Goal: Task Accomplishment & Management: Manage account settings

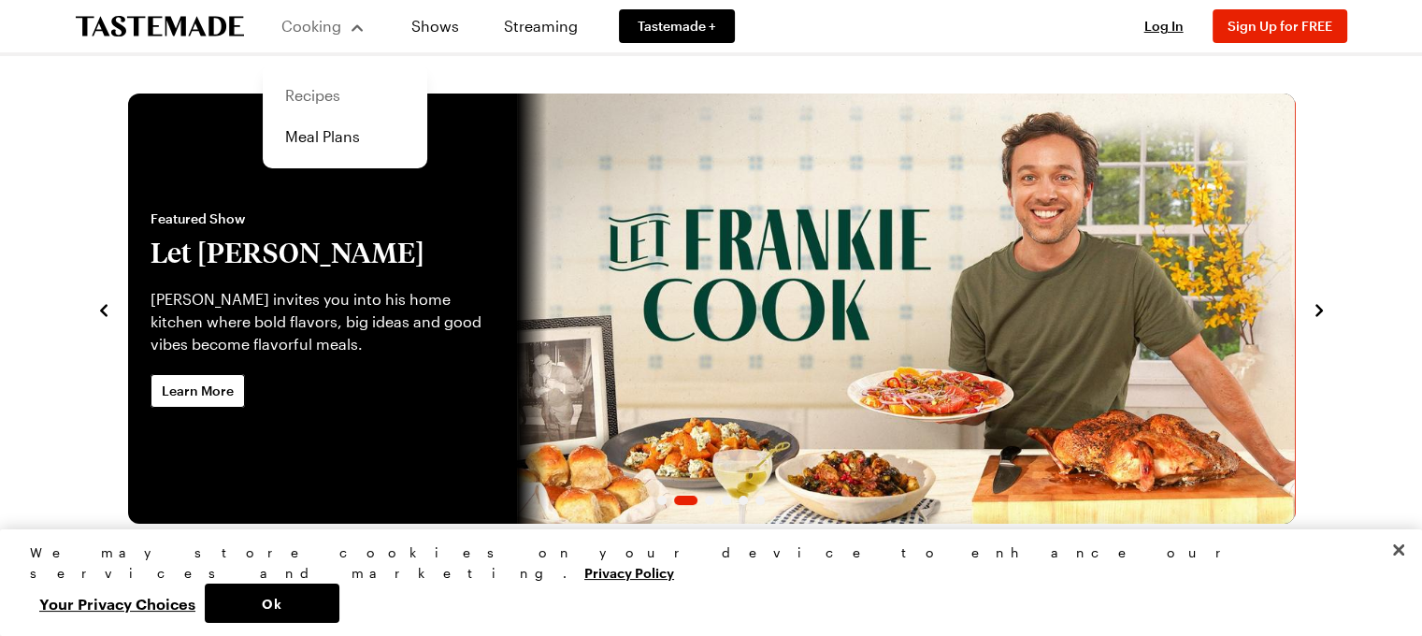
click at [317, 99] on link "Recipes" at bounding box center [345, 95] width 142 height 41
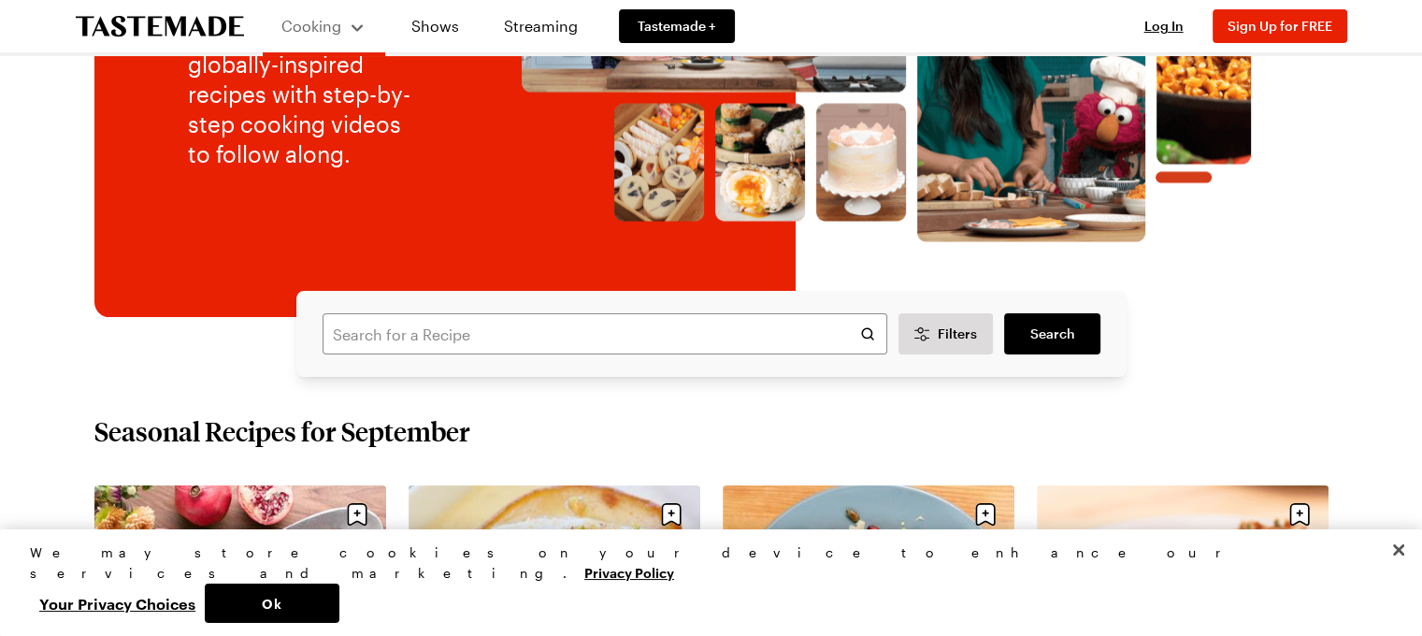
scroll to position [311, 0]
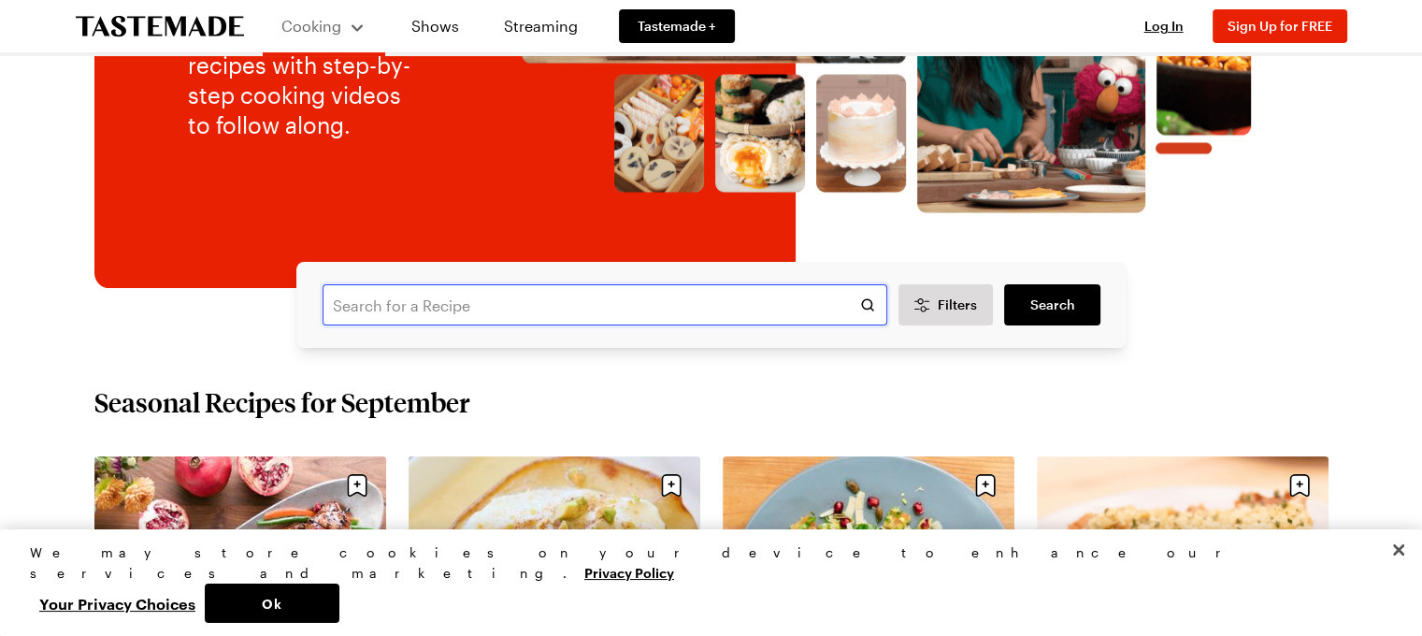
click at [445, 307] on input "text" at bounding box center [605, 304] width 565 height 41
type input "o"
type input "onions stuffed with meat"
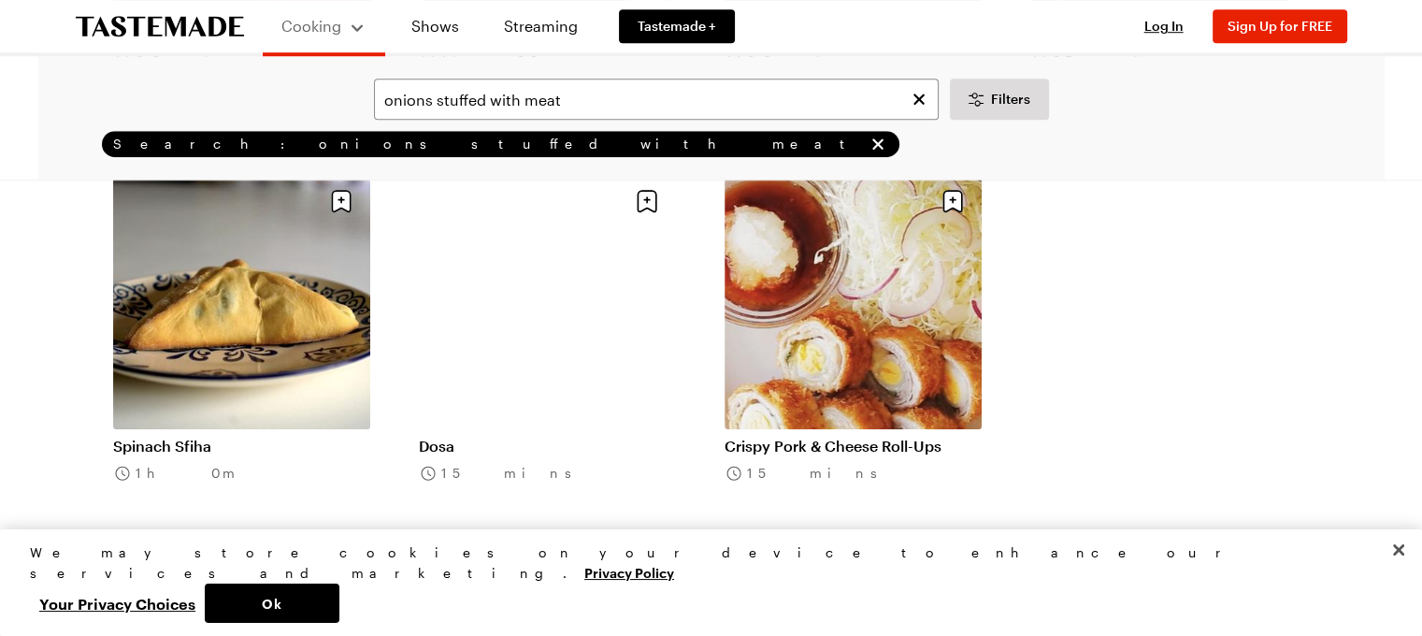
scroll to position [1402, 0]
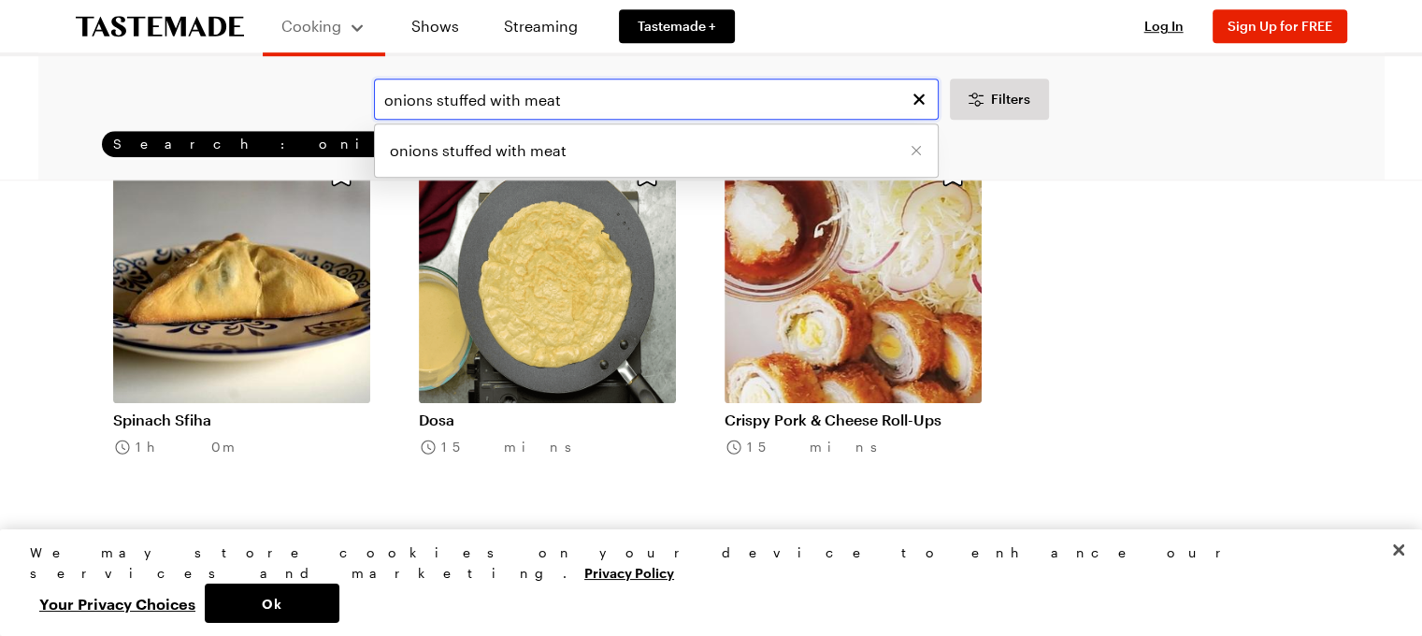
drag, startPoint x: 568, startPoint y: 100, endPoint x: 437, endPoint y: 102, distance: 131.8
click at [437, 102] on input "onions stuffed with meat" at bounding box center [656, 99] width 565 height 41
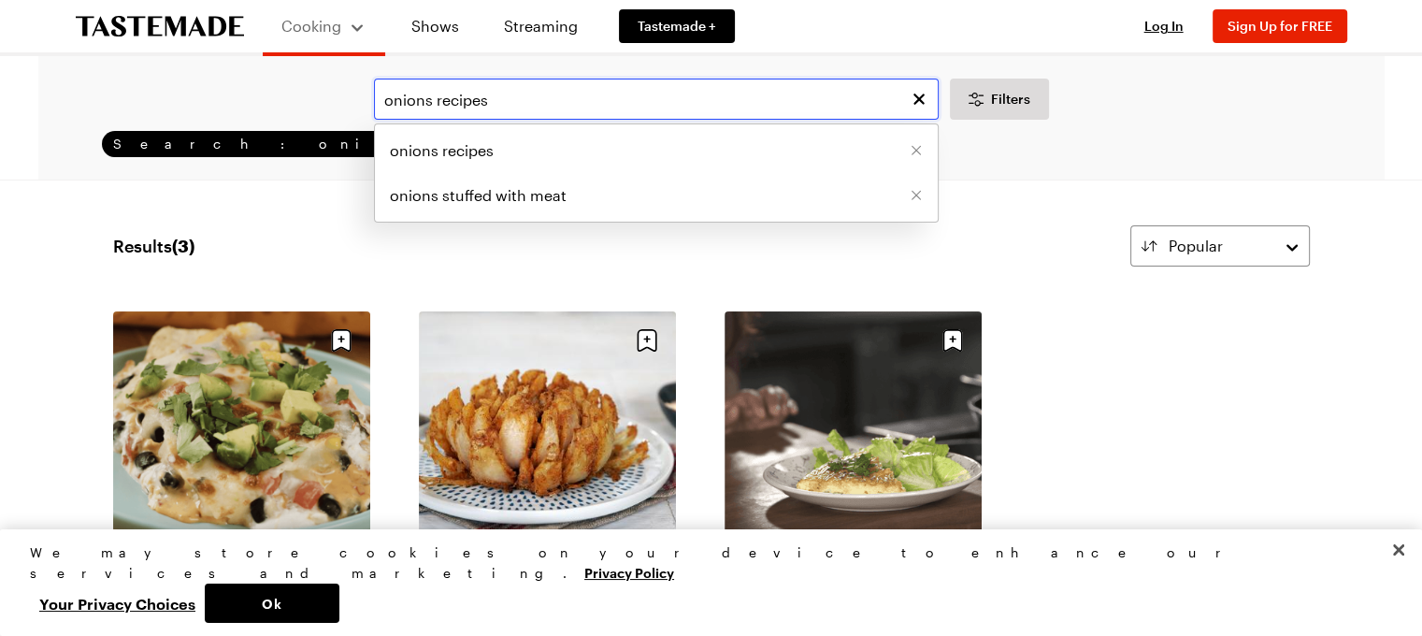
drag, startPoint x: 499, startPoint y: 104, endPoint x: 370, endPoint y: 104, distance: 129.0
click at [370, 104] on div "onions recipes onions recipes onions stuffed with meat Filters" at bounding box center [712, 99] width 1294 height 41
type input "onions stuffed with beef"
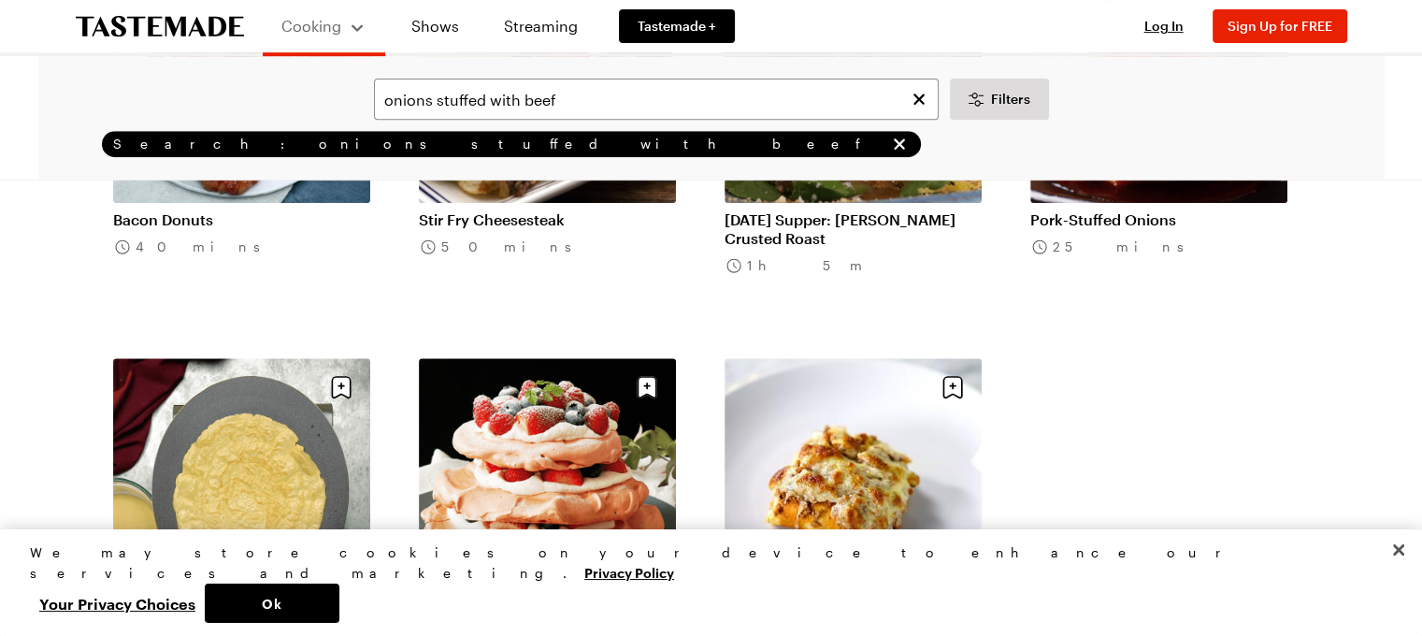
scroll to position [623, 0]
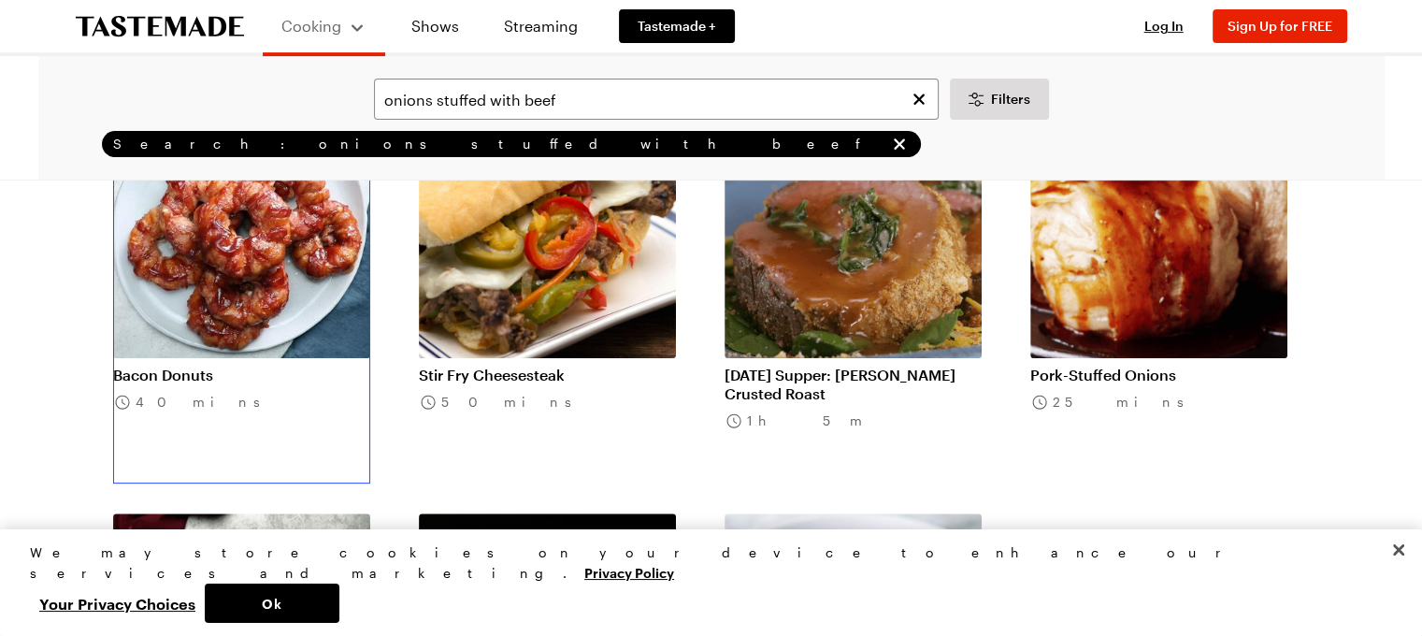
click at [213, 366] on link "Bacon Donuts" at bounding box center [241, 375] width 257 height 19
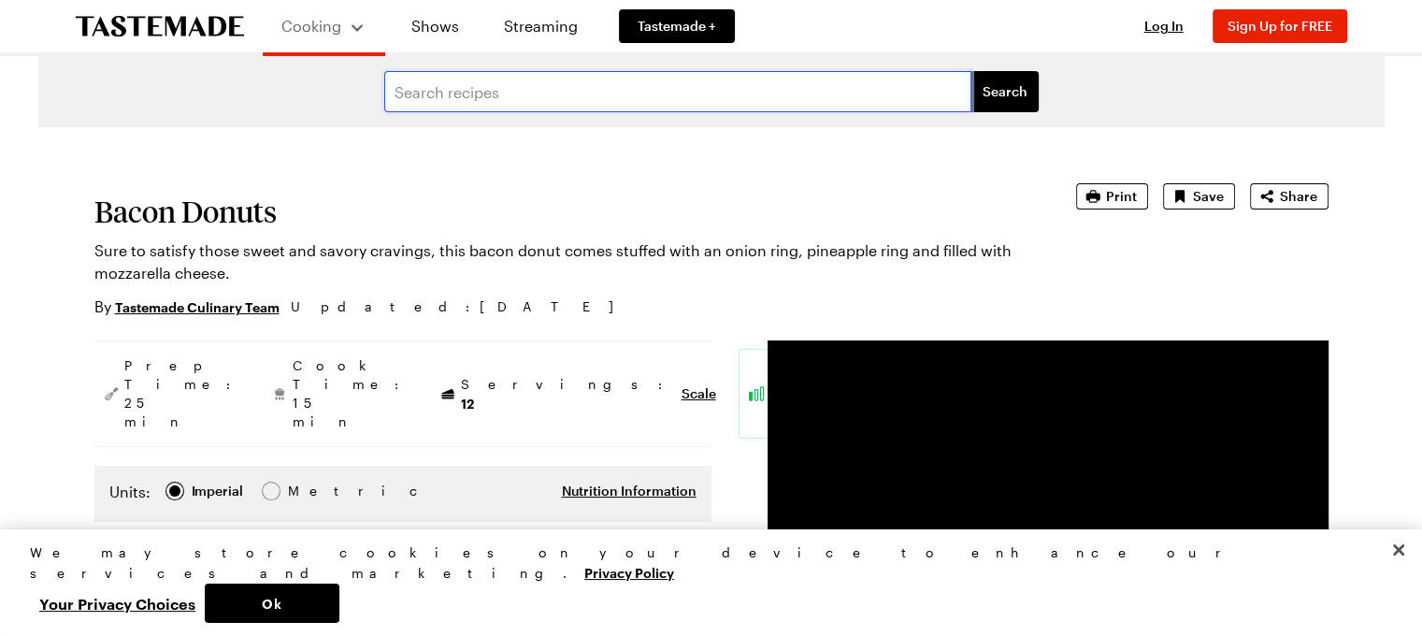
click at [512, 85] on input "text" at bounding box center [677, 91] width 587 height 41
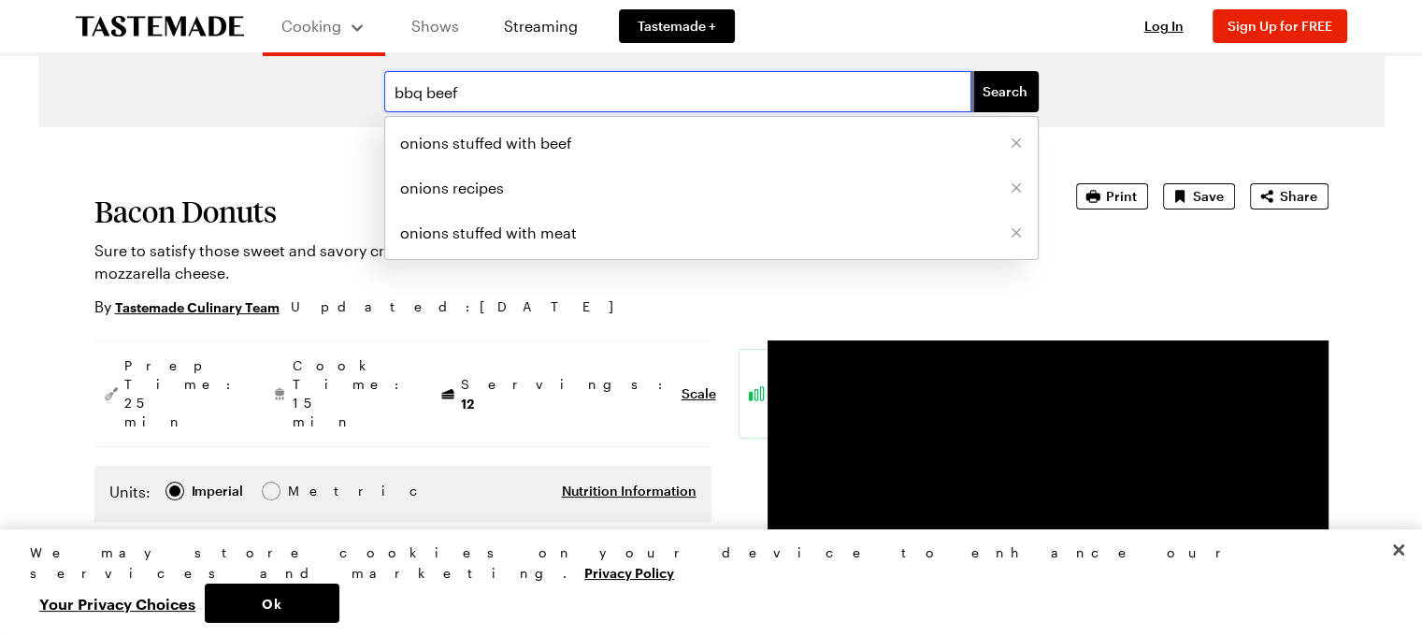
type input "bbq beef"
click at [971, 71] on button "Search" at bounding box center [1004, 91] width 67 height 41
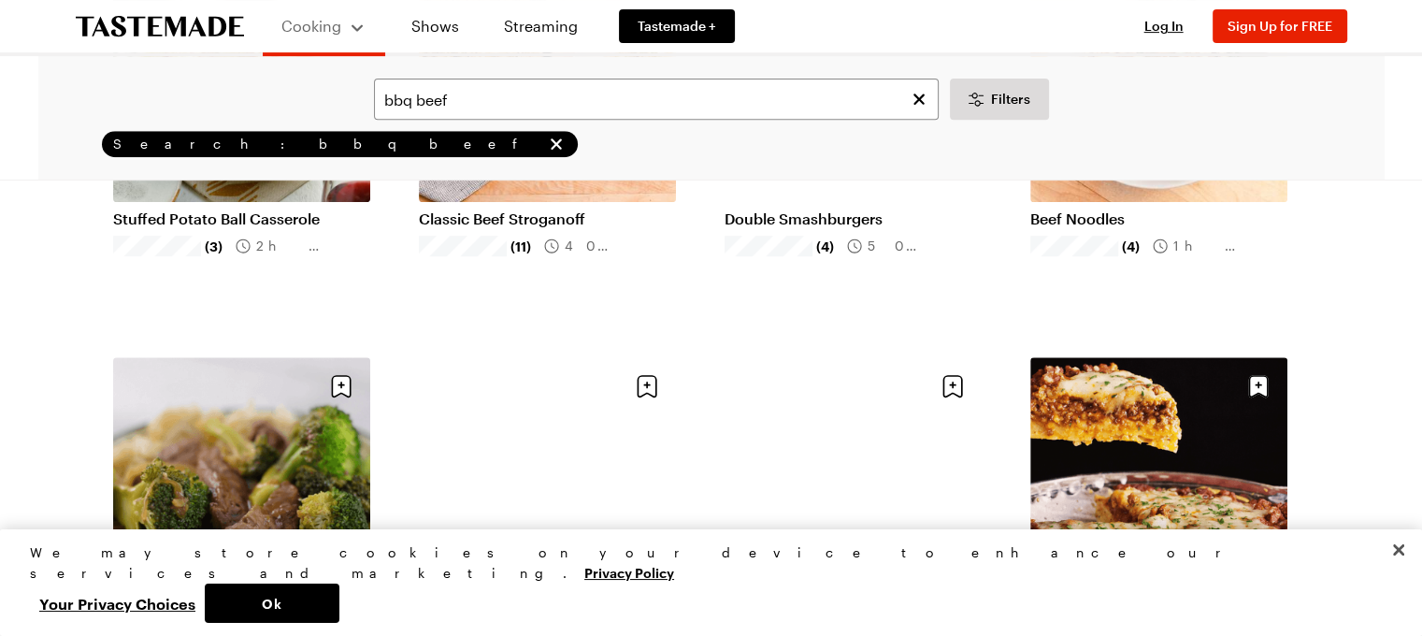
scroll to position [935, 0]
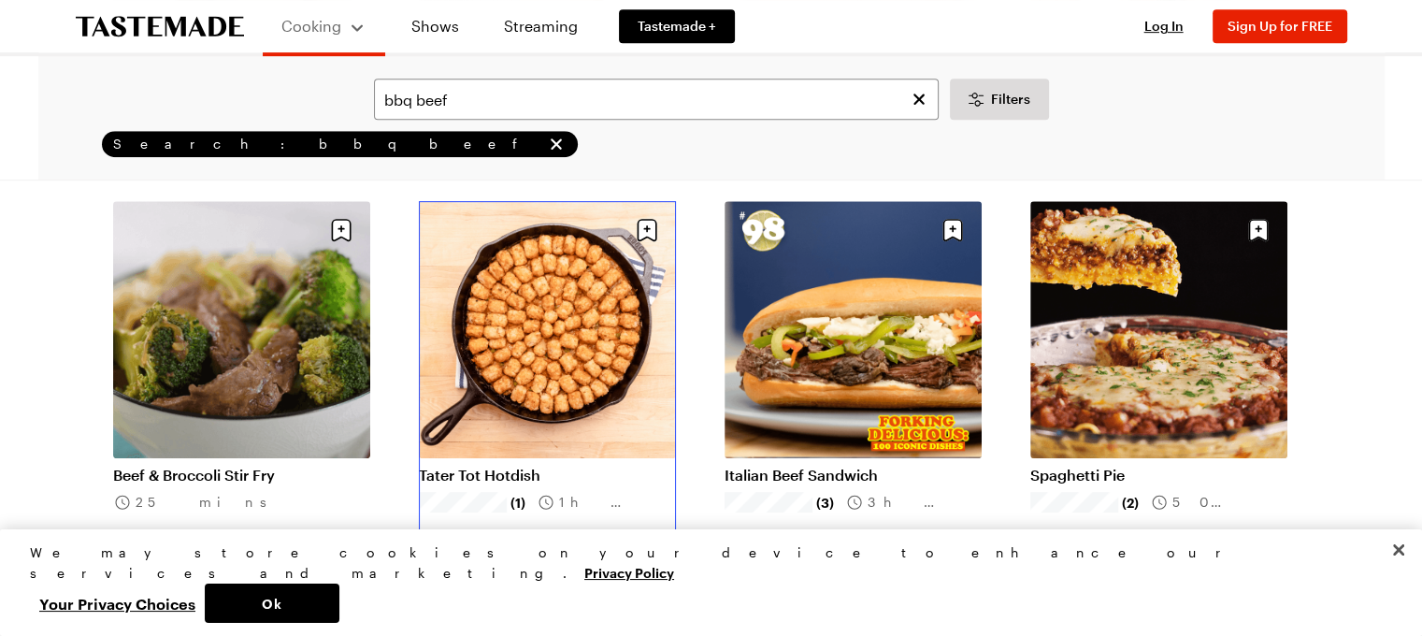
click at [566, 466] on link "Tater Tot Hotdish" at bounding box center [547, 475] width 257 height 19
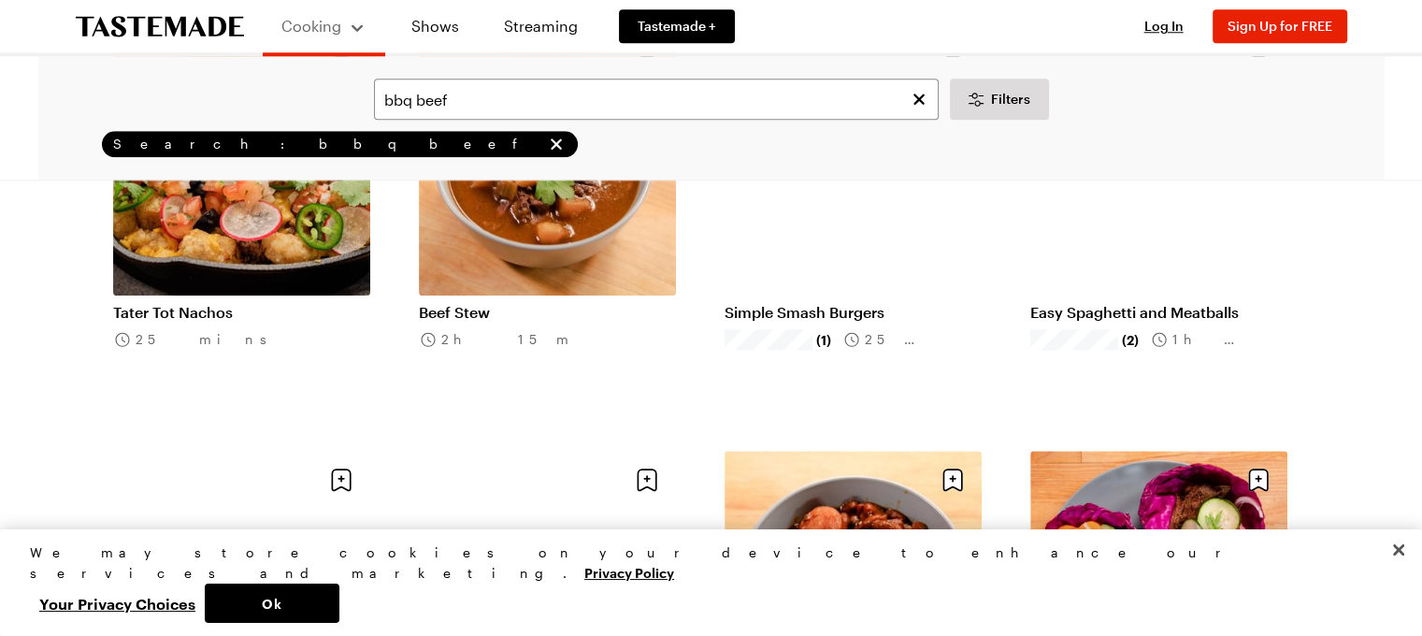
scroll to position [1870, 0]
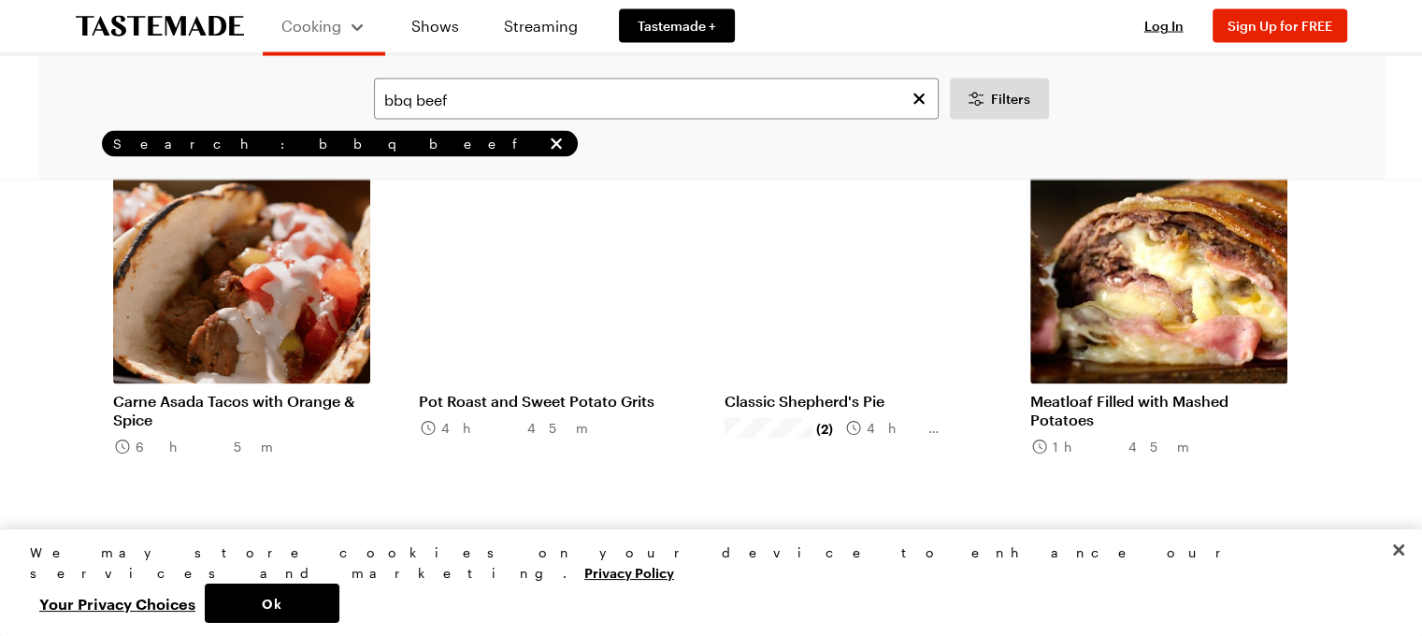
scroll to position [4207, 0]
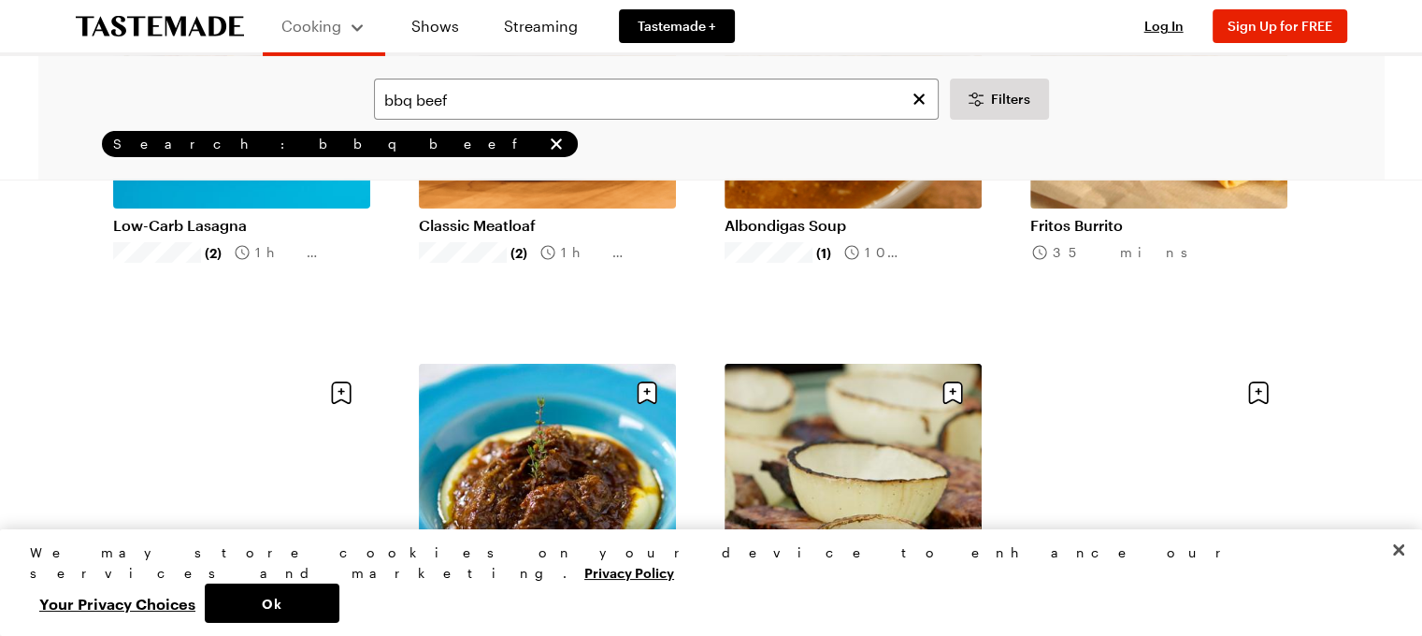
scroll to position [6700, 0]
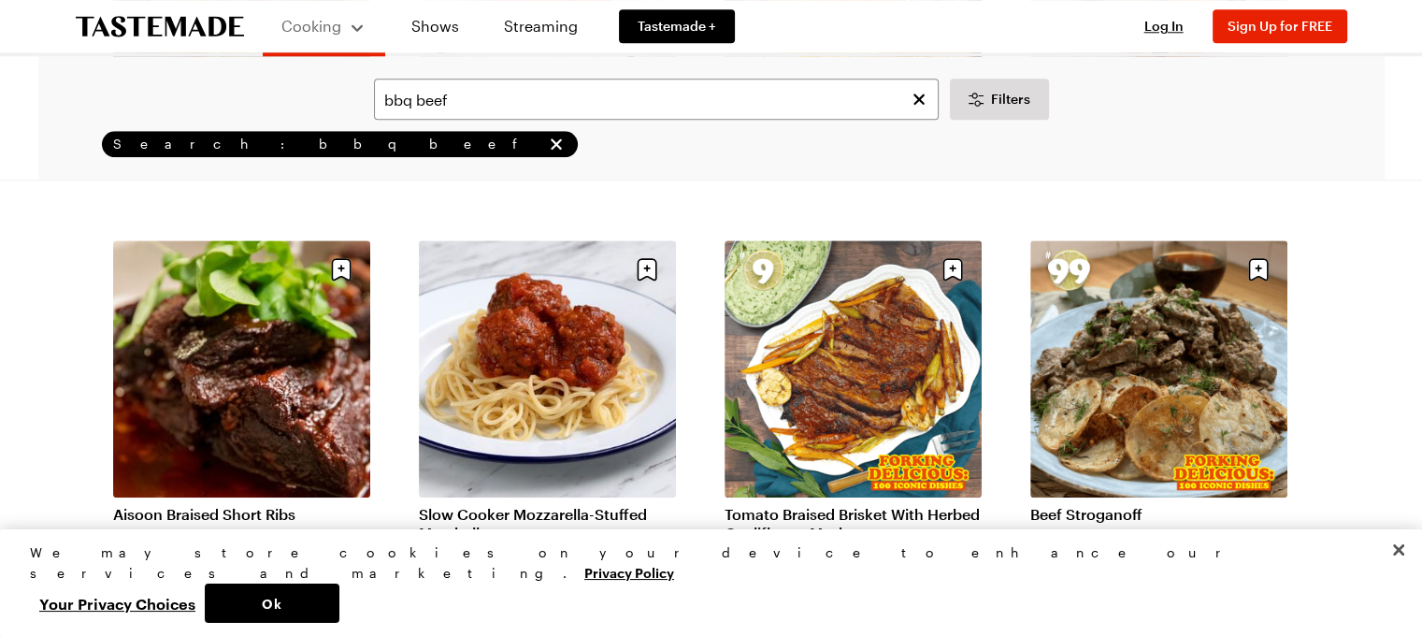
scroll to position [9194, 0]
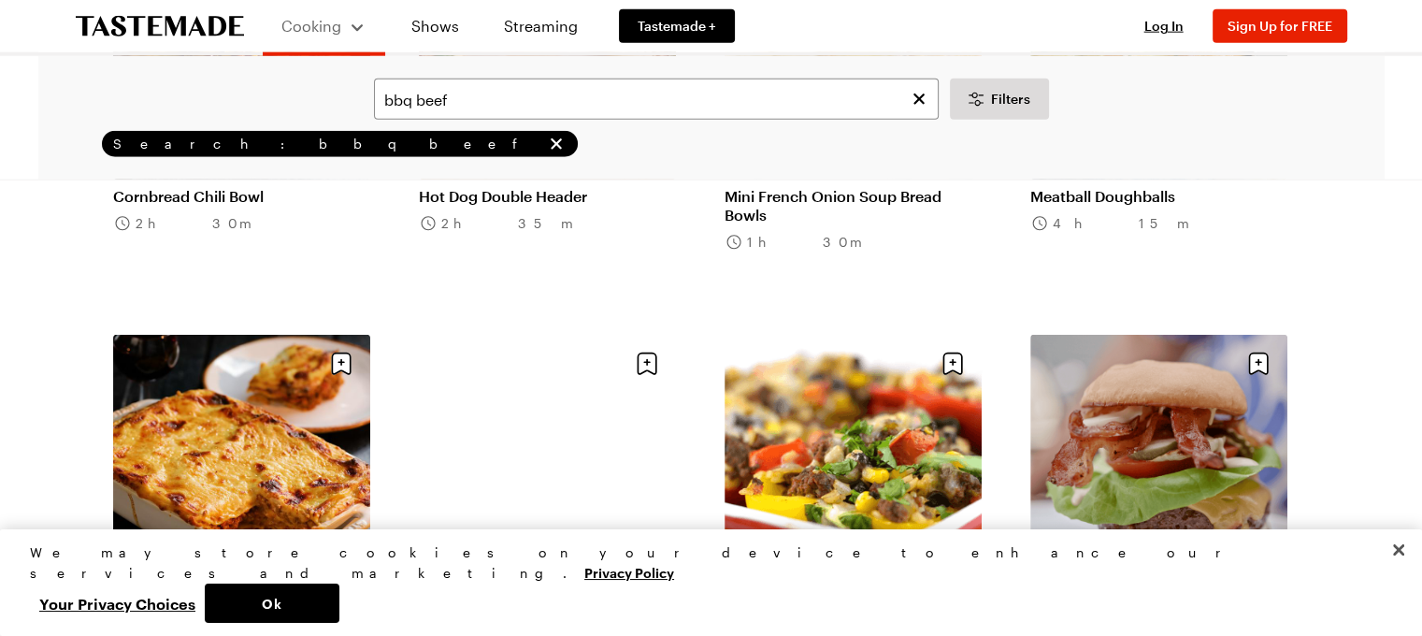
scroll to position [11999, 0]
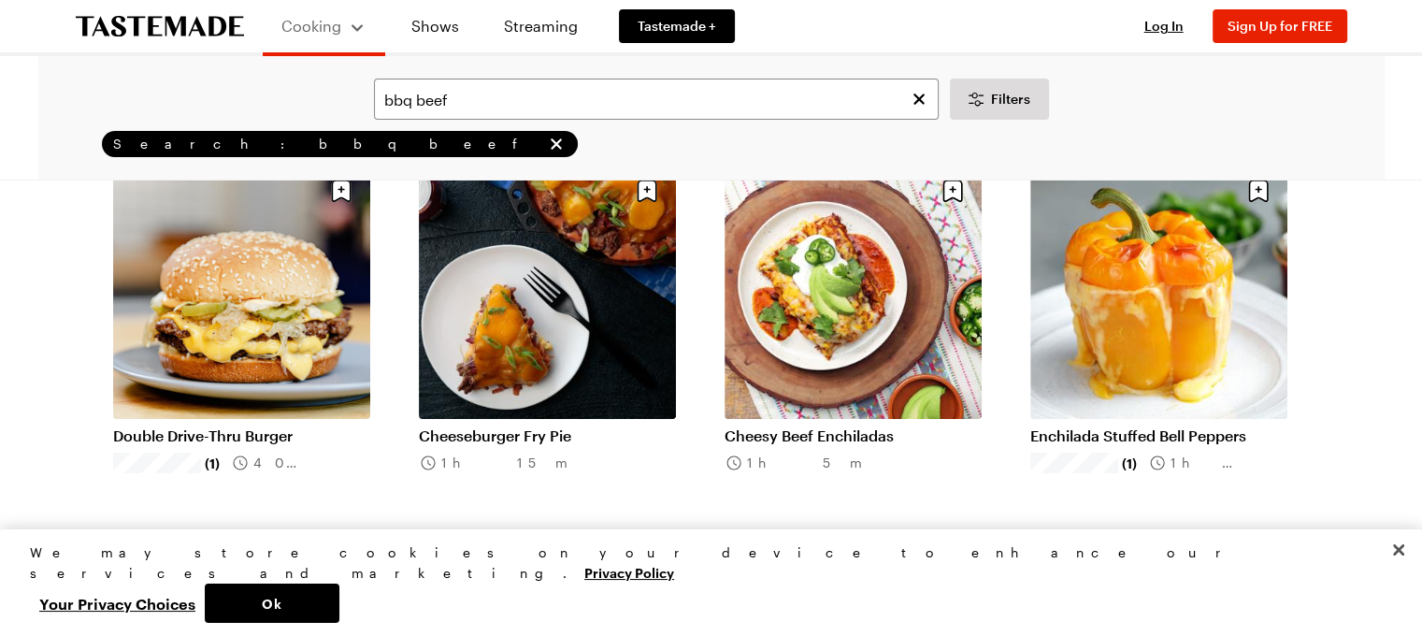
scroll to position [14180, 0]
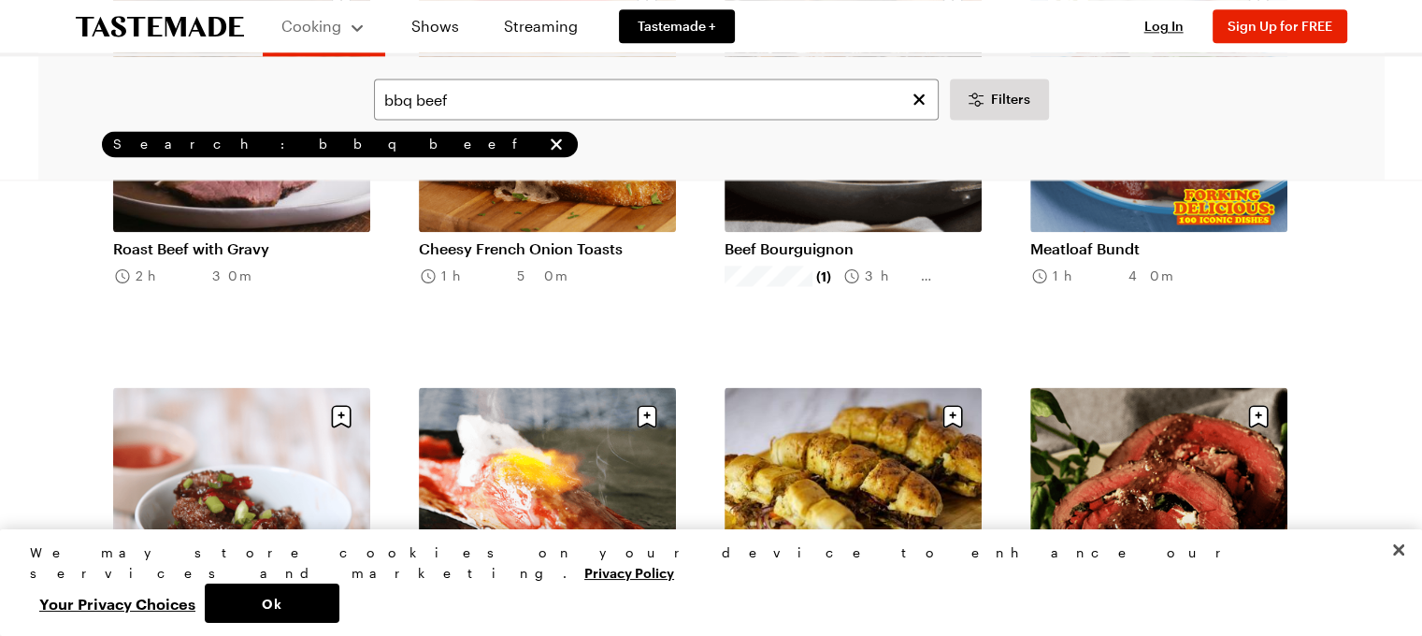
scroll to position [16985, 0]
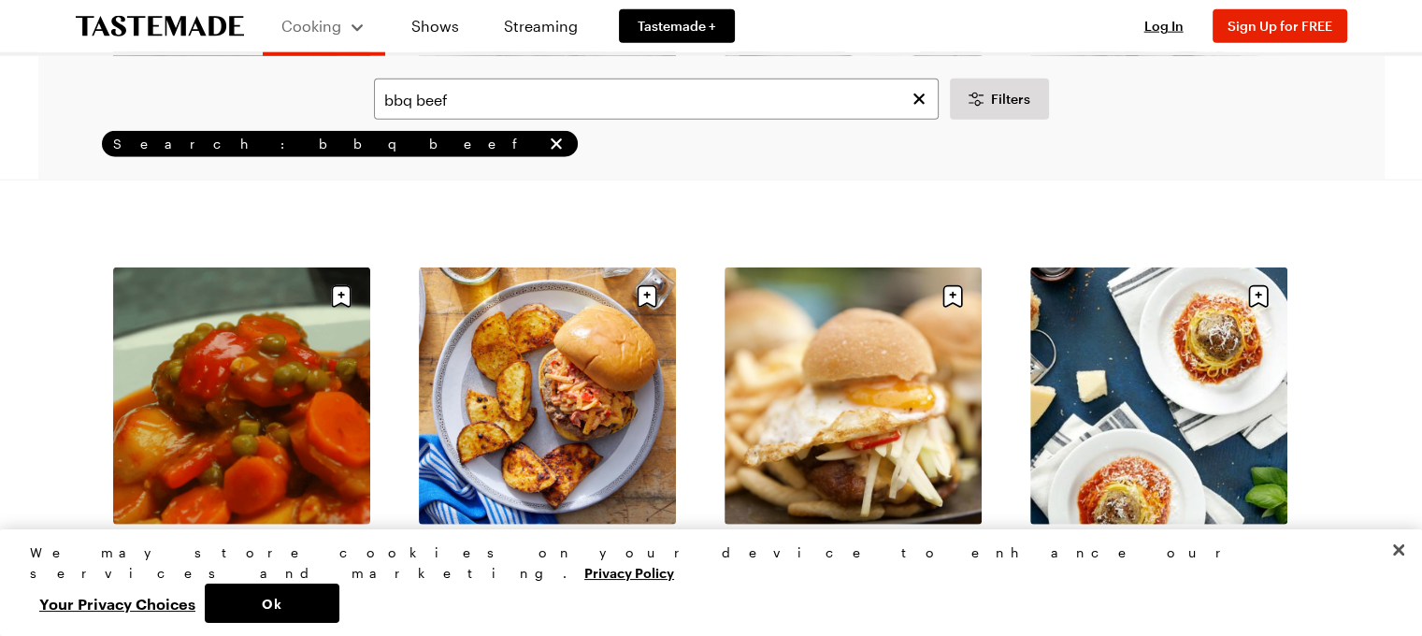
scroll to position [19167, 0]
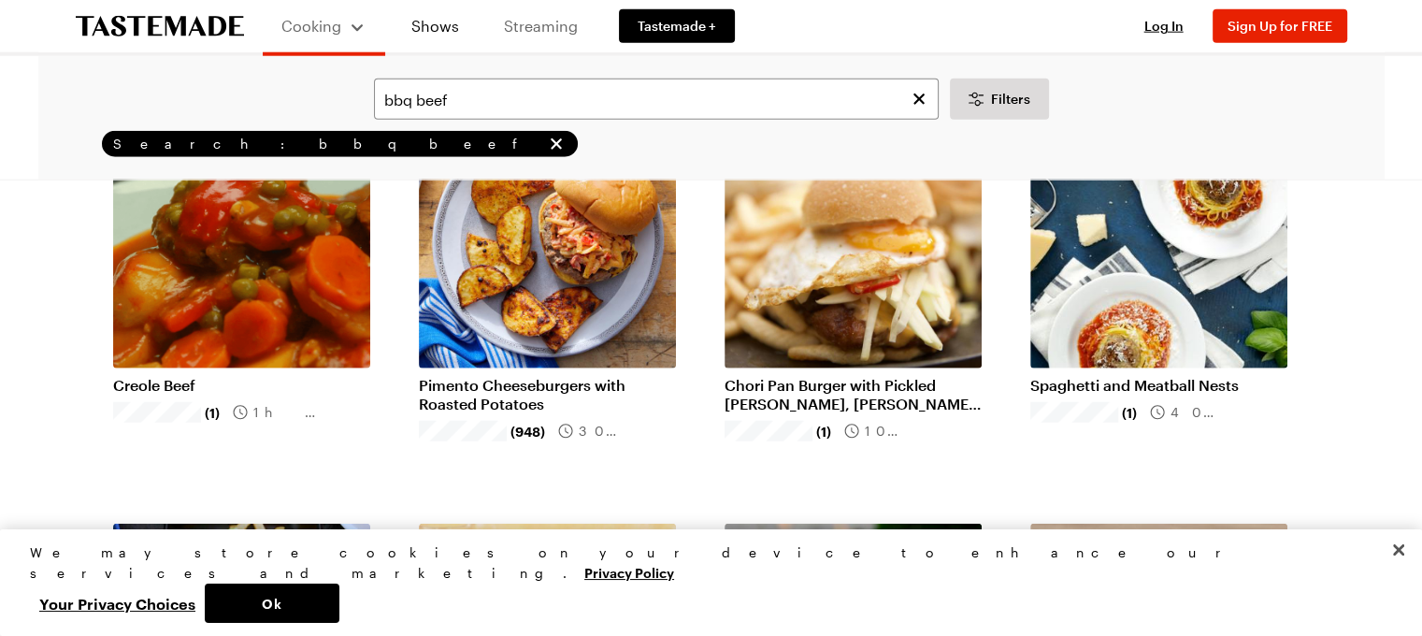
click at [534, 27] on link "Streaming" at bounding box center [540, 26] width 111 height 52
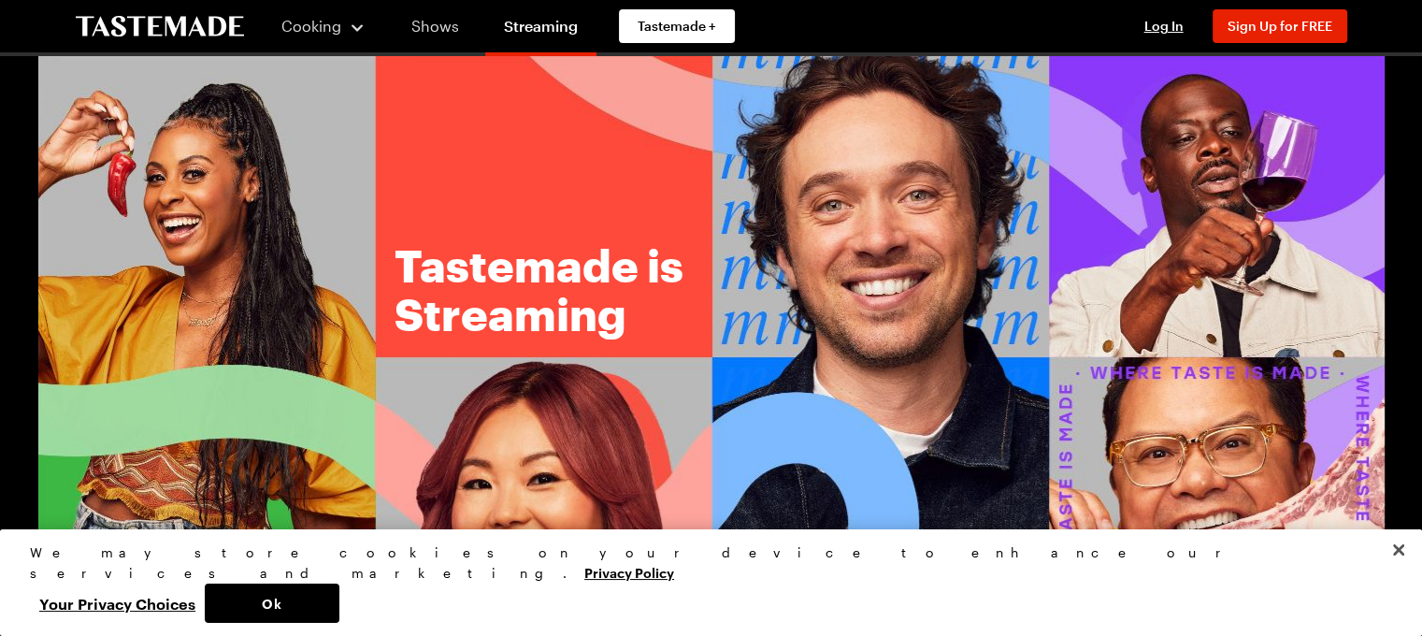
click at [438, 22] on link "Shows" at bounding box center [435, 26] width 85 height 52
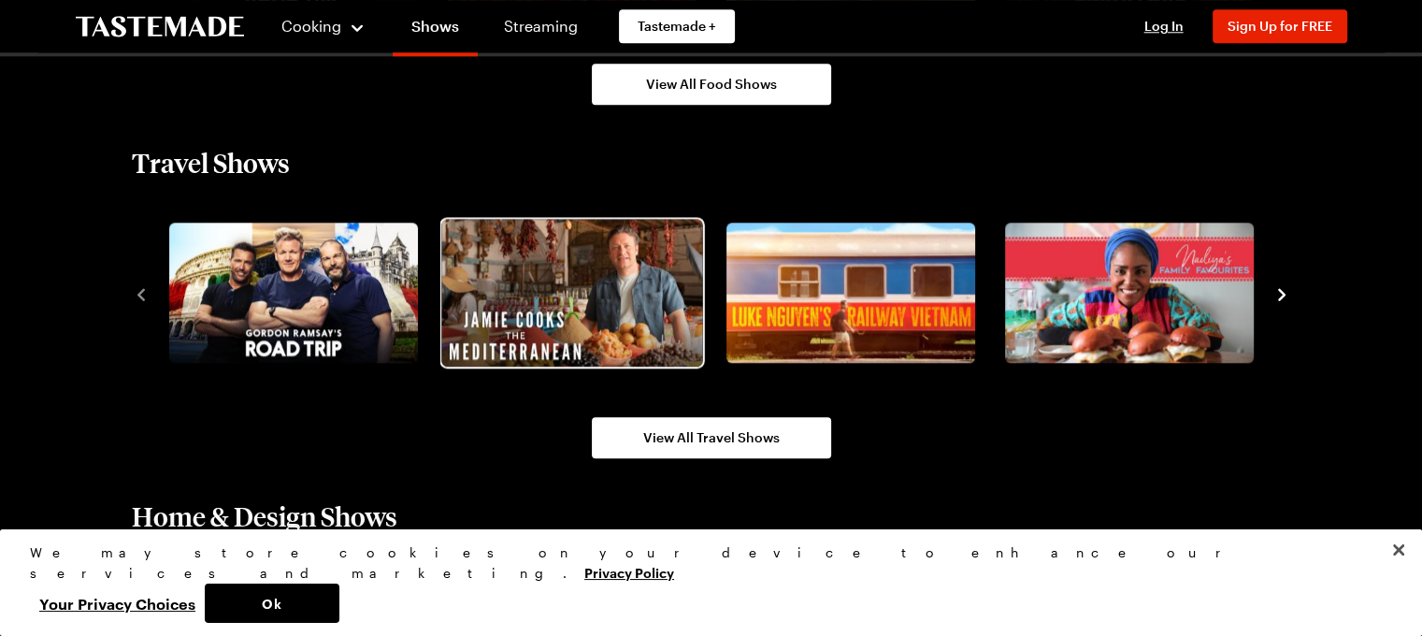
scroll to position [1976, 0]
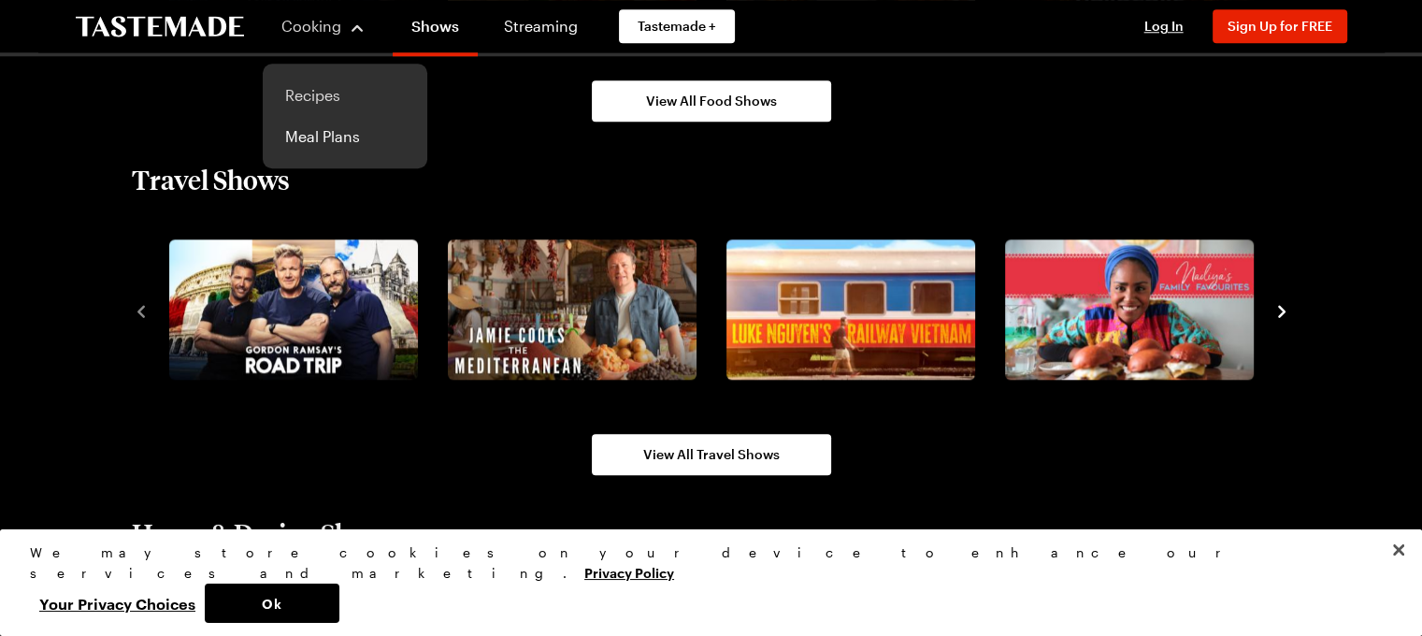
click at [320, 90] on link "Recipes" at bounding box center [345, 95] width 142 height 41
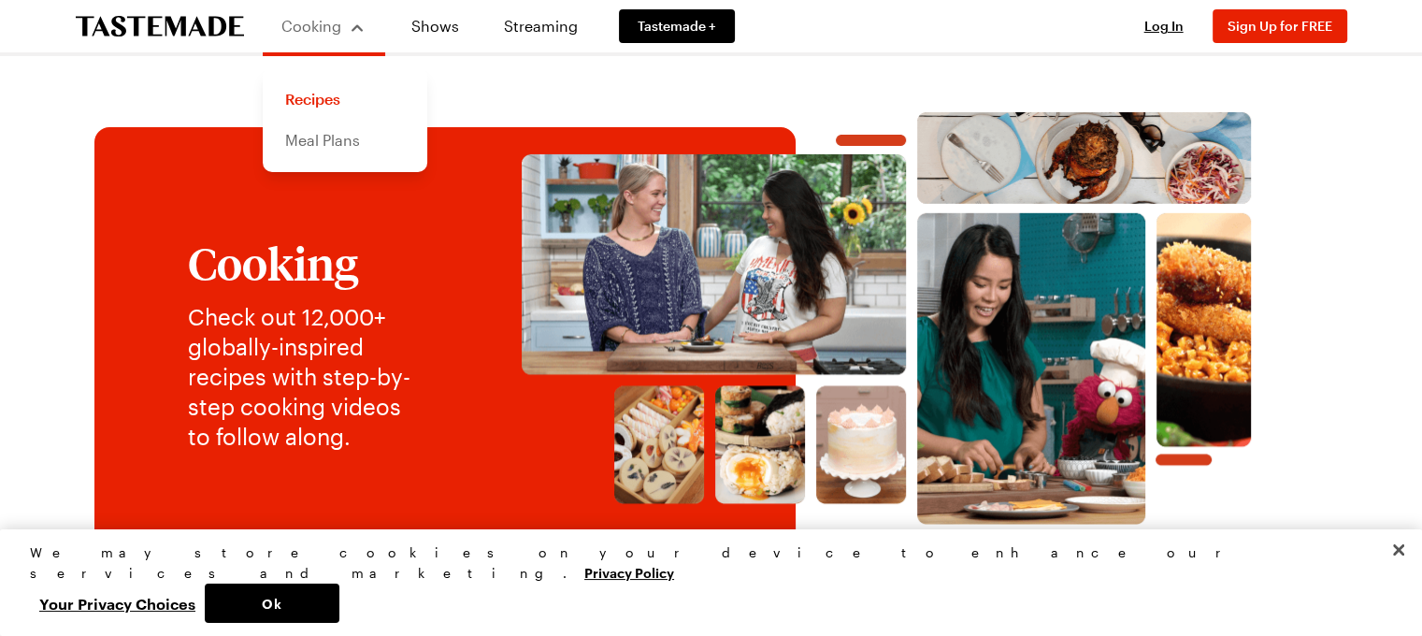
click at [316, 138] on link "Meal Plans" at bounding box center [345, 140] width 142 height 41
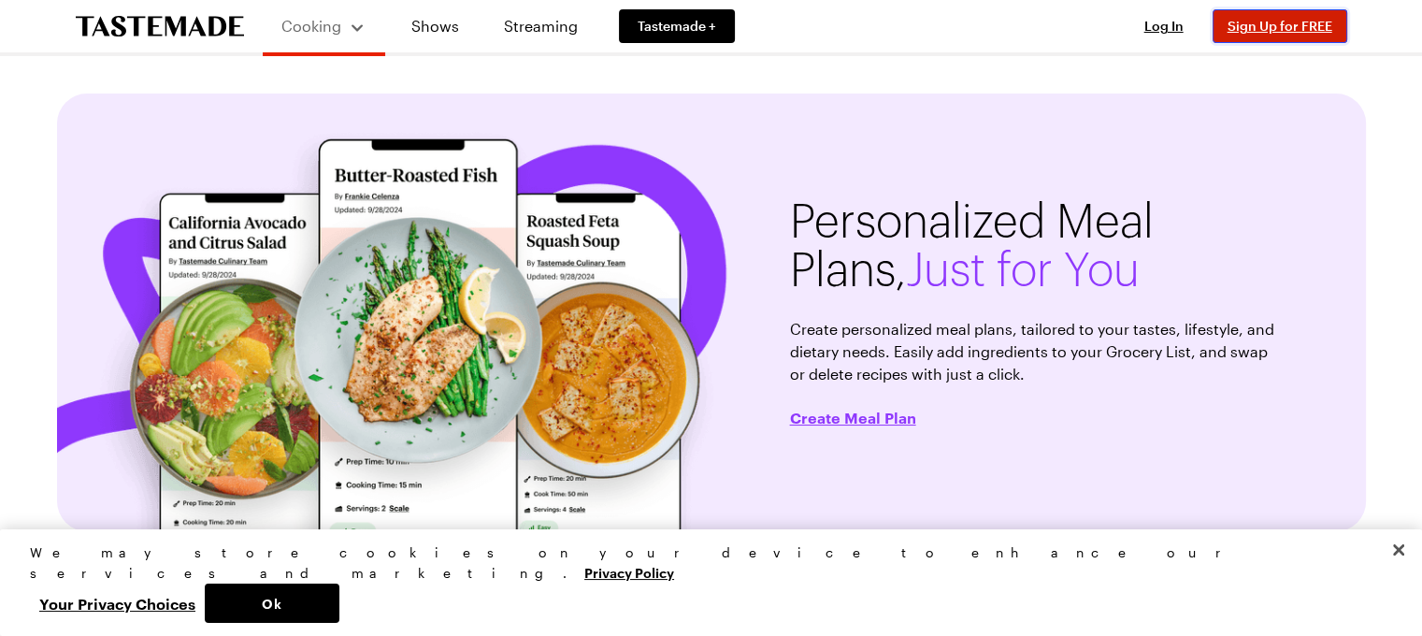
click at [1290, 26] on span "Sign Up for FREE" at bounding box center [1280, 26] width 105 height 16
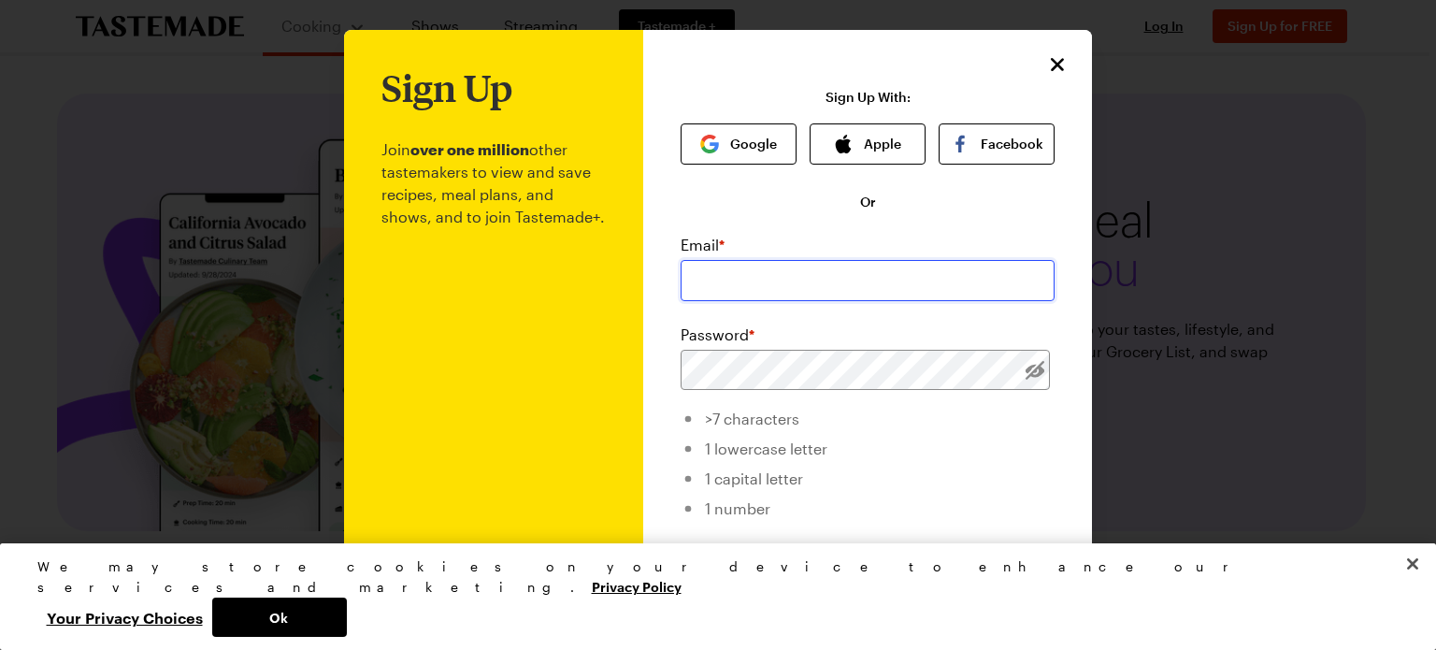
click at [735, 283] on input "email" at bounding box center [868, 280] width 374 height 41
type input "lhuddleson2016@gmail.com"
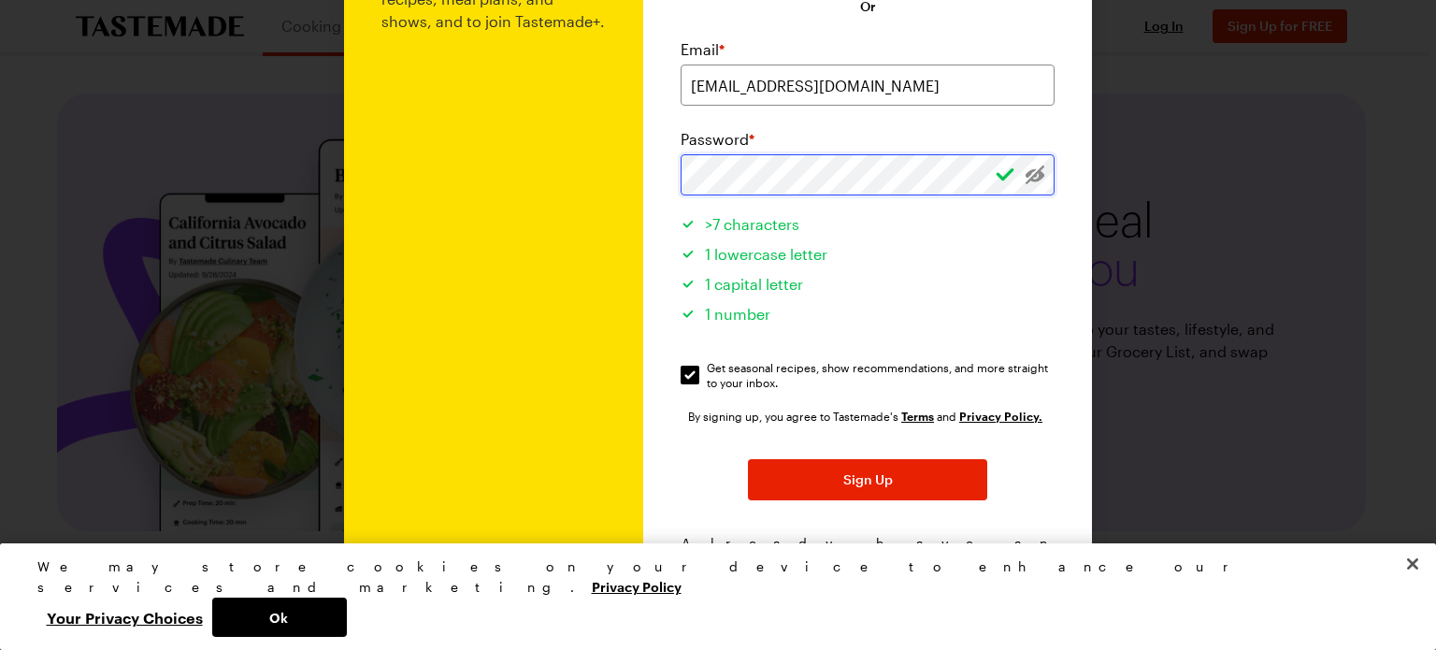
scroll to position [224, 0]
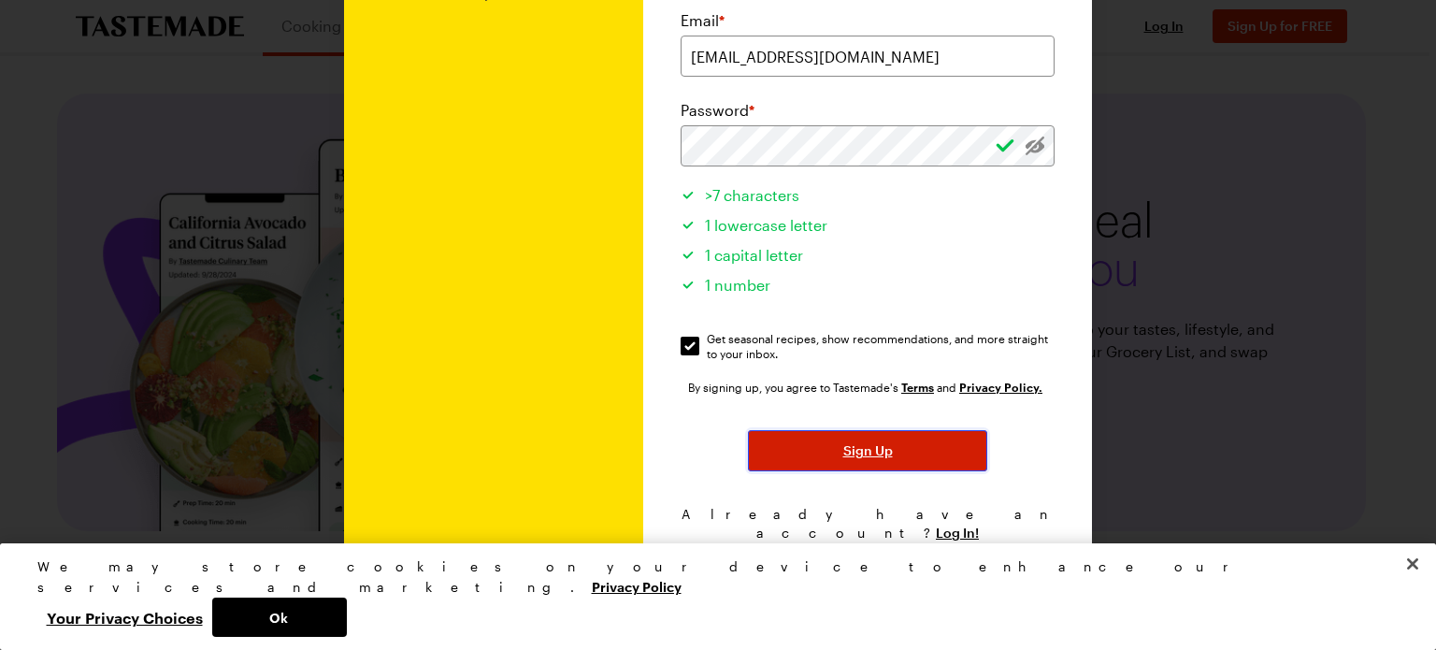
click at [856, 451] on span "Sign Up" at bounding box center [868, 450] width 50 height 19
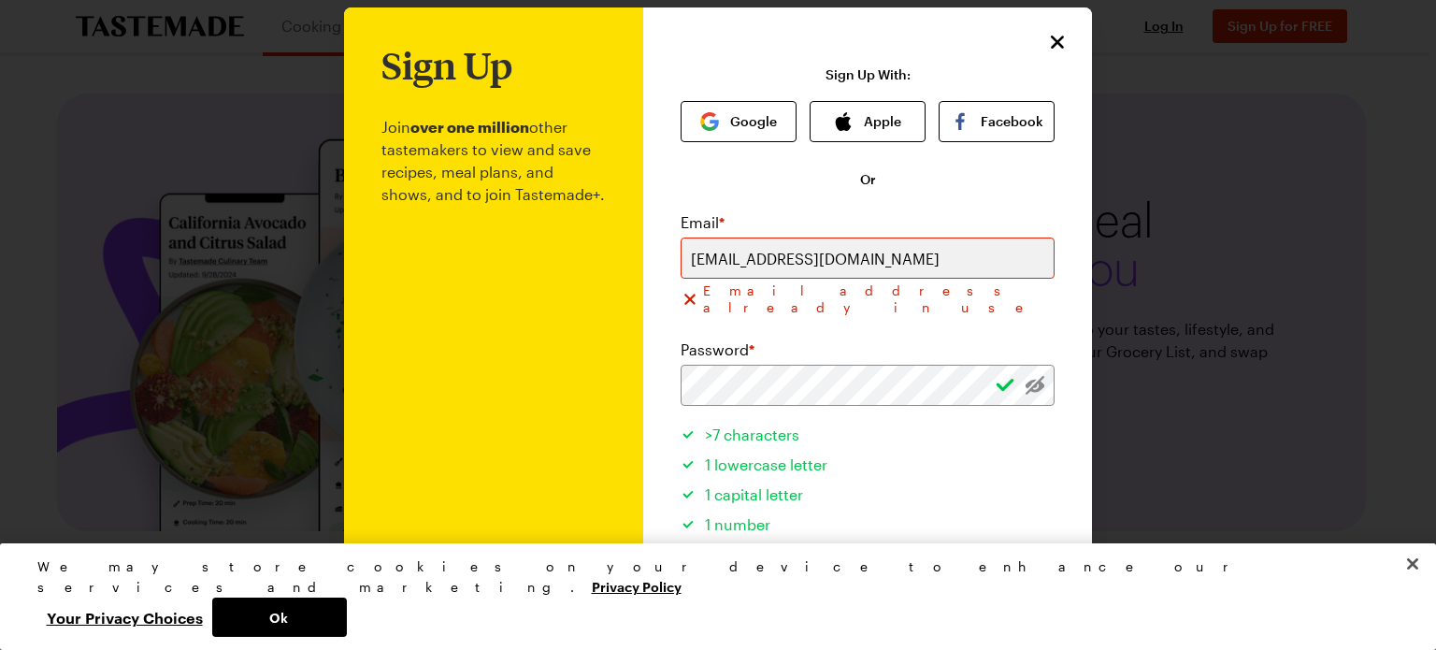
scroll to position [0, 0]
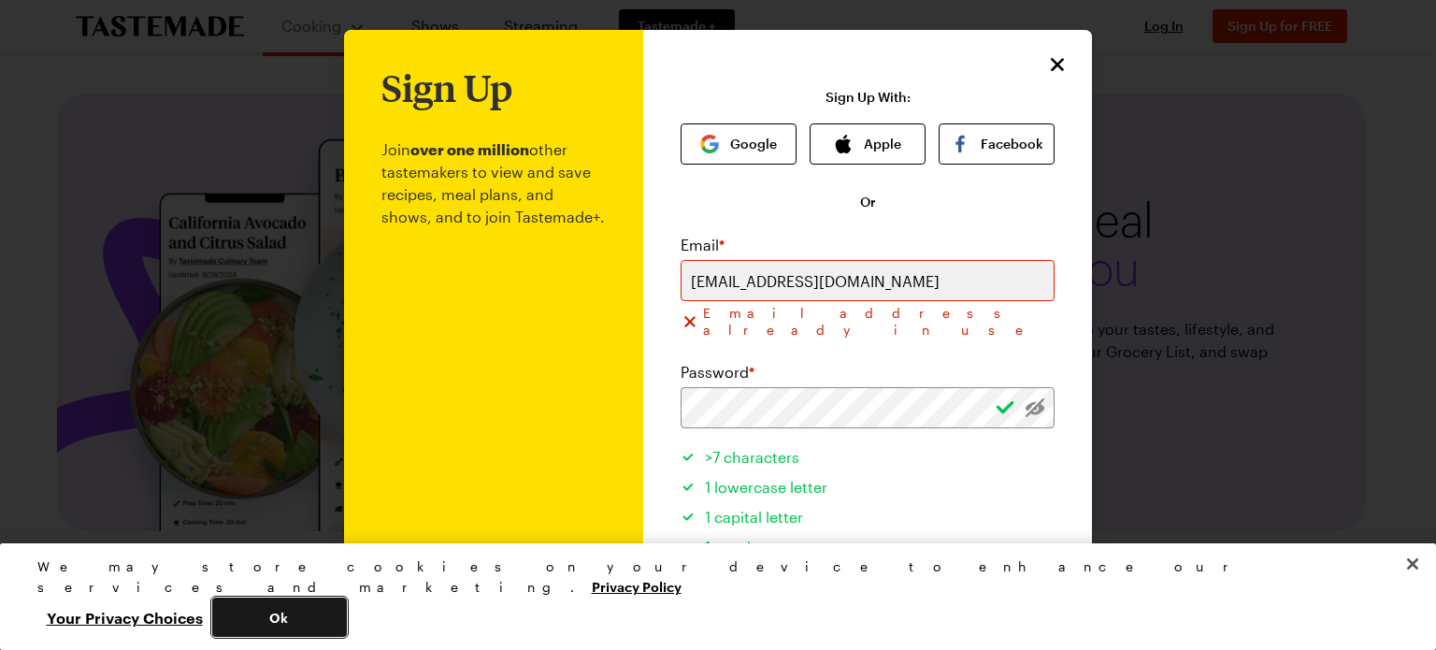
click at [347, 620] on button "Ok" at bounding box center [279, 616] width 135 height 39
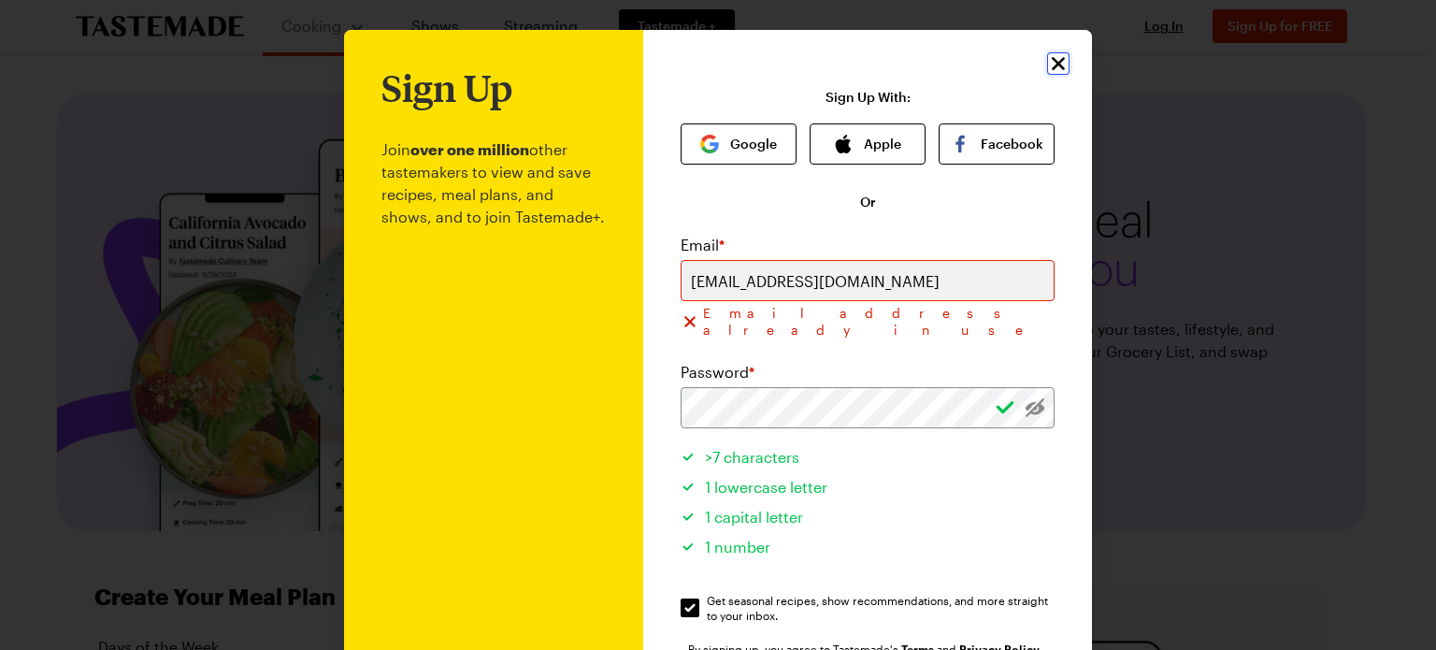
click at [1052, 63] on icon "Close" at bounding box center [1058, 63] width 13 height 13
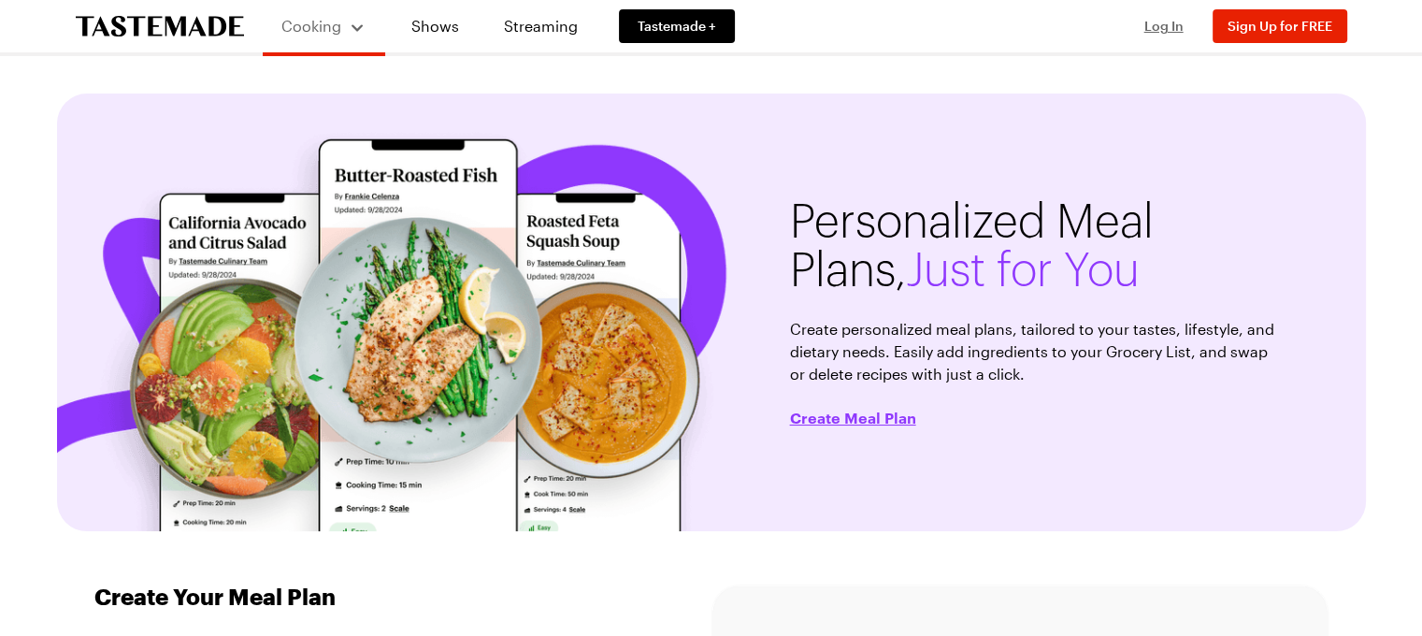
click at [1149, 22] on span "Log In" at bounding box center [1163, 26] width 39 height 16
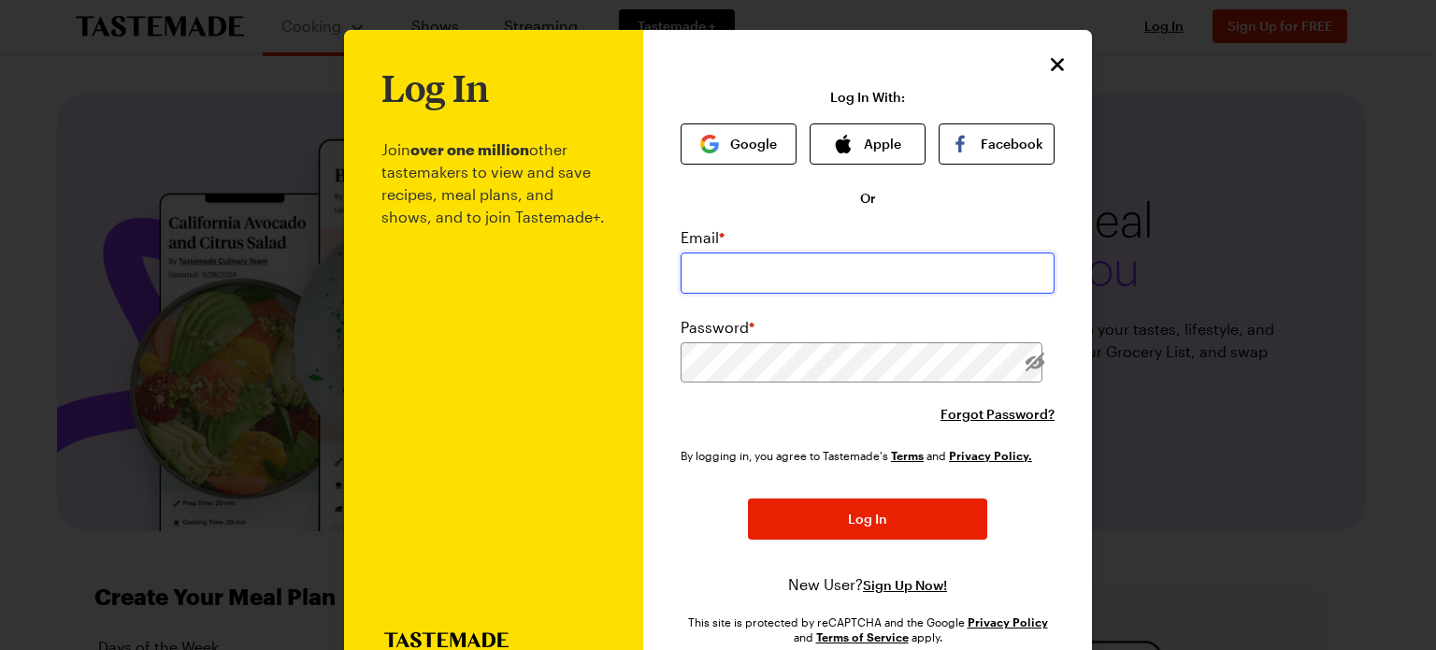
click at [732, 276] on input "email" at bounding box center [868, 272] width 374 height 41
type input "lhuddleson2016@gmail.com"
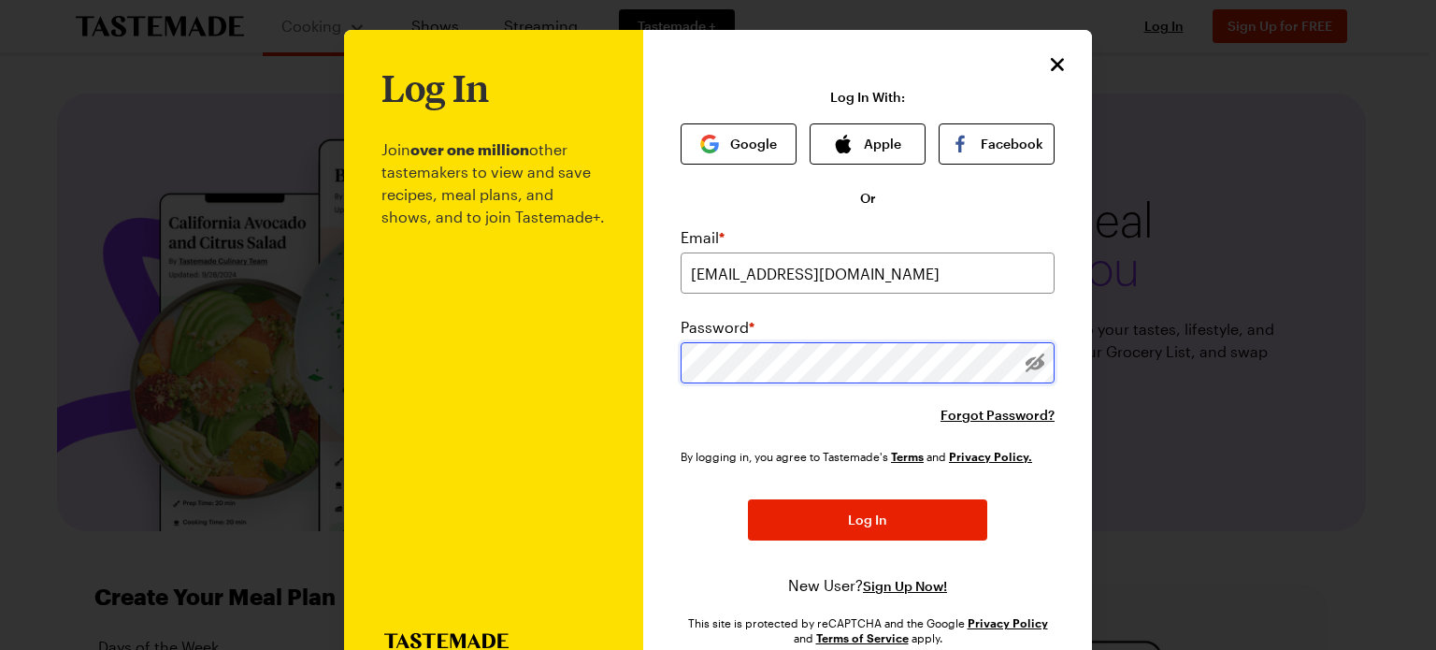
click at [748, 499] on button "Log In" at bounding box center [867, 519] width 239 height 41
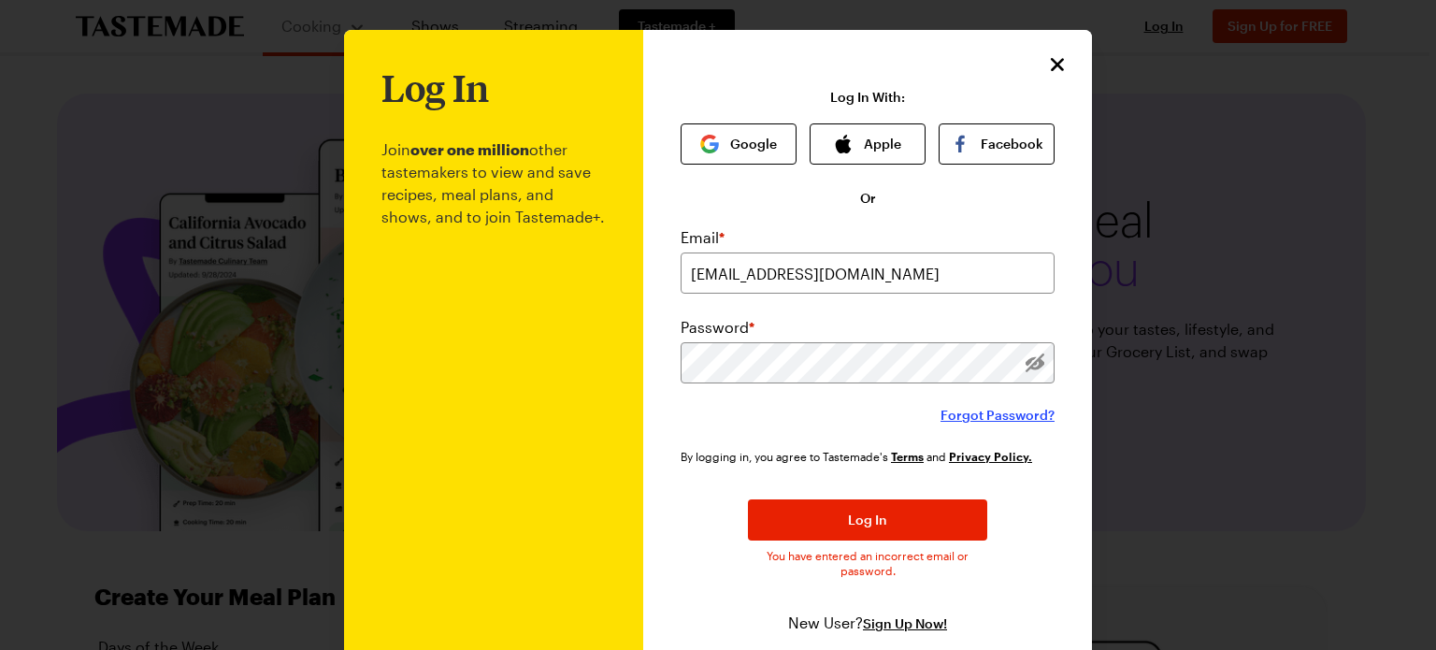
click at [988, 414] on span "Forgot Password?" at bounding box center [998, 415] width 114 height 19
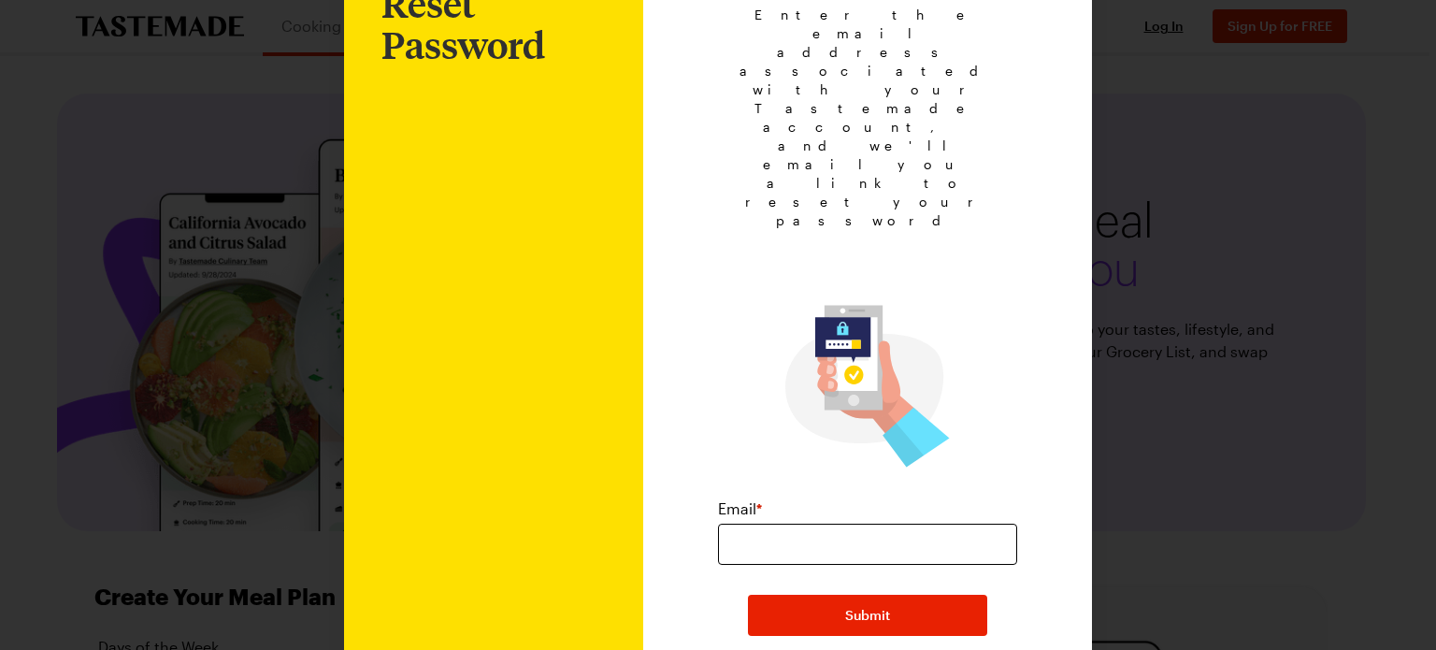
scroll to position [120, 0]
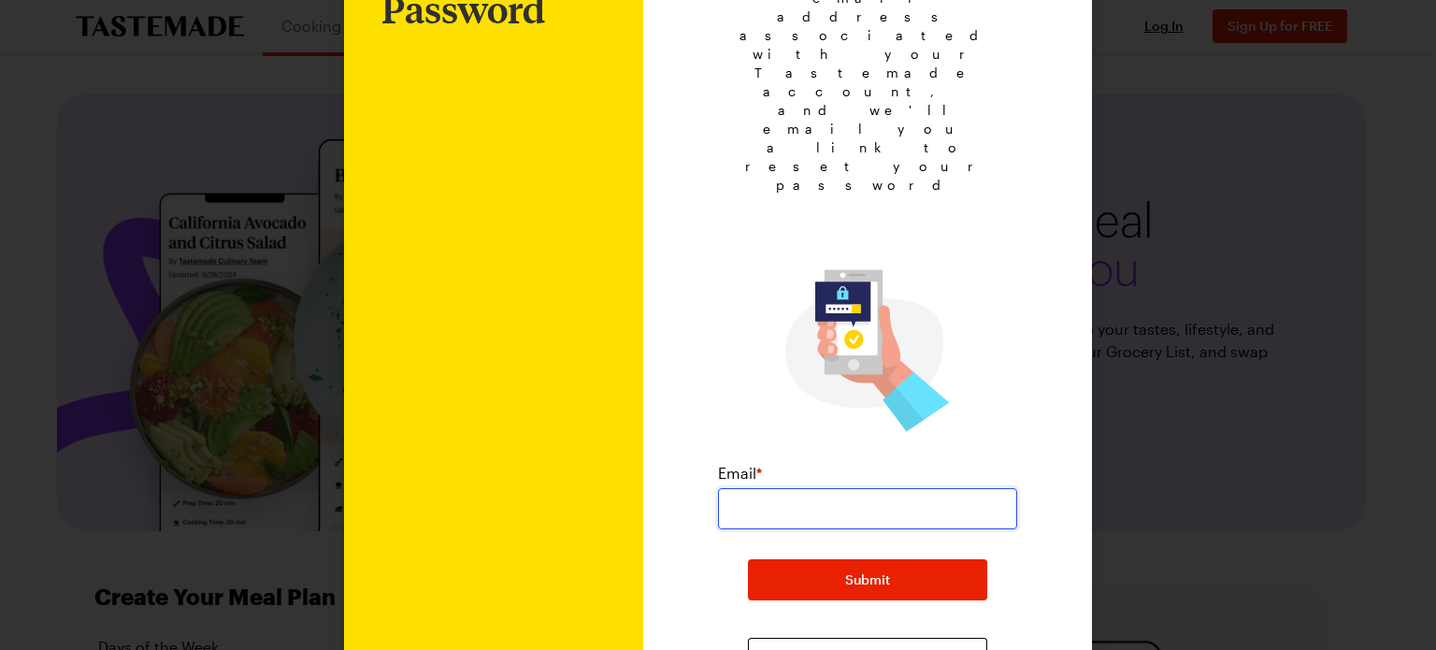
click at [852, 488] on input "email" at bounding box center [867, 508] width 299 height 41
type input "lhuddleson2016@gmail.com"
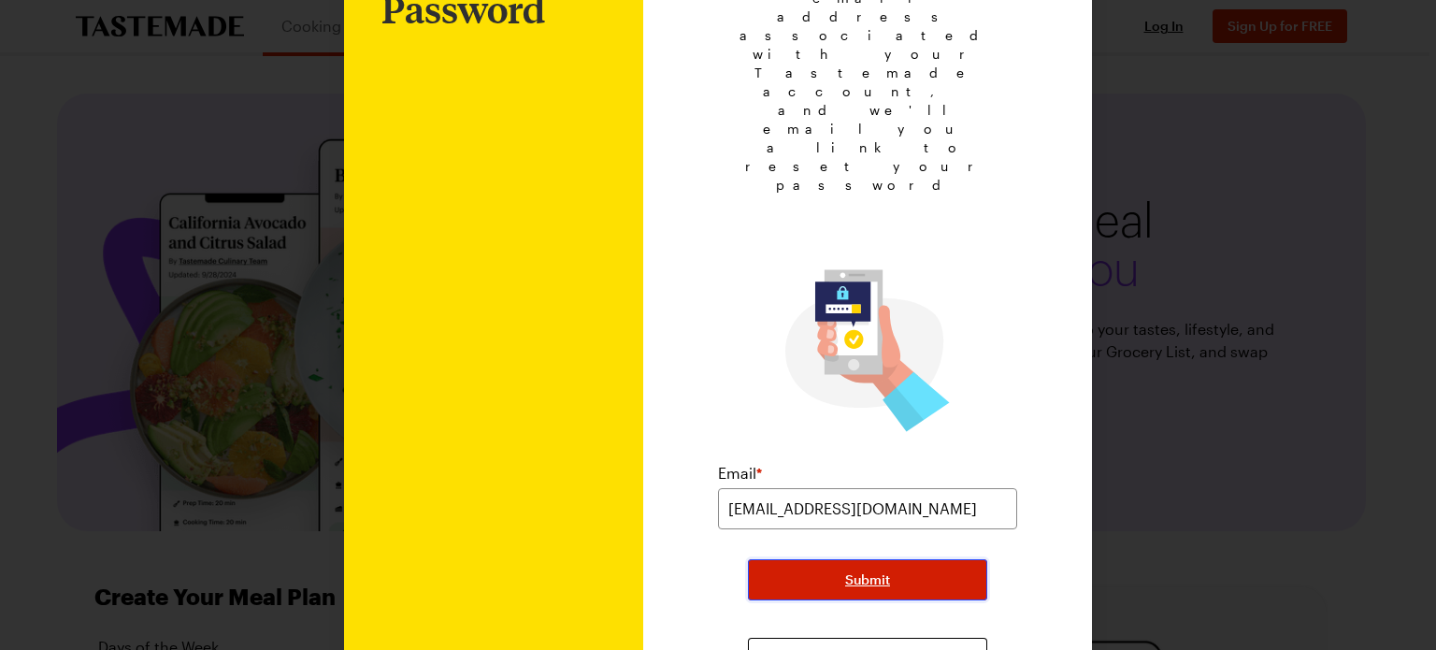
click at [824, 559] on button "Submit" at bounding box center [867, 579] width 239 height 41
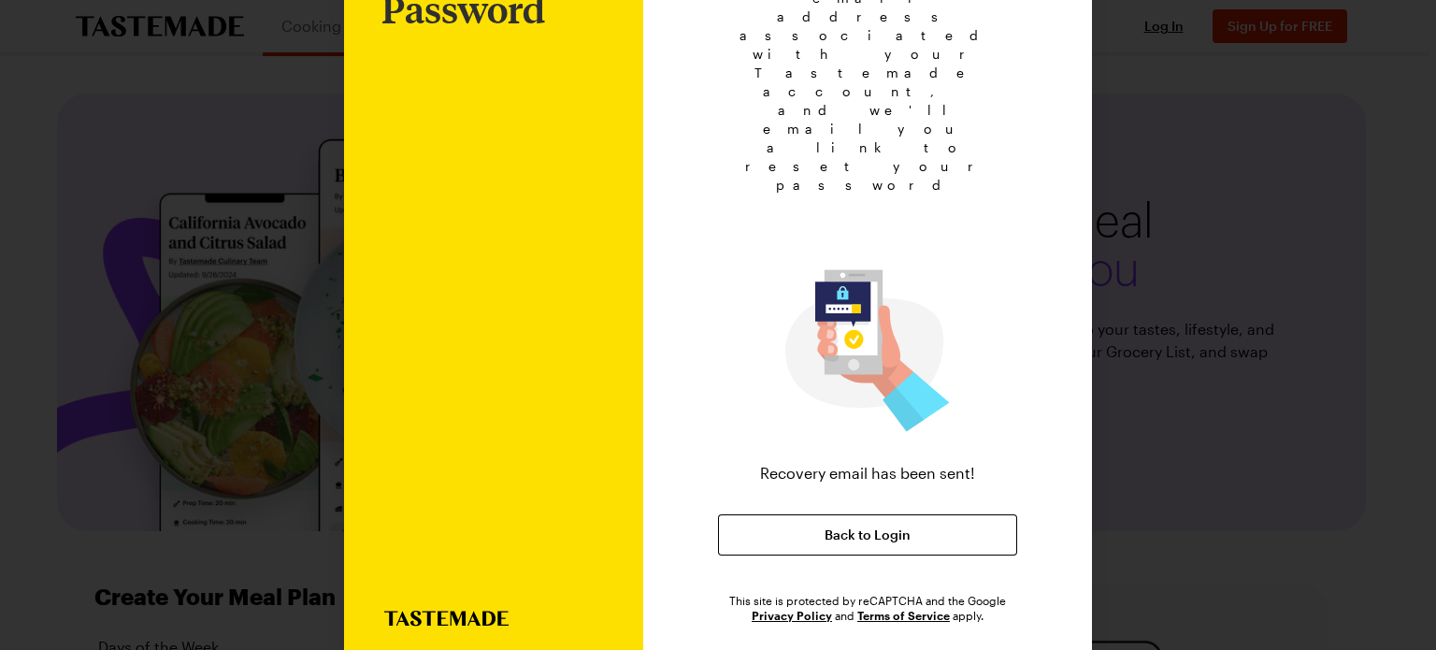
scroll to position [0, 0]
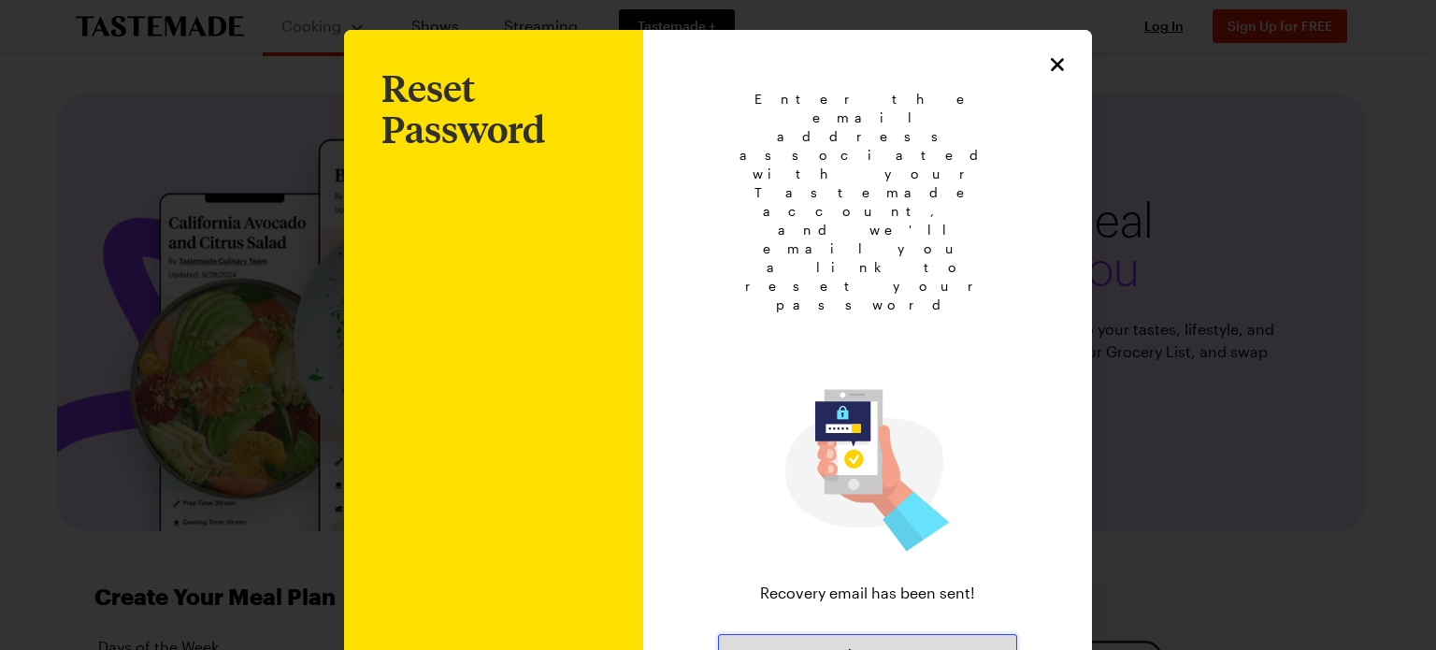
click at [883, 635] on span "Back to Login" at bounding box center [868, 654] width 86 height 19
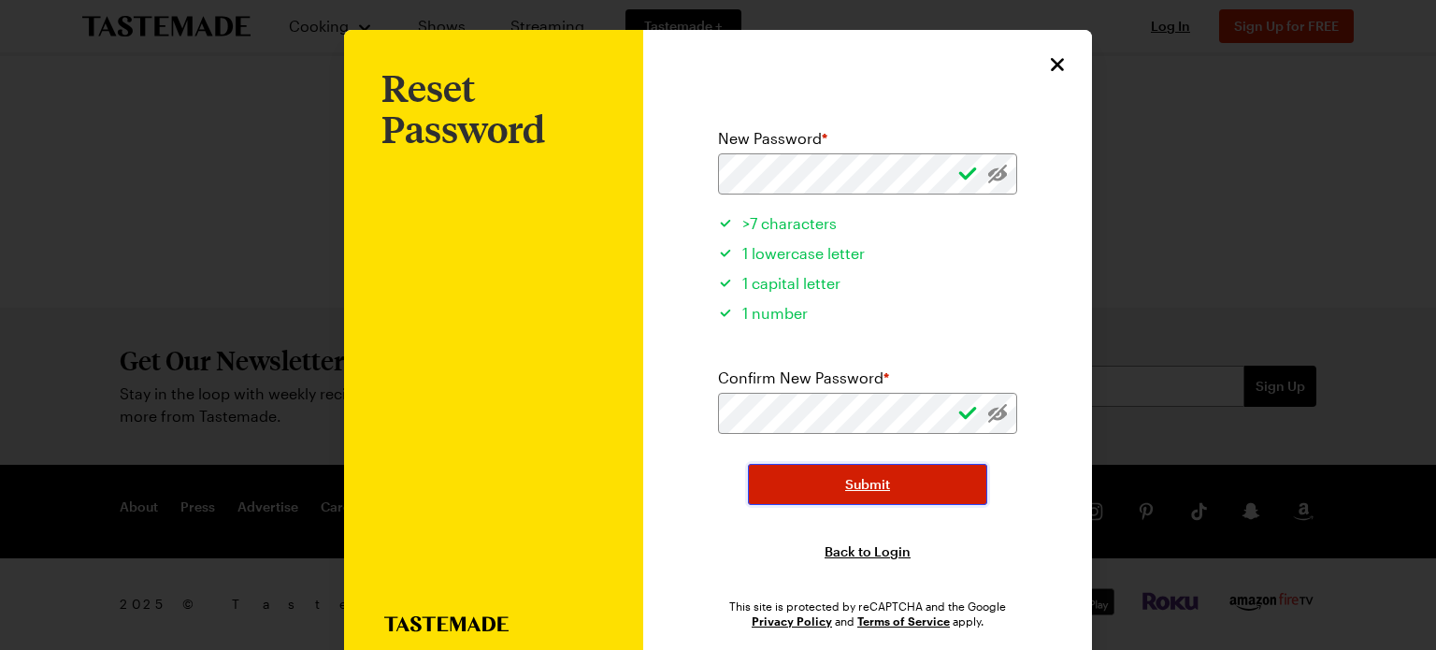
click at [765, 477] on button "Submit" at bounding box center [867, 484] width 239 height 41
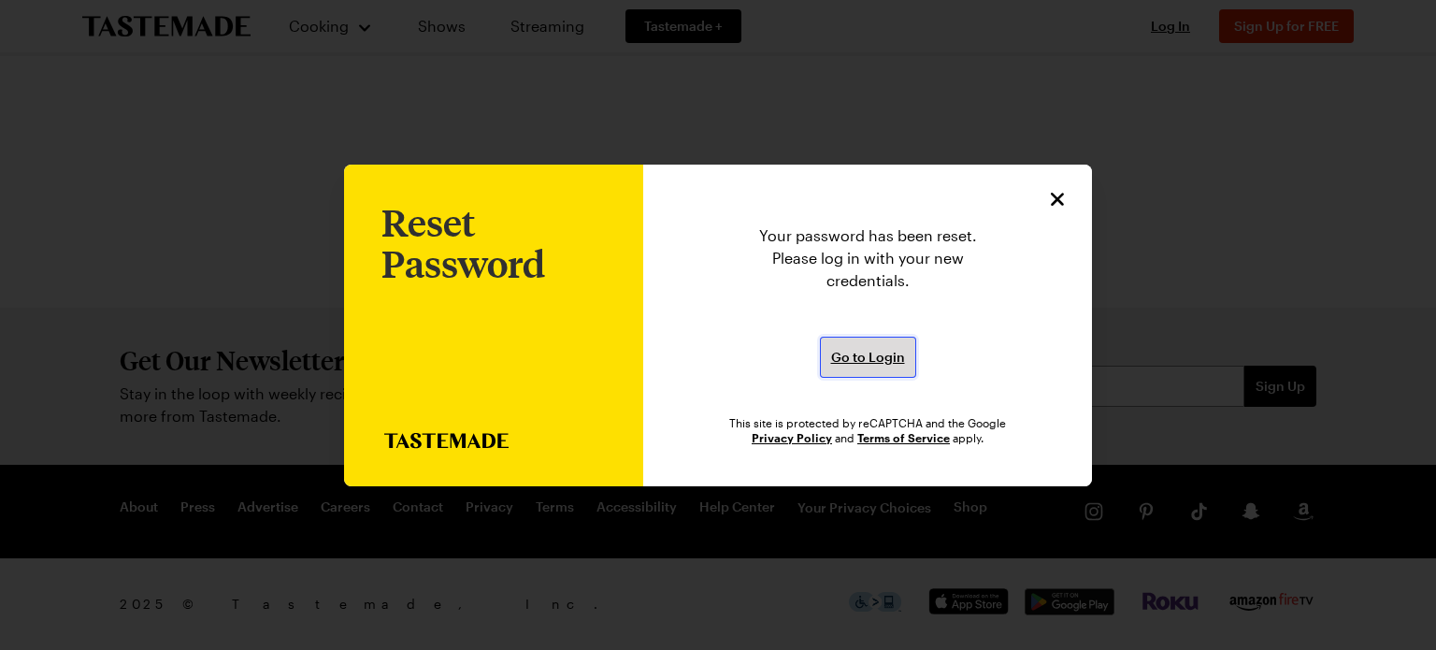
click at [870, 345] on button "Go to Login" at bounding box center [868, 357] width 96 height 41
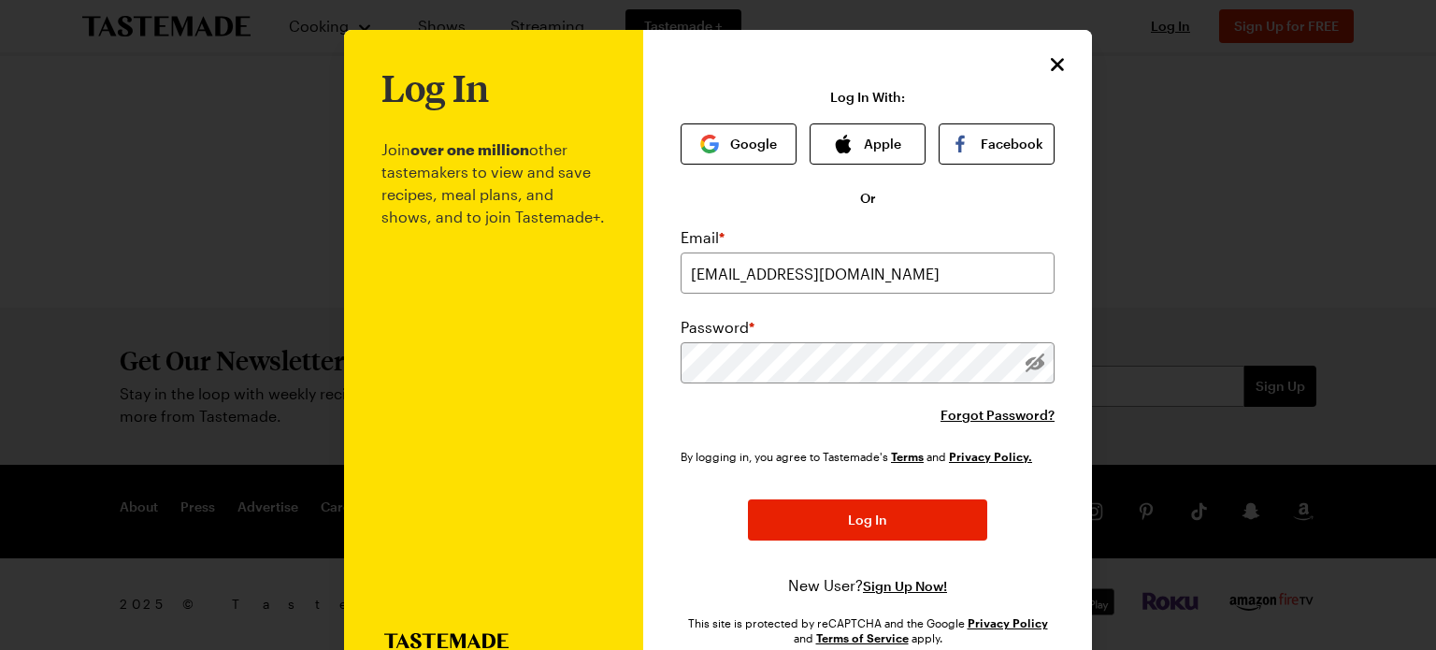
click at [748, 499] on button "Log In" at bounding box center [867, 519] width 239 height 41
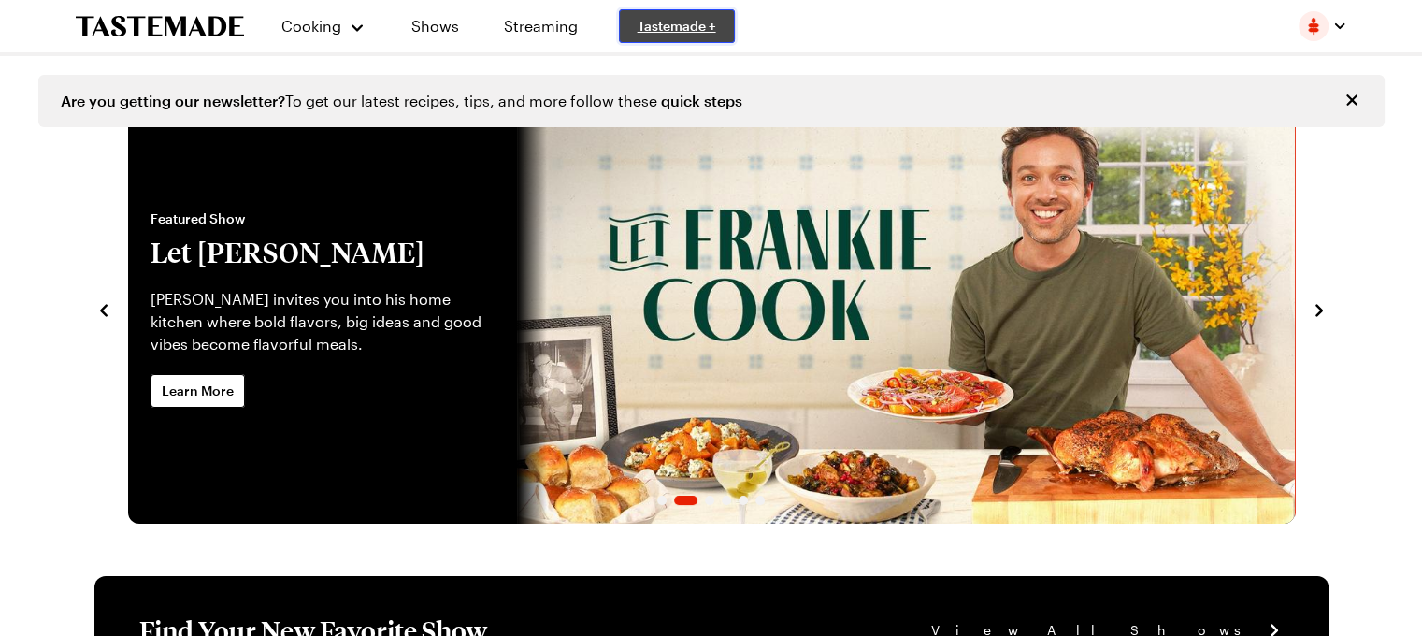
click at [697, 19] on span "Tastemade +" at bounding box center [677, 26] width 79 height 19
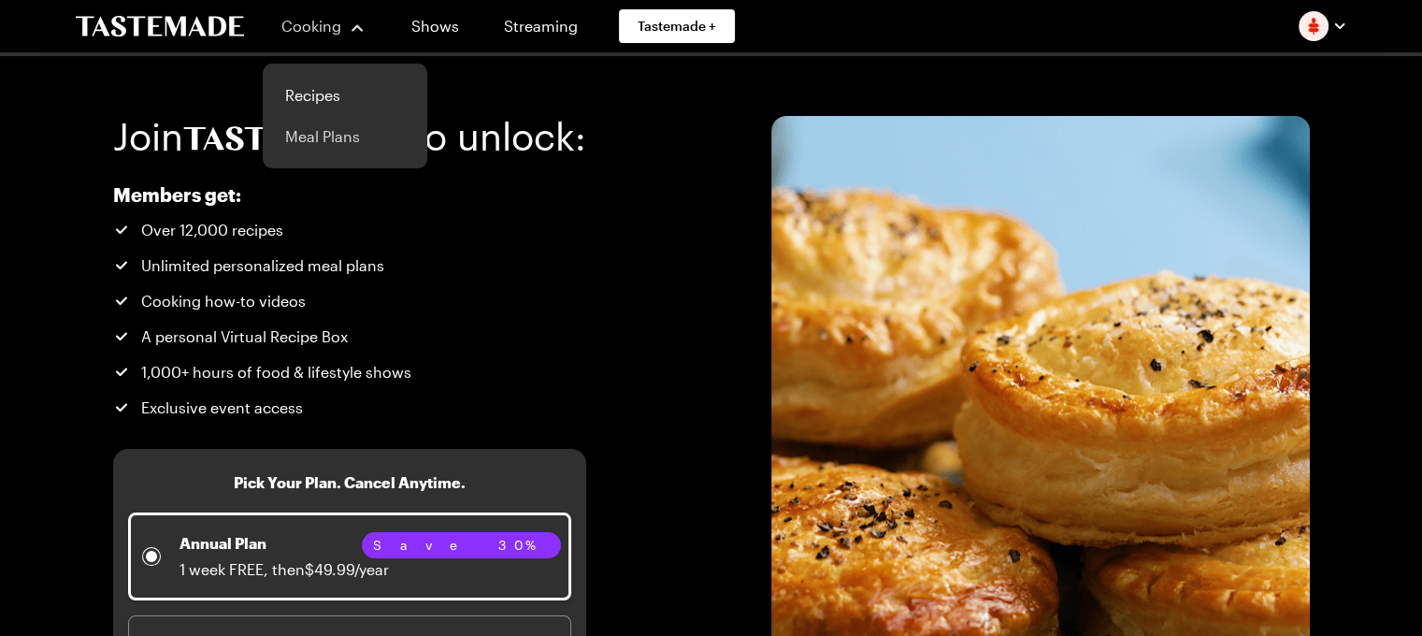
click at [318, 138] on link "Meal Plans" at bounding box center [345, 136] width 142 height 41
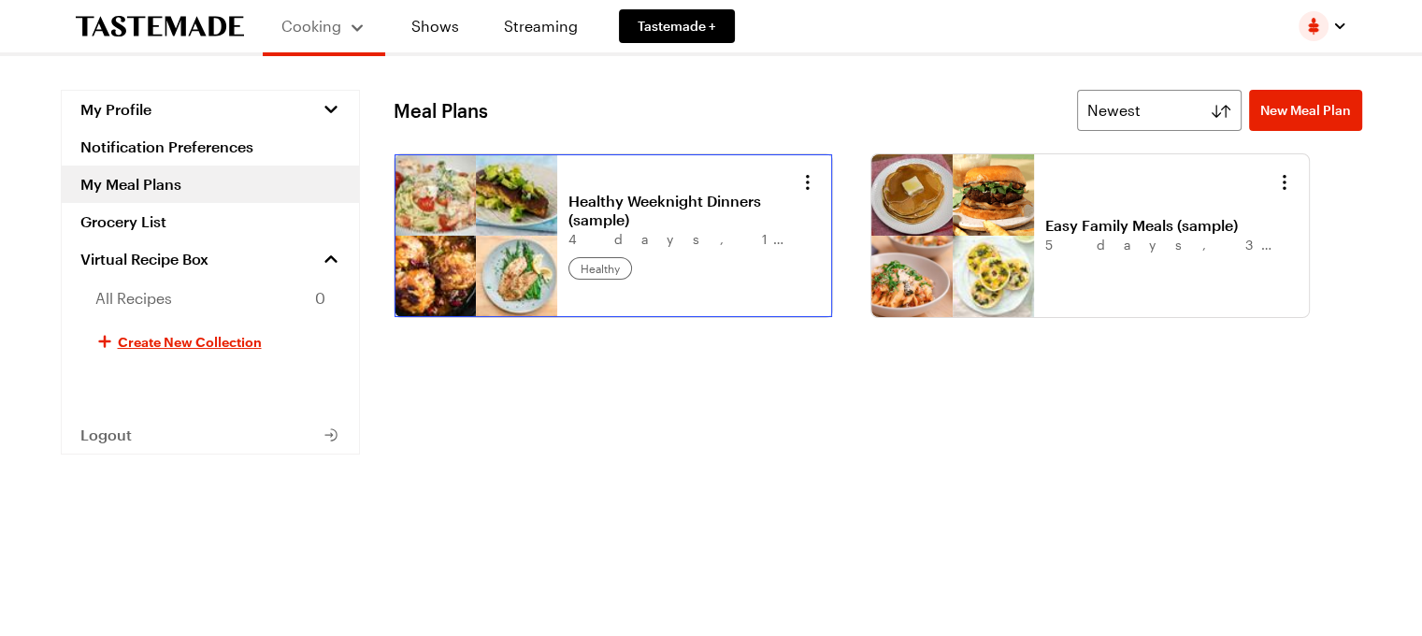
click at [662, 196] on link "Healthy Weeknight Dinners (sample)" at bounding box center [684, 210] width 232 height 37
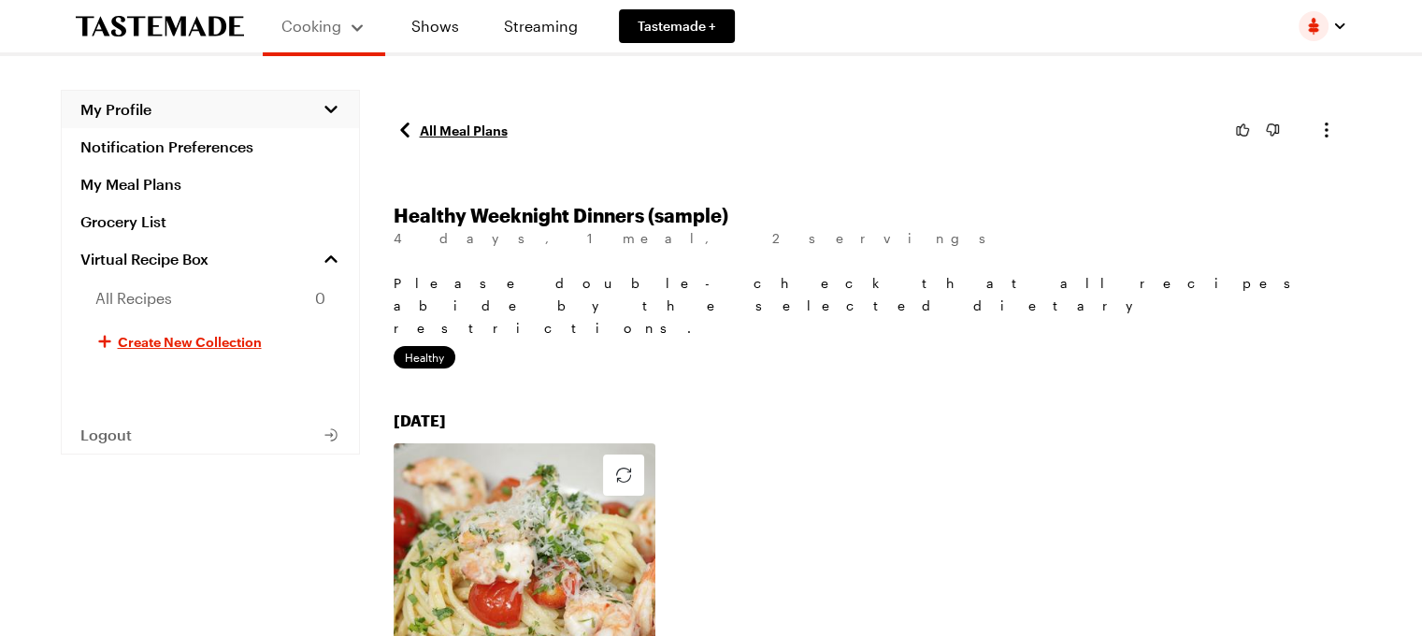
click at [116, 102] on span "My Profile" at bounding box center [115, 109] width 71 height 19
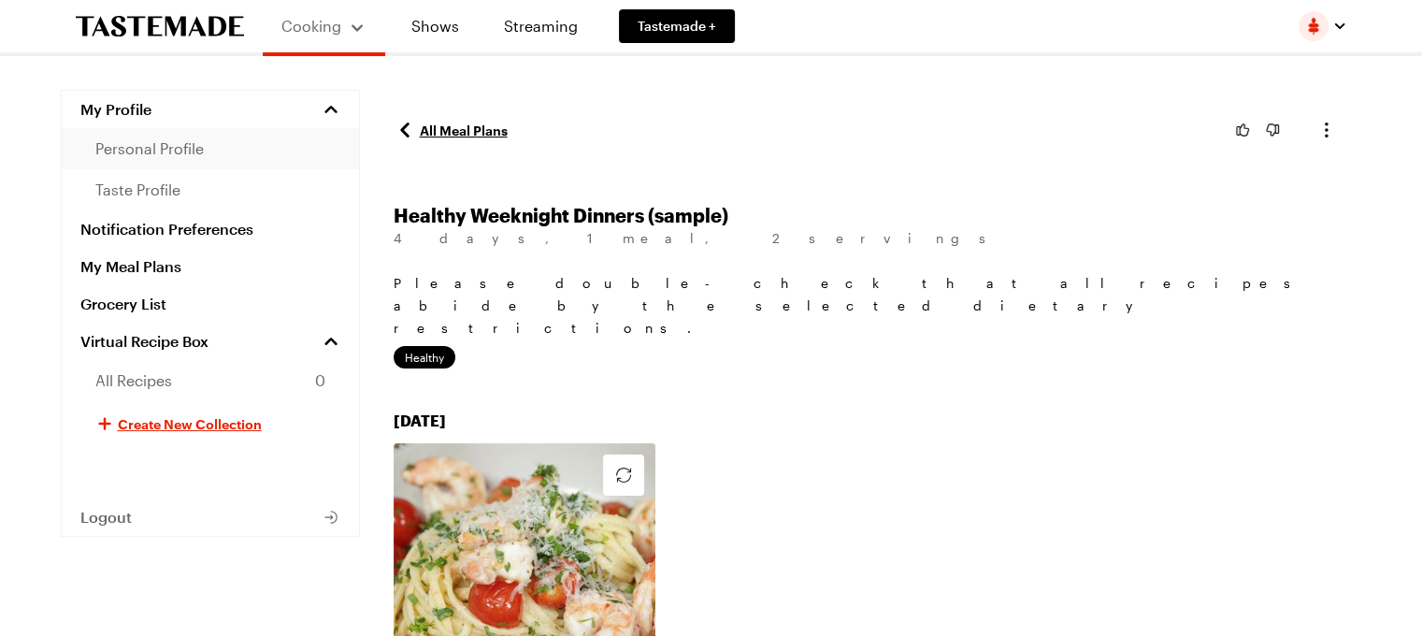
click at [197, 148] on span "personal profile" at bounding box center [149, 148] width 108 height 22
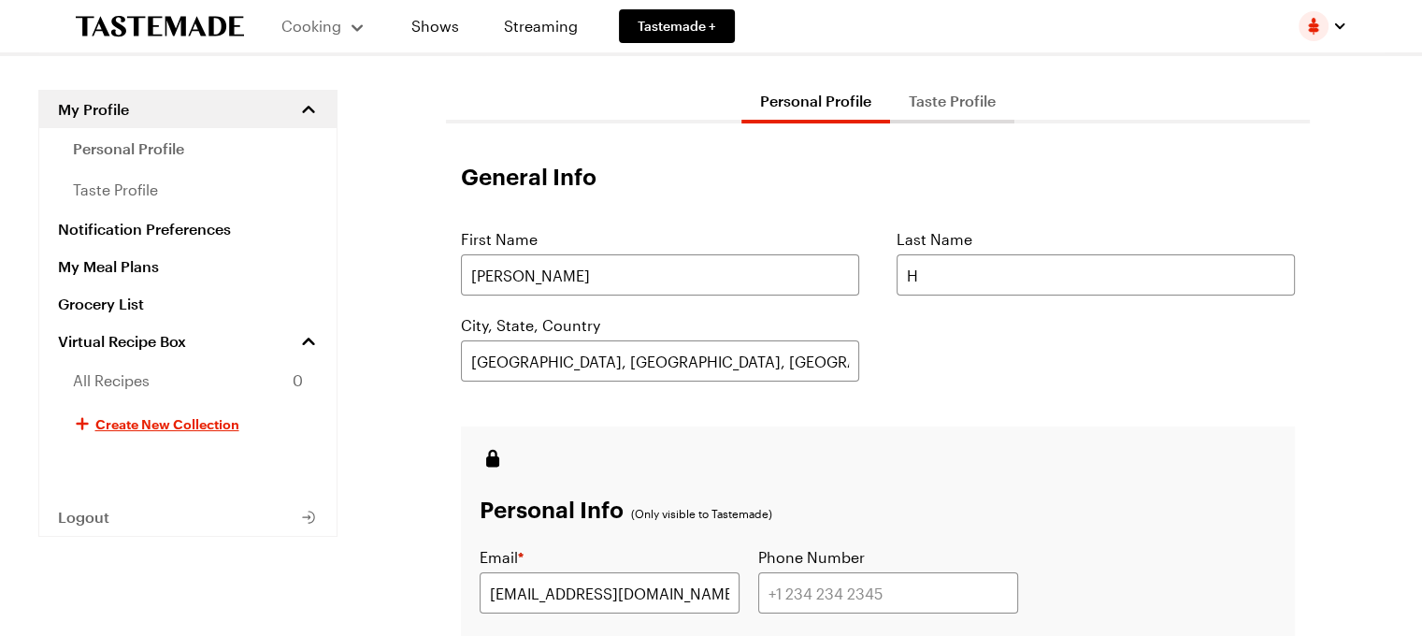
scroll to position [5, 0]
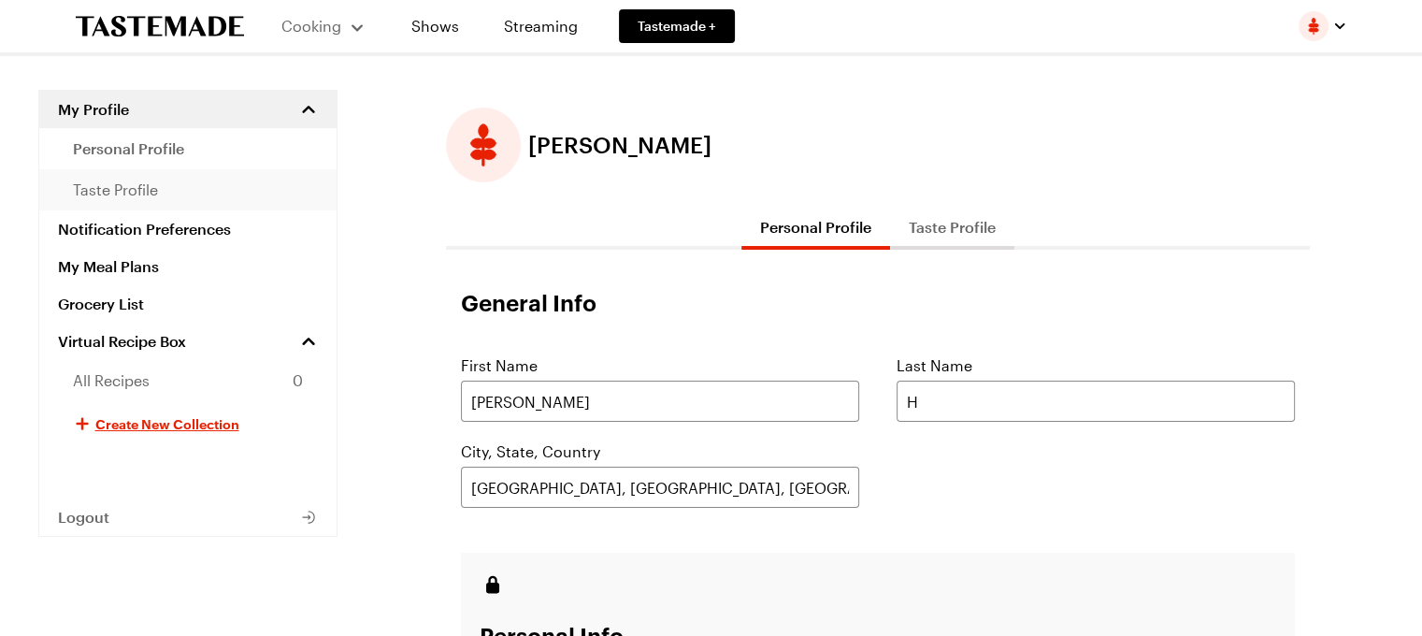
click at [138, 192] on span "taste profile" at bounding box center [115, 190] width 85 height 22
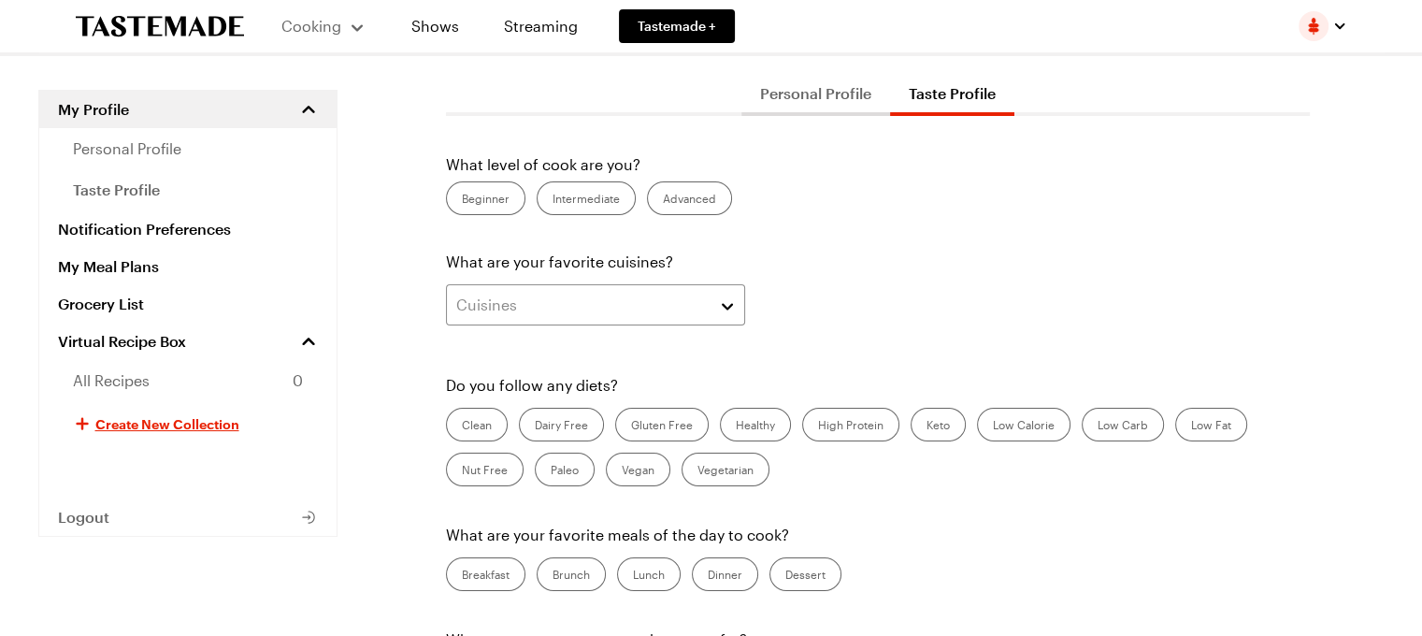
scroll to position [155, 0]
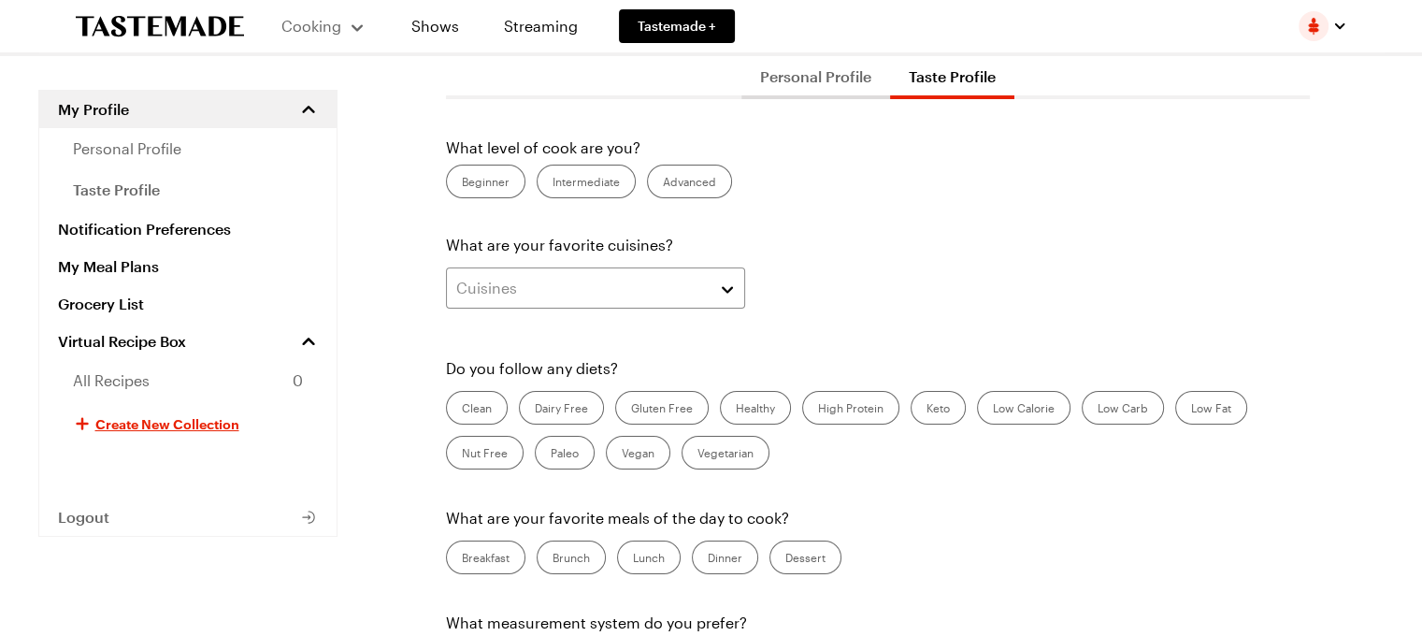
click at [698, 178] on label "Advanced" at bounding box center [689, 182] width 85 height 34
click at [663, 183] on input "Advanced" at bounding box center [663, 183] width 0 height 0
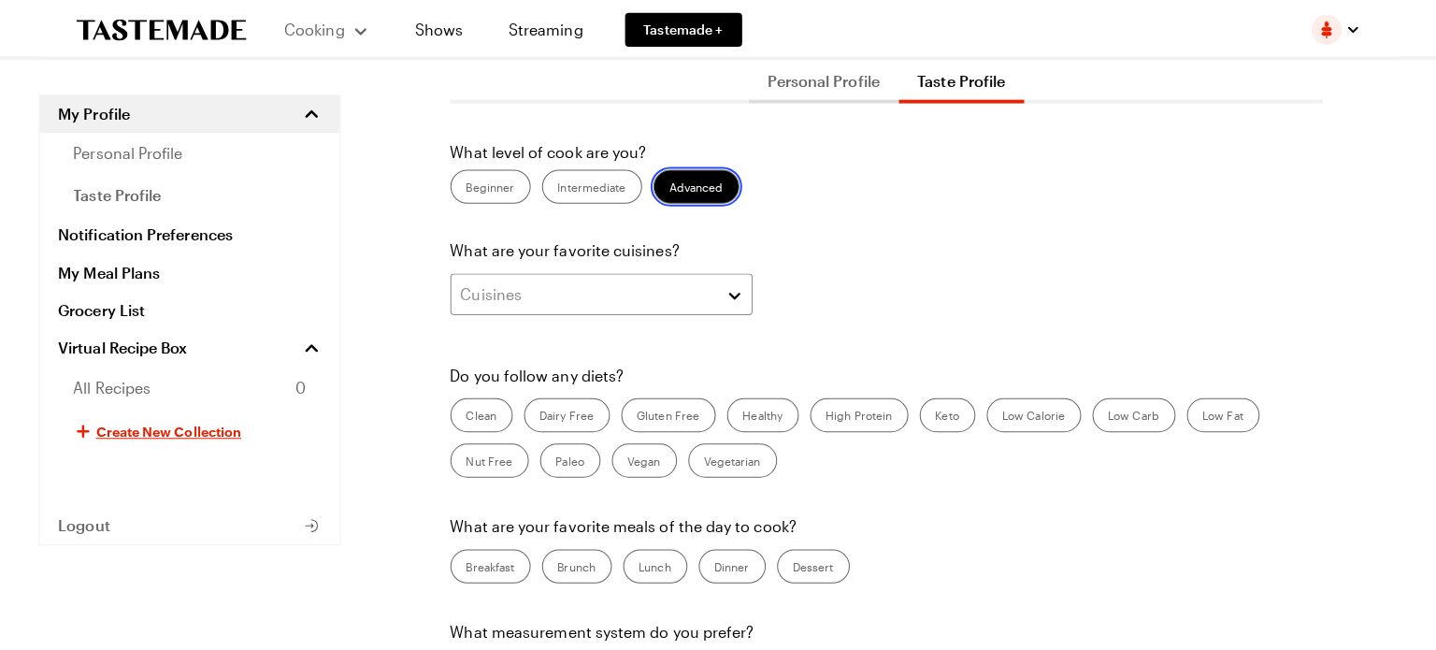
scroll to position [311, 0]
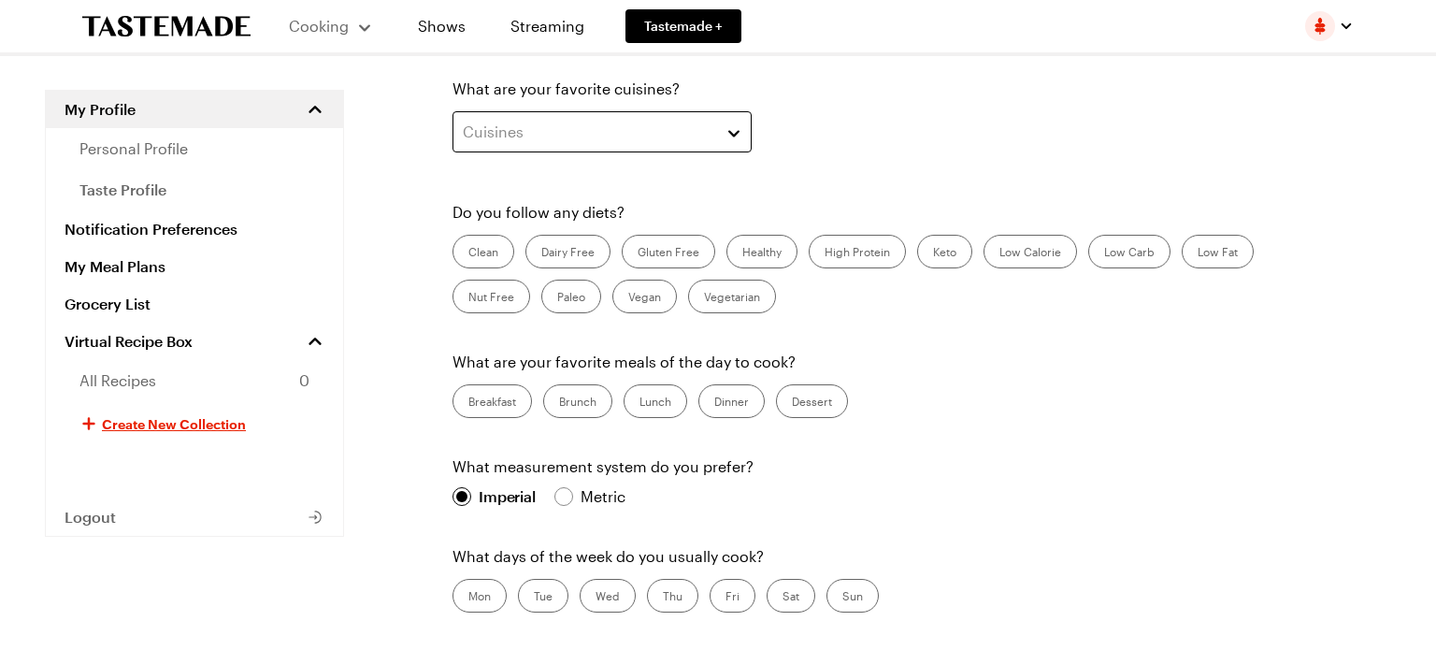
click at [723, 131] on button "Cuisines" at bounding box center [602, 131] width 299 height 41
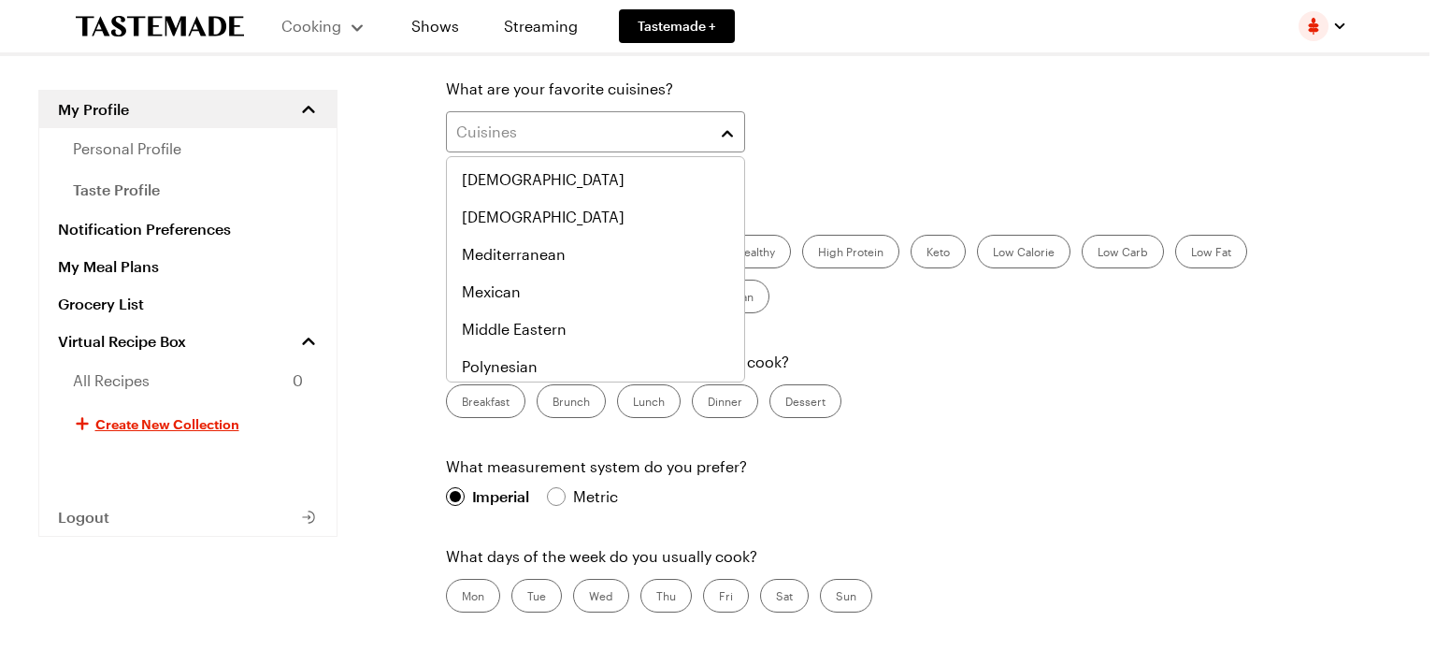
scroll to position [779, 0]
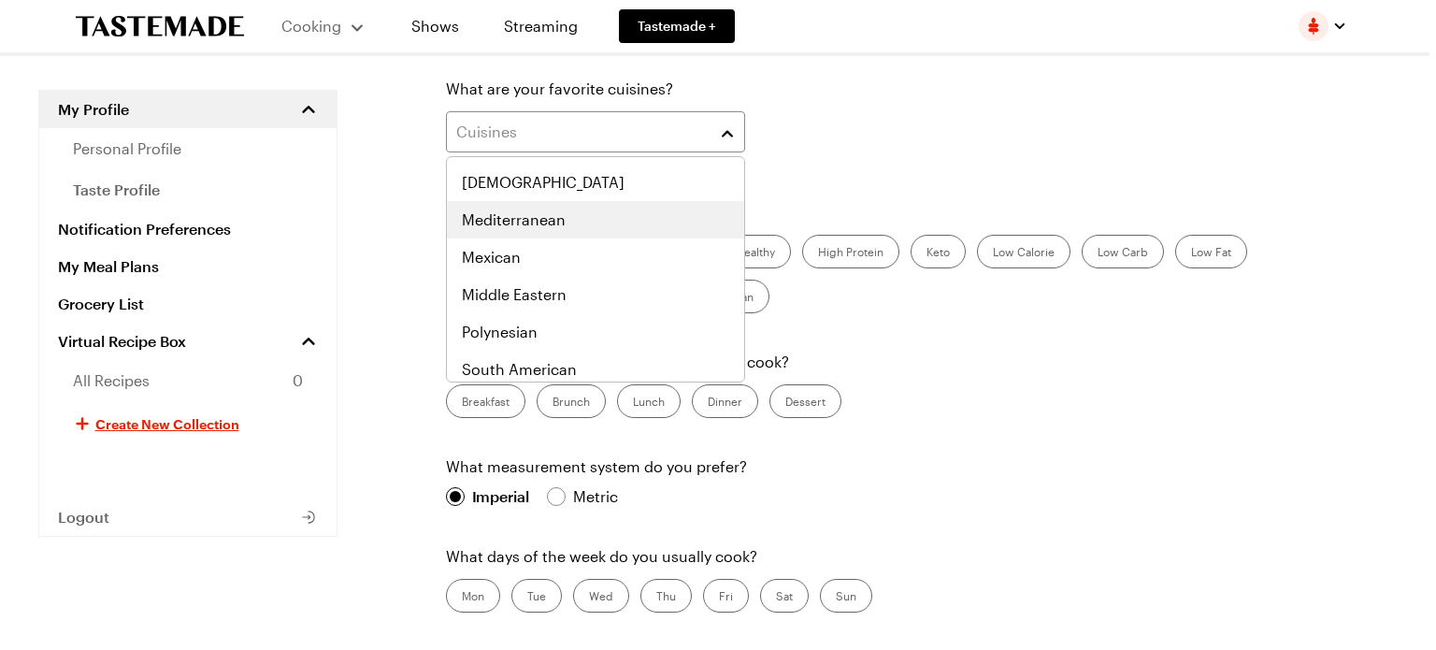
click at [531, 223] on span "Mediterranean" at bounding box center [514, 219] width 104 height 22
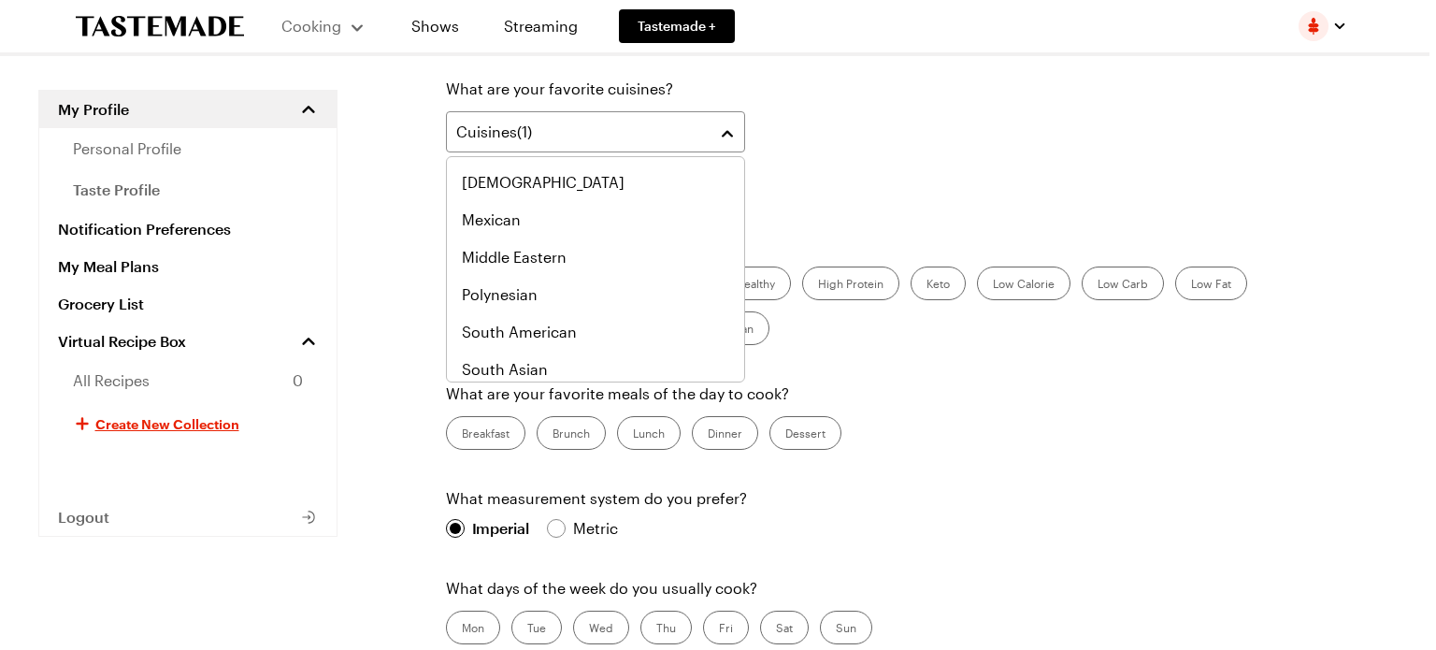
click at [912, 175] on div "Cuisines ( 1 ) Mediterranean" at bounding box center [878, 153] width 864 height 84
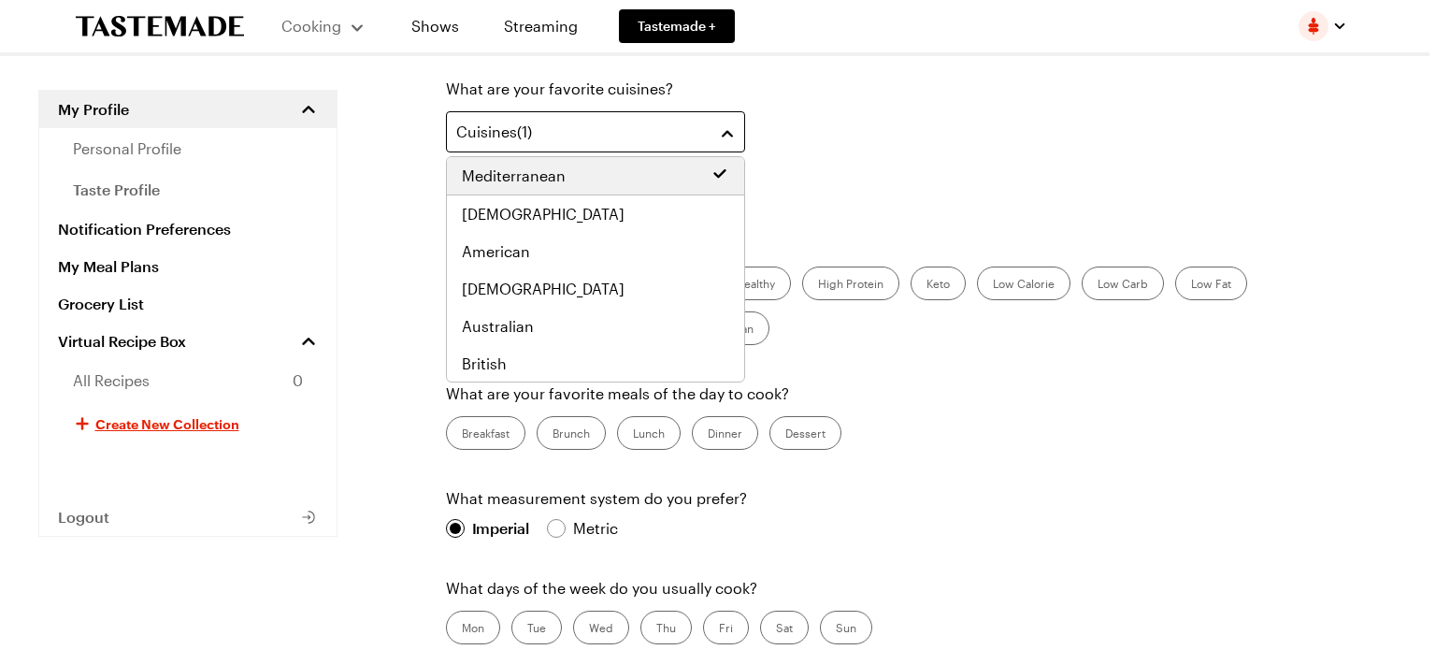
click at [722, 131] on button "Cuisines ( 1 )" at bounding box center [595, 131] width 299 height 41
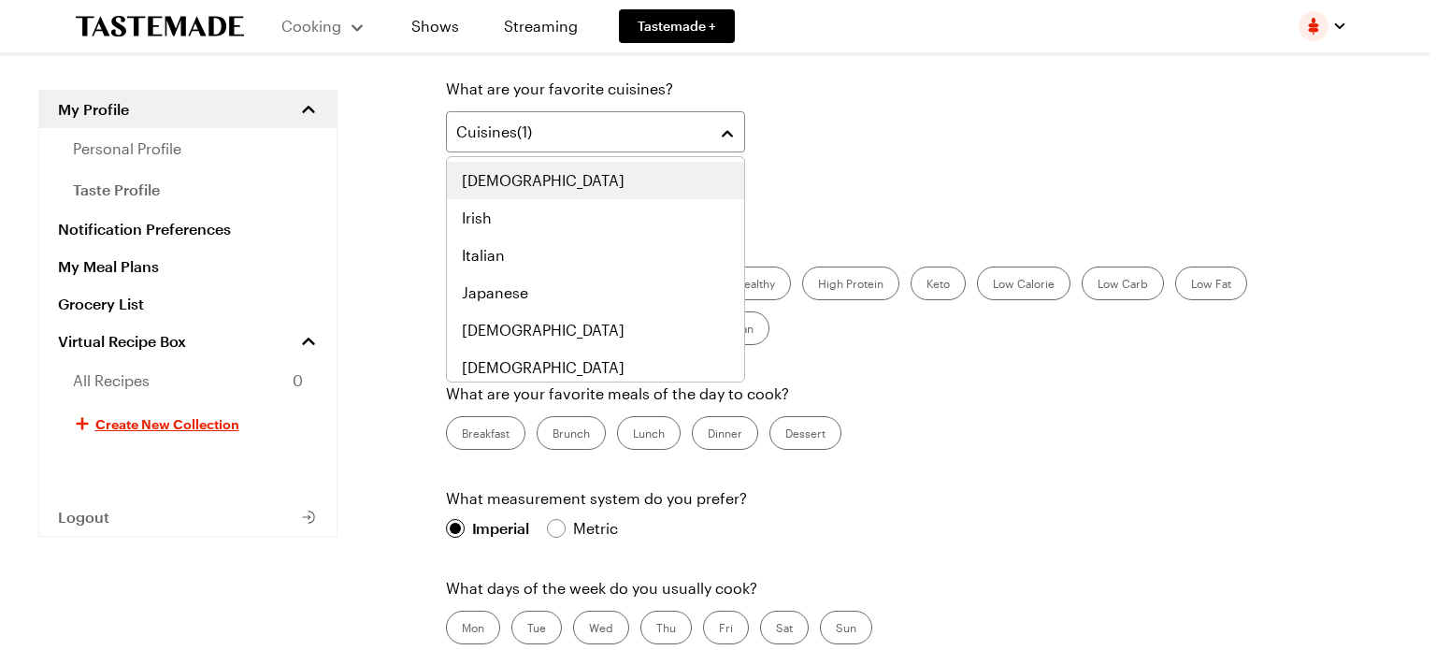
scroll to position [661, 0]
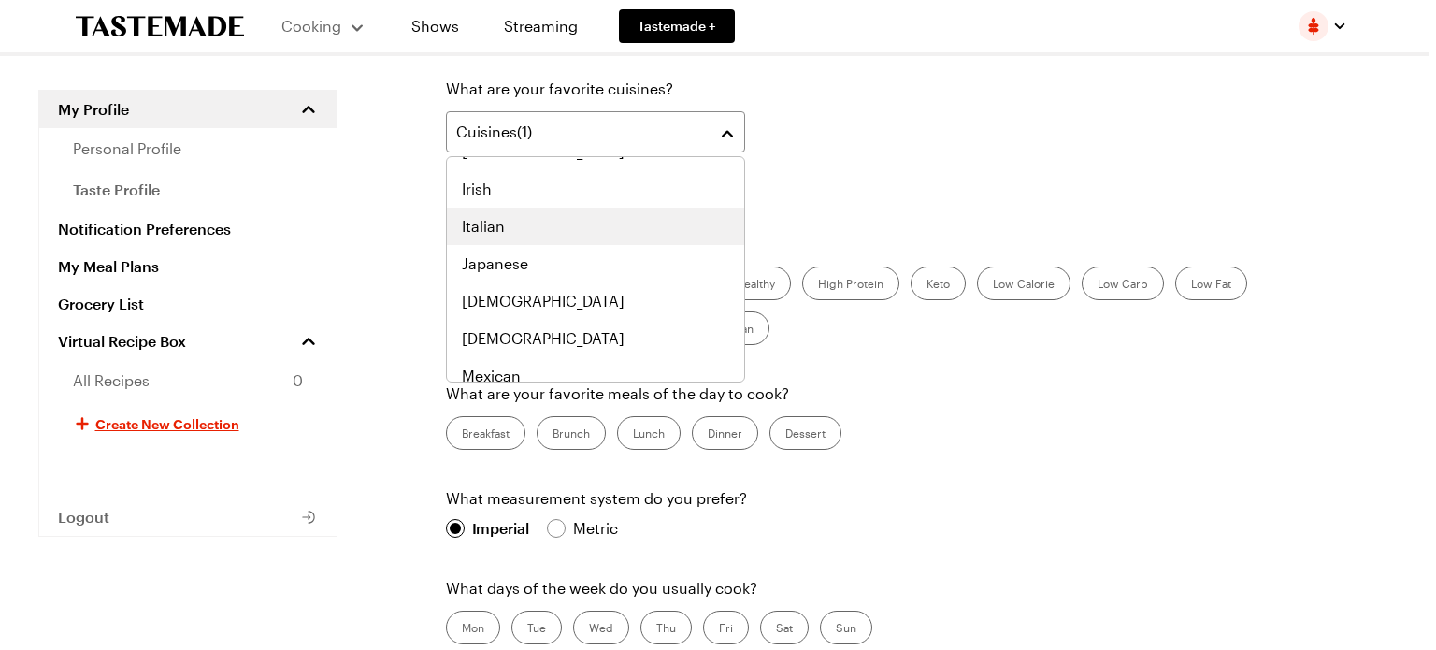
click at [494, 225] on span "Italian" at bounding box center [483, 226] width 43 height 22
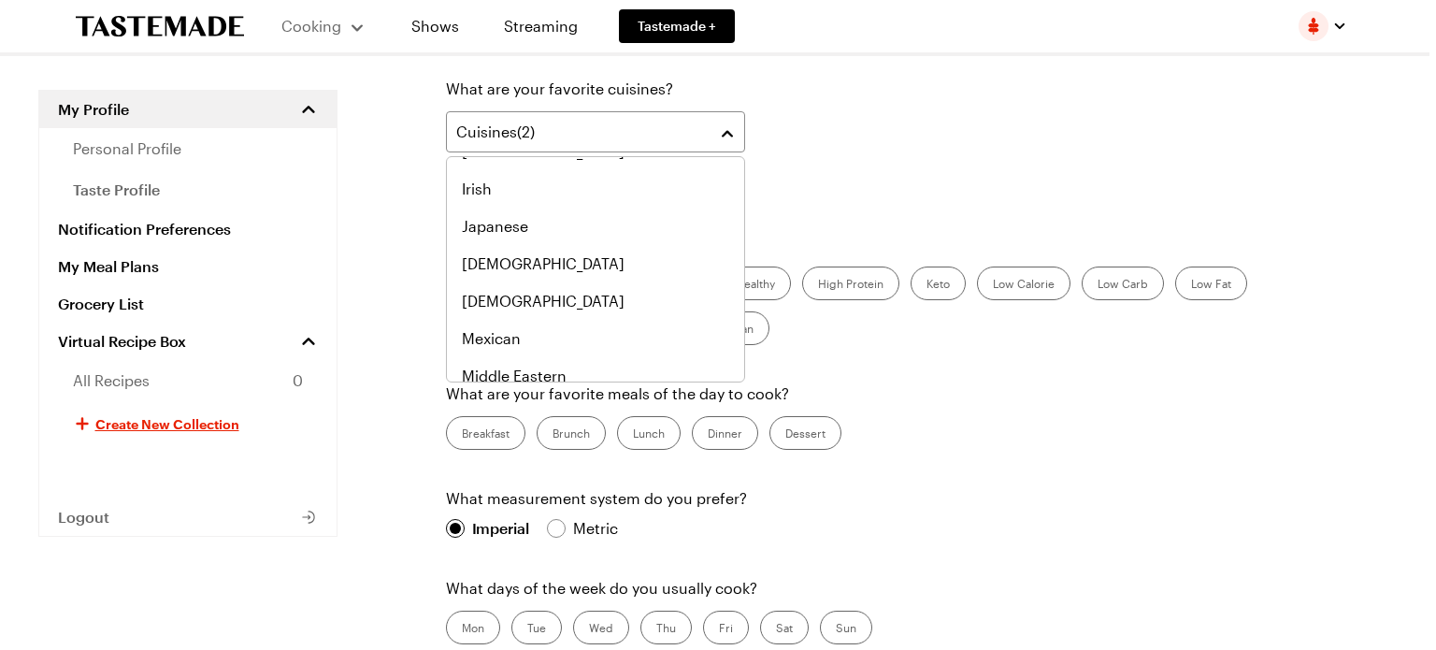
click at [888, 166] on div "Cuisines ( 2 ) Mediterranean Italian" at bounding box center [878, 153] width 864 height 84
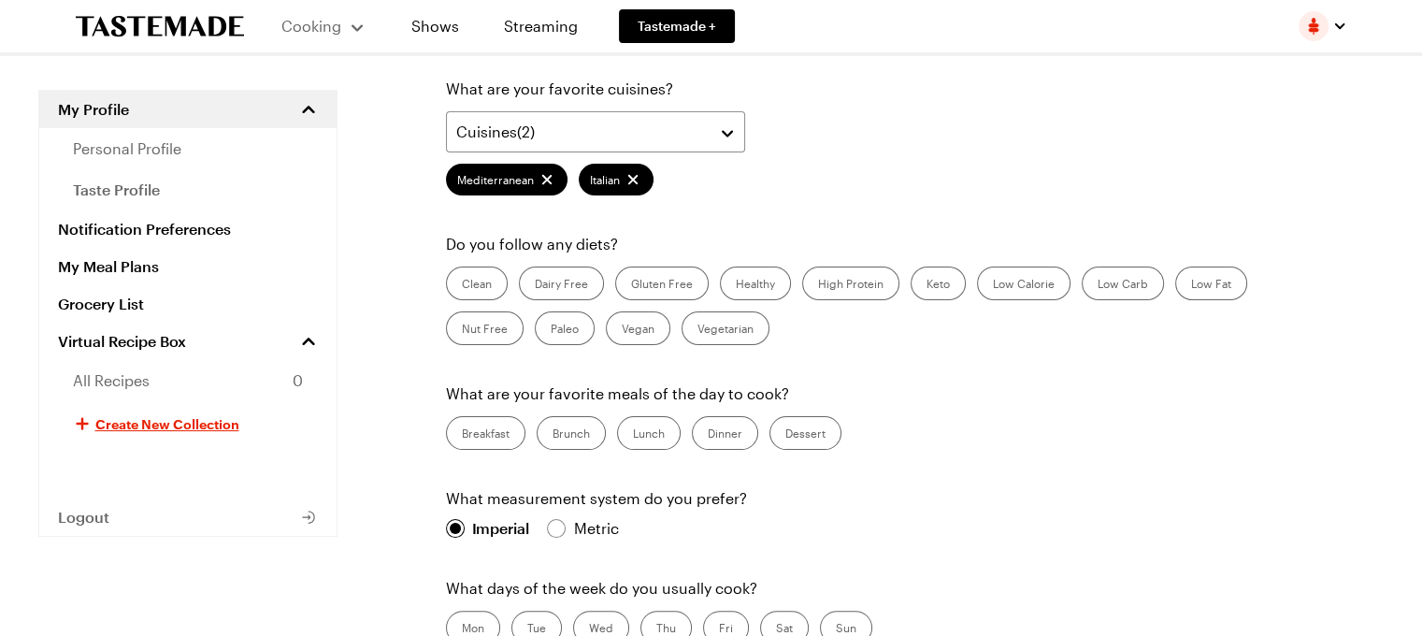
click at [1130, 280] on label "Low Carb" at bounding box center [1123, 283] width 82 height 34
click at [1098, 285] on Carb "Low Carb" at bounding box center [1098, 285] width 0 height 0
click at [871, 280] on label "High Protein" at bounding box center [850, 283] width 97 height 34
click at [818, 285] on Protein "High Protein" at bounding box center [818, 285] width 0 height 0
click at [474, 276] on label "Clean" at bounding box center [477, 283] width 62 height 34
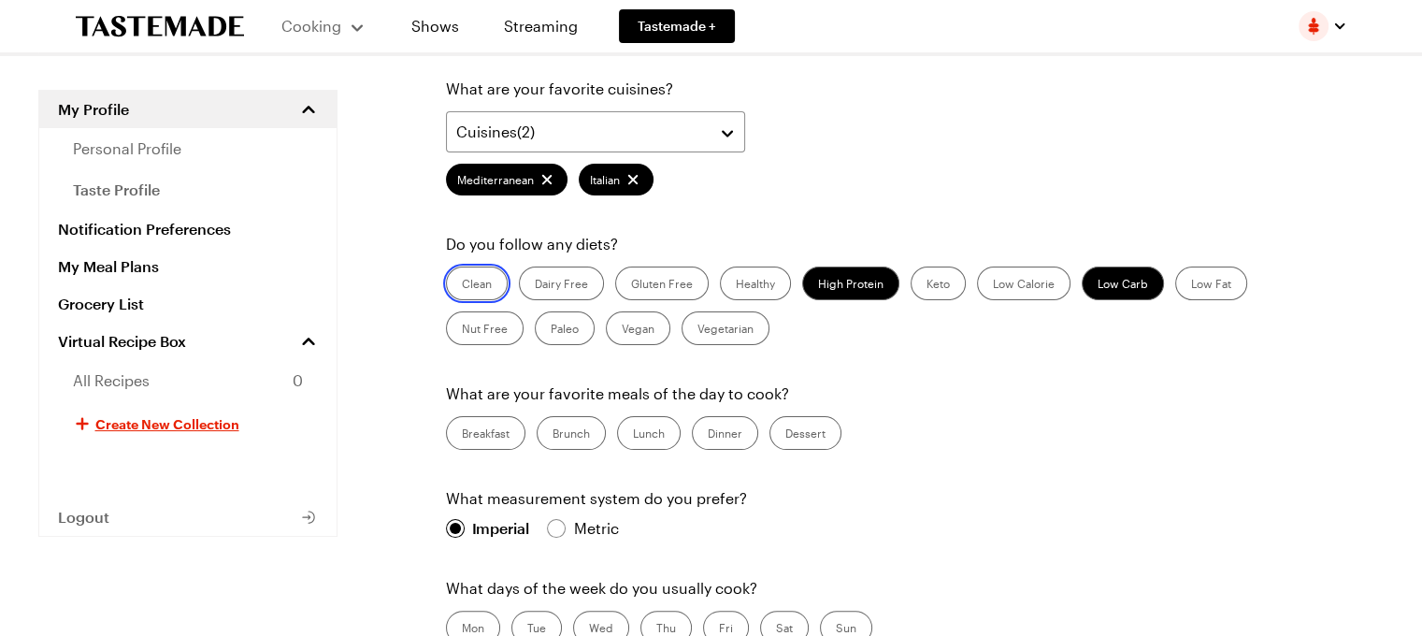
click at [462, 285] on input "Clean" at bounding box center [462, 285] width 0 height 0
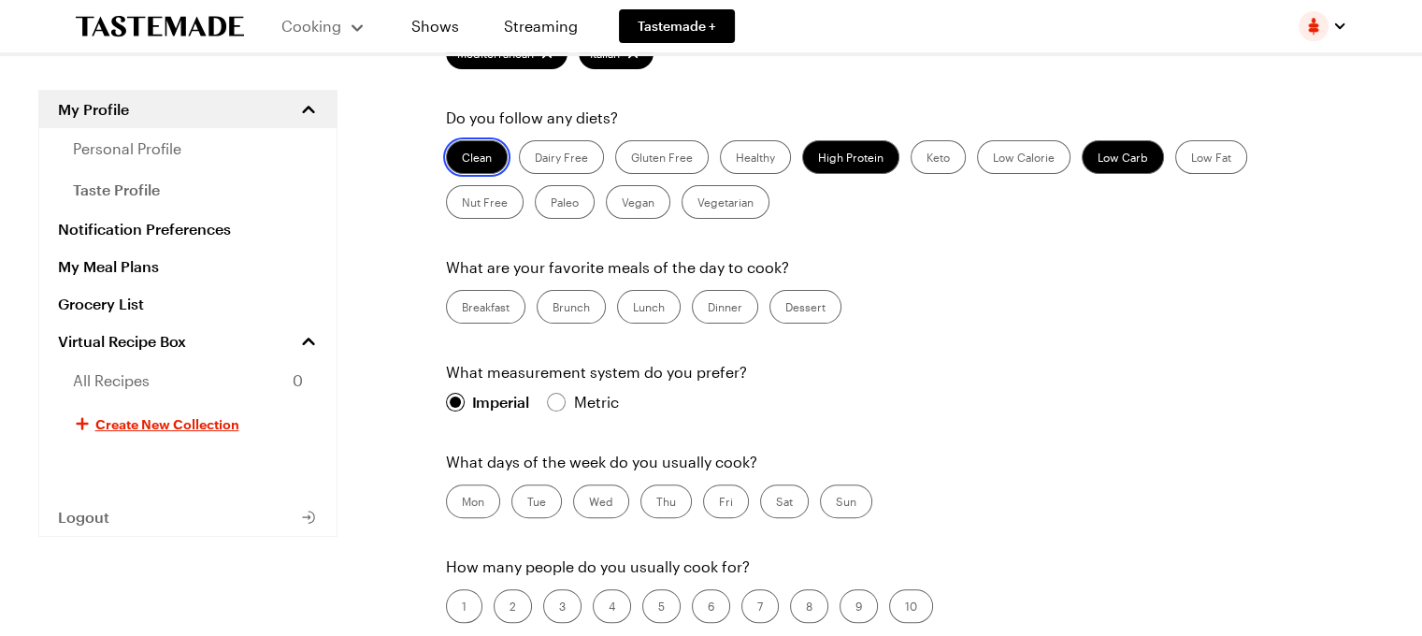
scroll to position [467, 0]
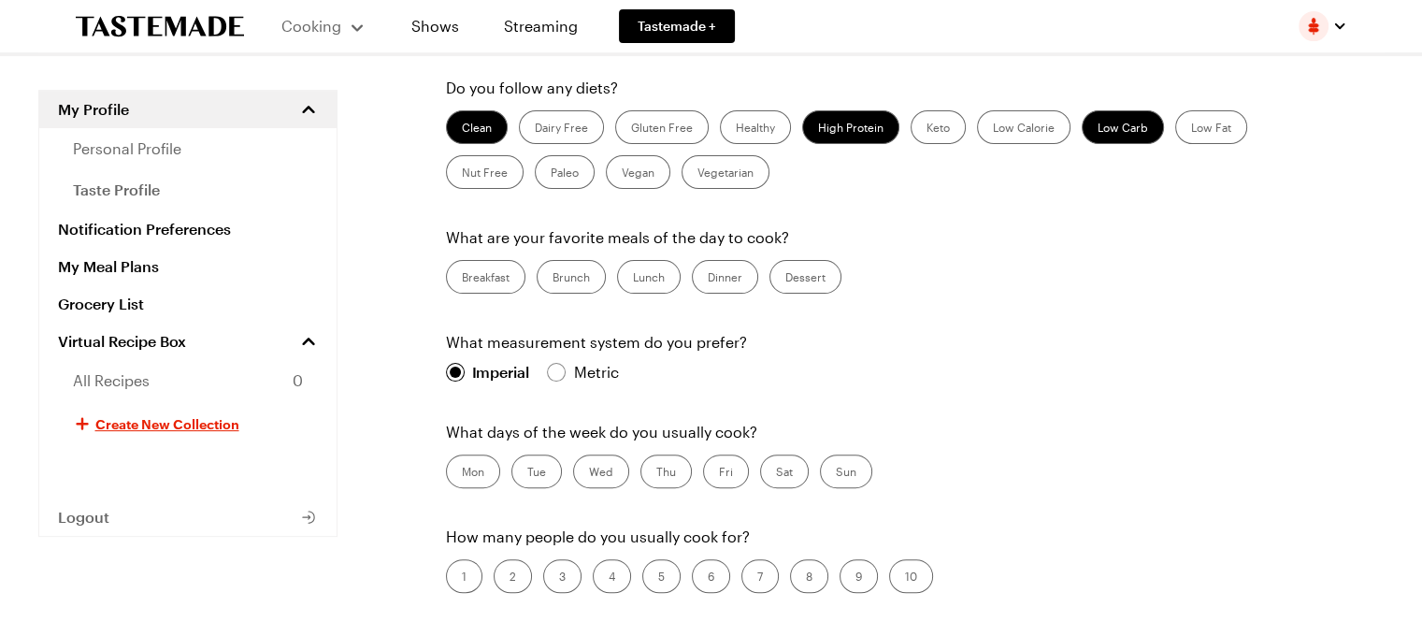
click at [724, 272] on label "Dinner" at bounding box center [725, 277] width 66 height 34
click at [708, 279] on input "Dinner" at bounding box center [708, 279] width 0 height 0
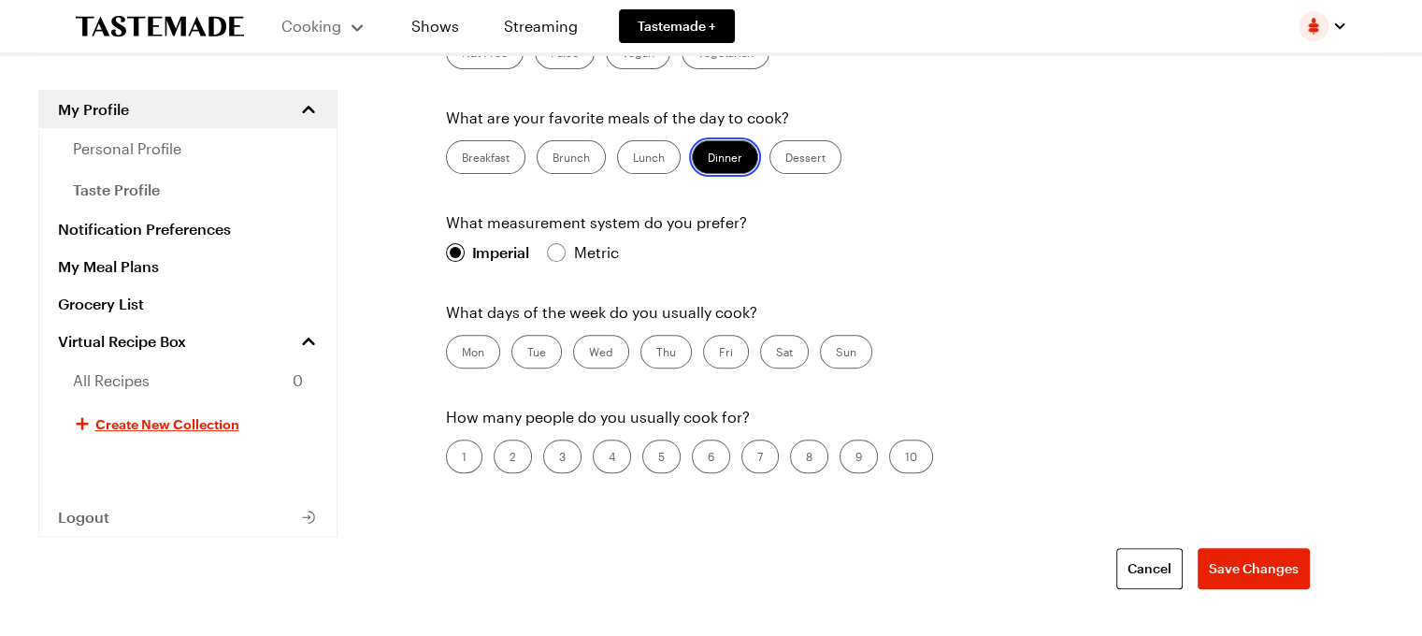
scroll to position [623, 0]
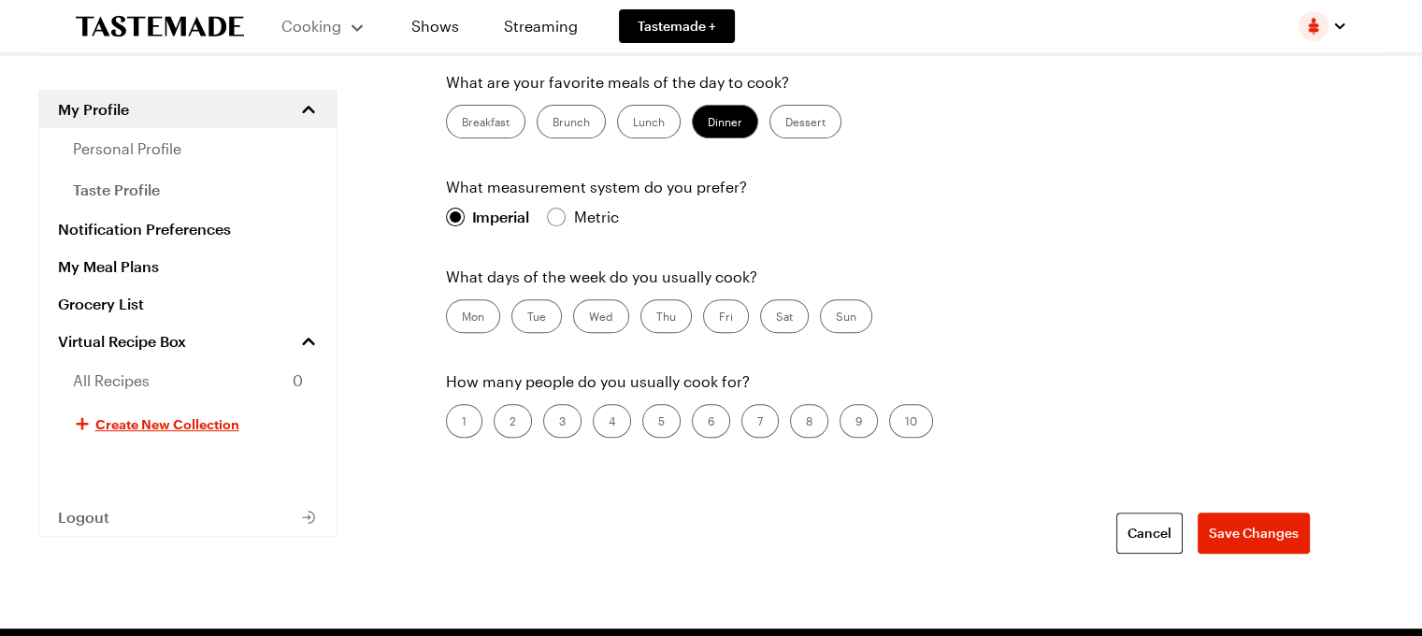
click at [789, 321] on label "Sat" at bounding box center [784, 316] width 49 height 34
click at [776, 318] on input "Sat" at bounding box center [776, 318] width 0 height 0
click at [851, 313] on label "Sun" at bounding box center [846, 316] width 52 height 34
click at [836, 318] on input "Sun" at bounding box center [836, 318] width 0 height 0
click at [477, 309] on label "Mon" at bounding box center [473, 316] width 54 height 34
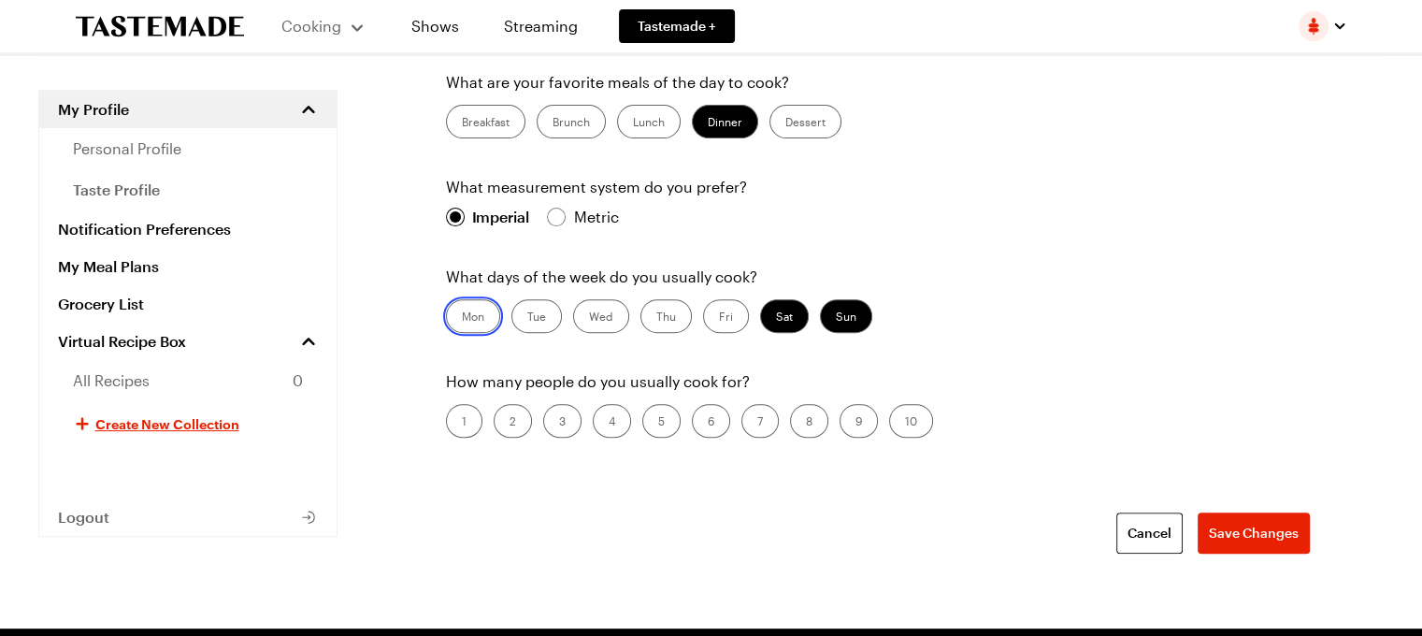
click at [462, 318] on input "Mon" at bounding box center [462, 318] width 0 height 0
click at [543, 309] on label "Tue" at bounding box center [536, 316] width 50 height 34
click at [527, 318] on input "Tue" at bounding box center [527, 318] width 0 height 0
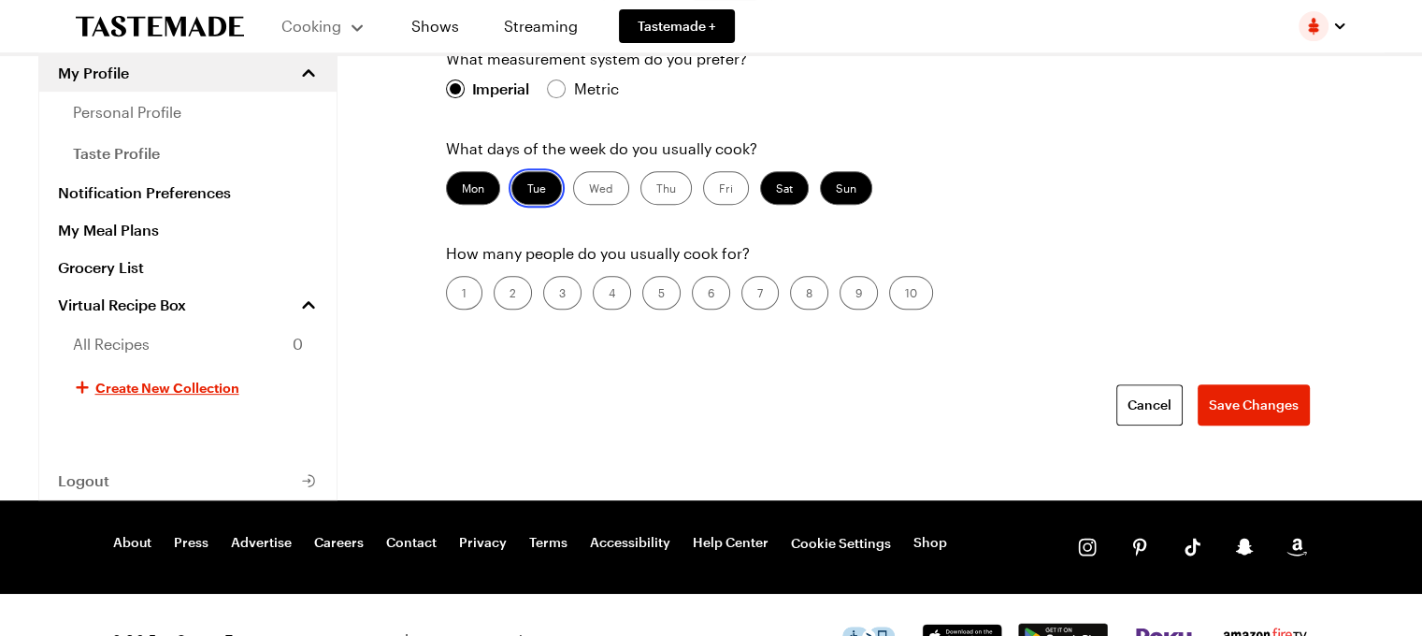
scroll to position [779, 0]
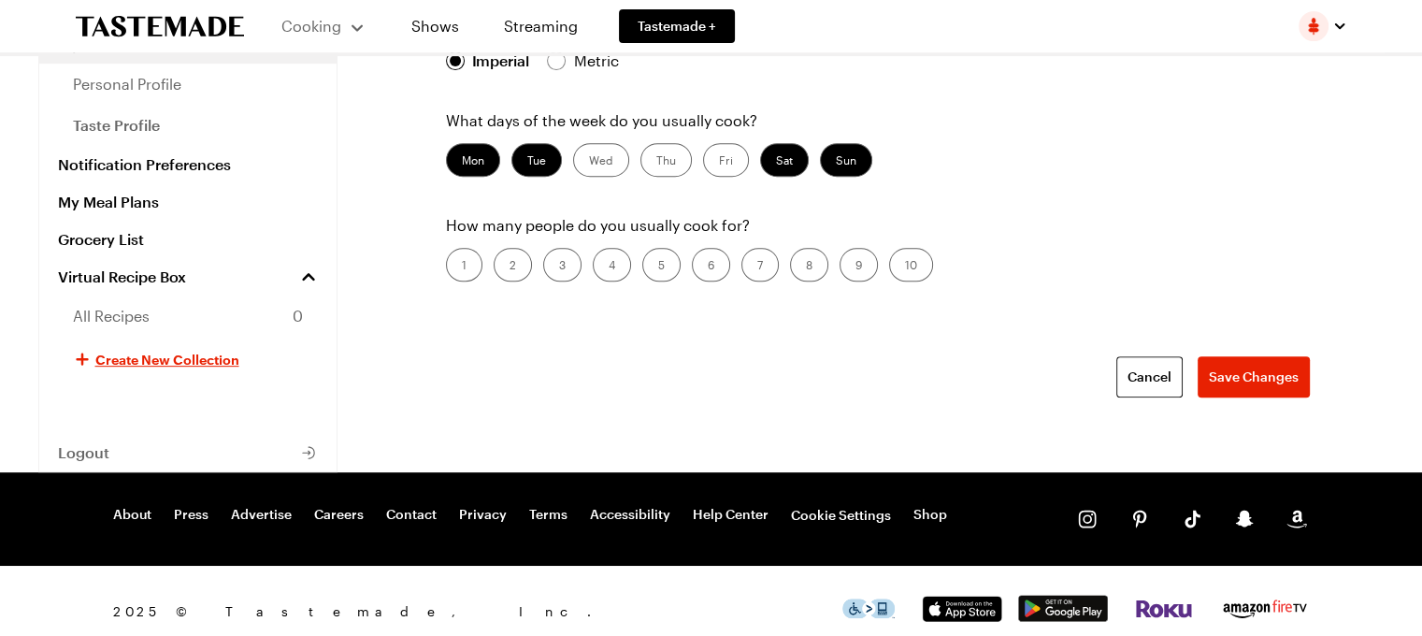
click at [554, 261] on label "3" at bounding box center [562, 265] width 38 height 34
click at [559, 266] on input "3" at bounding box center [559, 266] width 0 height 0
click at [1246, 367] on span "Save Changes" at bounding box center [1254, 376] width 90 height 19
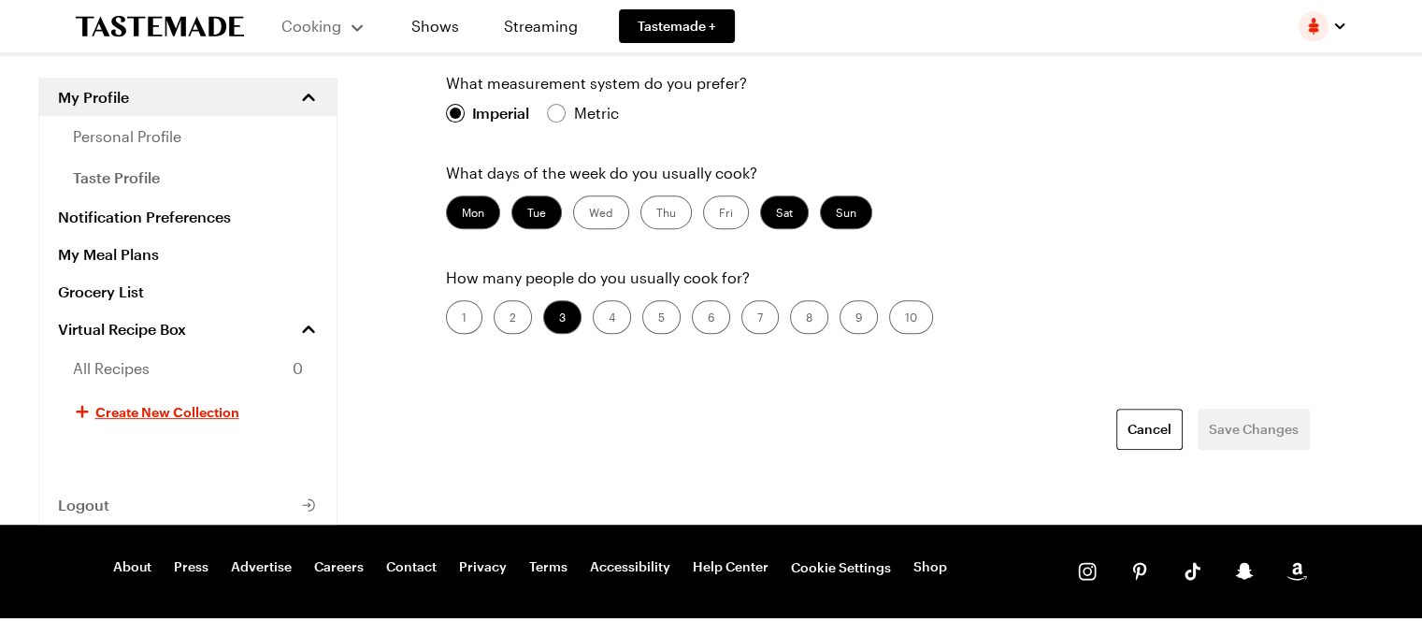
scroll to position [798, 0]
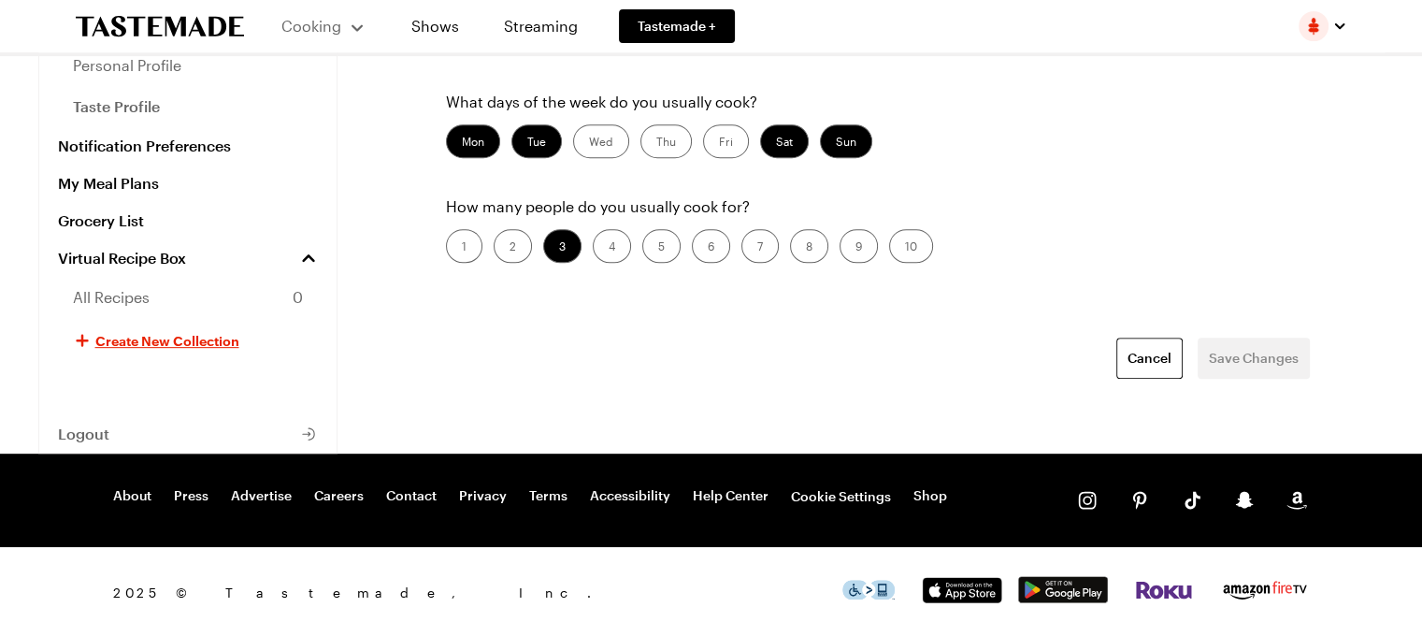
click at [1255, 352] on div "Cancel Save Changes" at bounding box center [878, 358] width 864 height 41
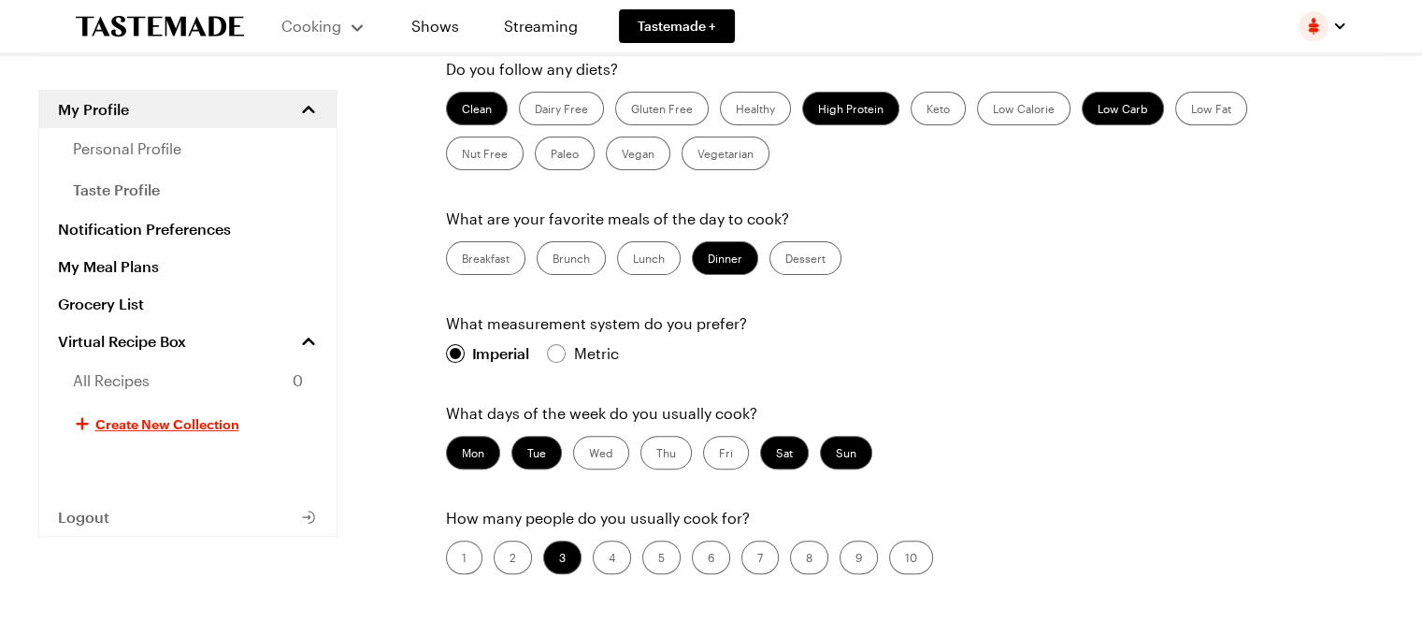
scroll to position [330, 0]
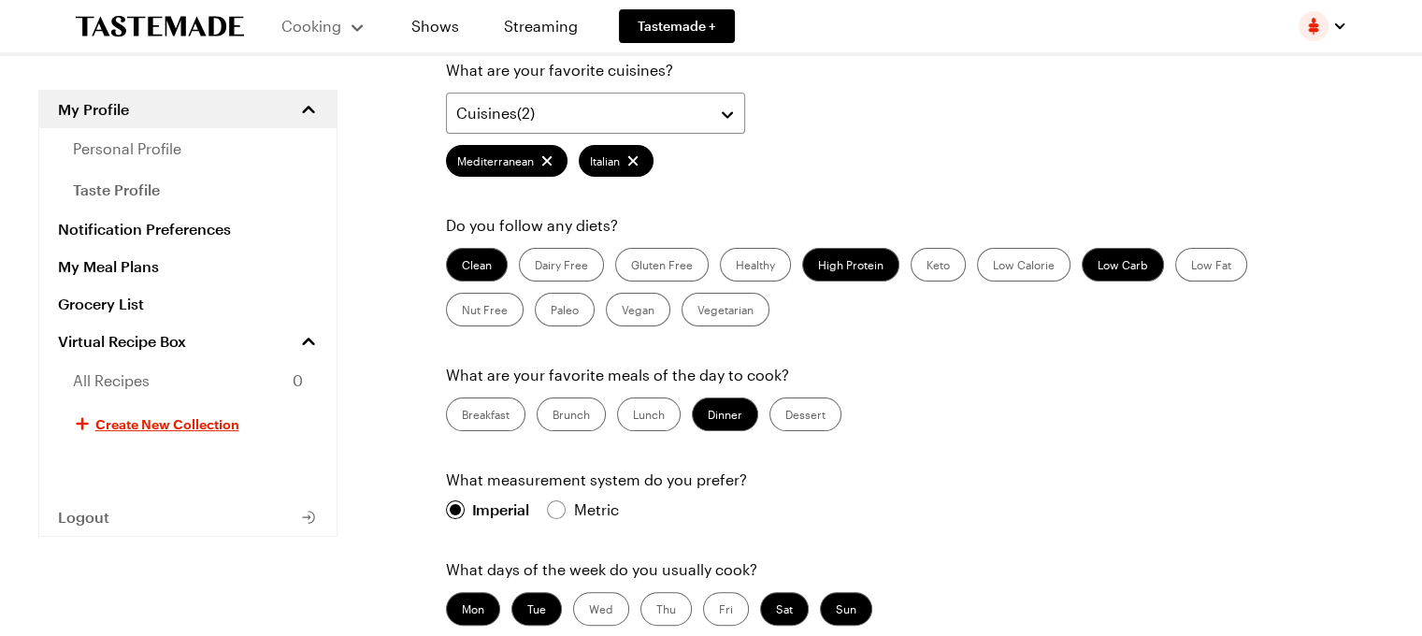
click at [489, 413] on label "Breakfast" at bounding box center [485, 414] width 79 height 34
click at [462, 416] on input "Breakfast" at bounding box center [462, 416] width 0 height 0
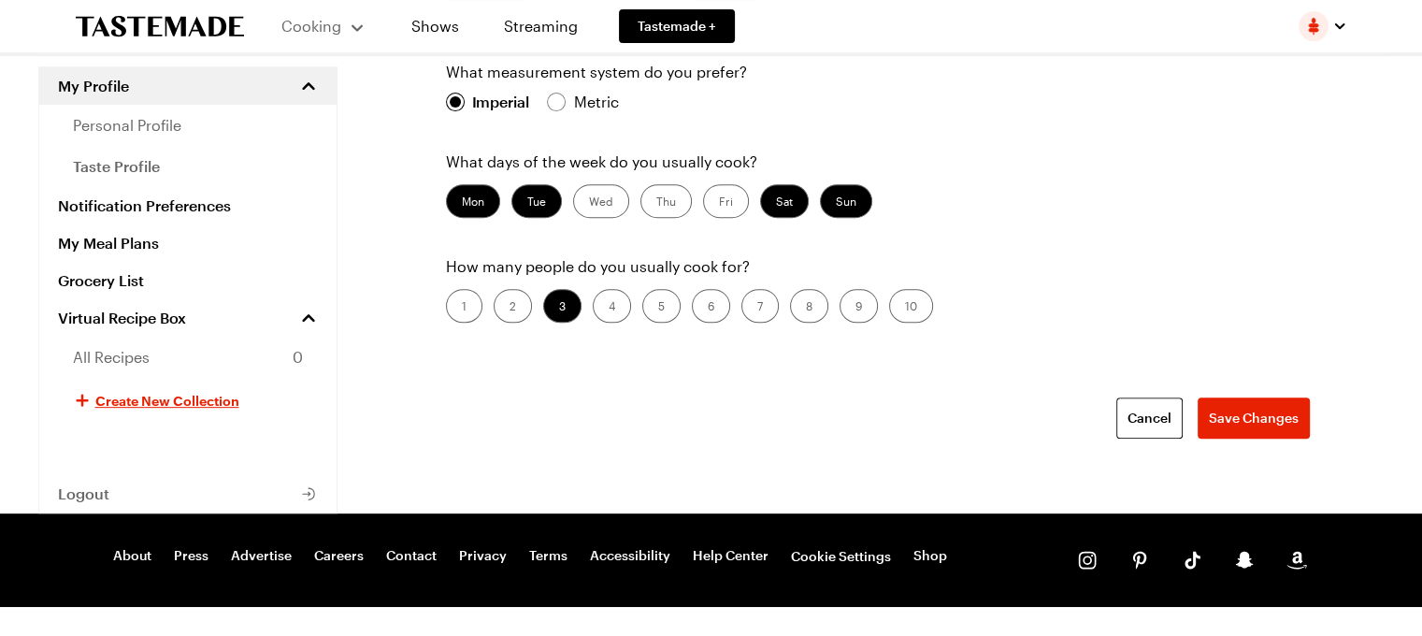
scroll to position [798, 0]
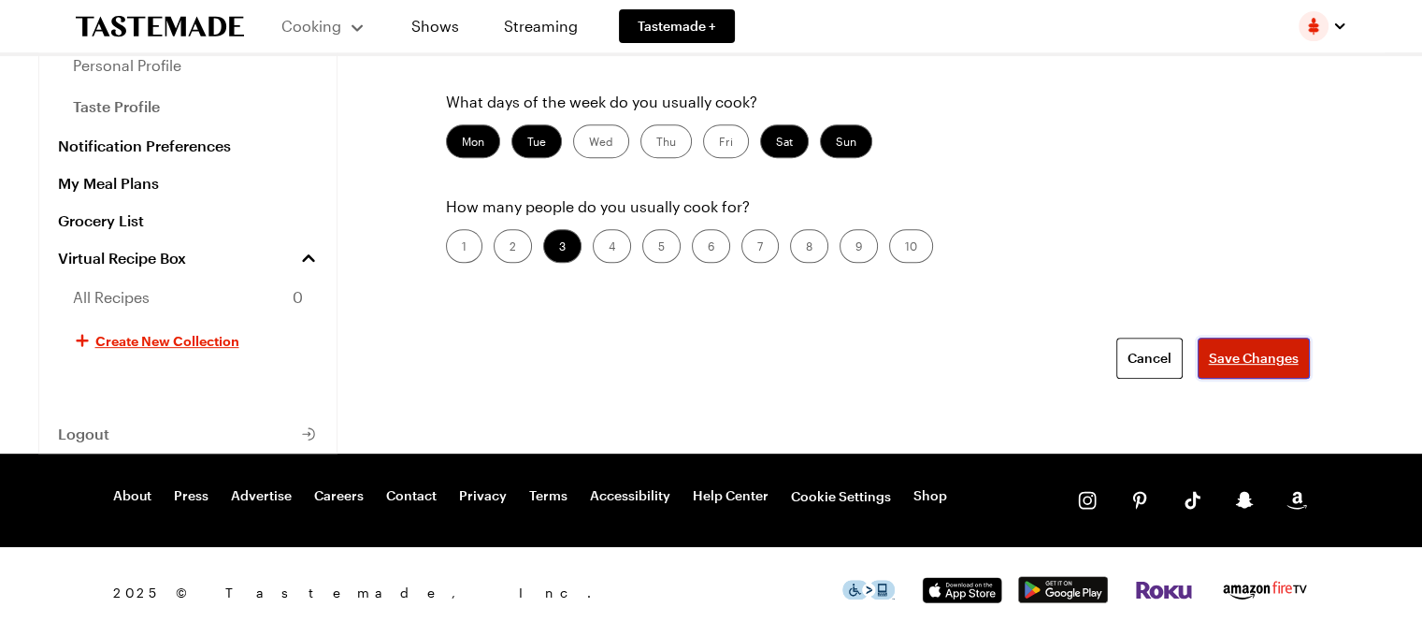
click at [1274, 357] on span "Save Changes" at bounding box center [1254, 358] width 90 height 19
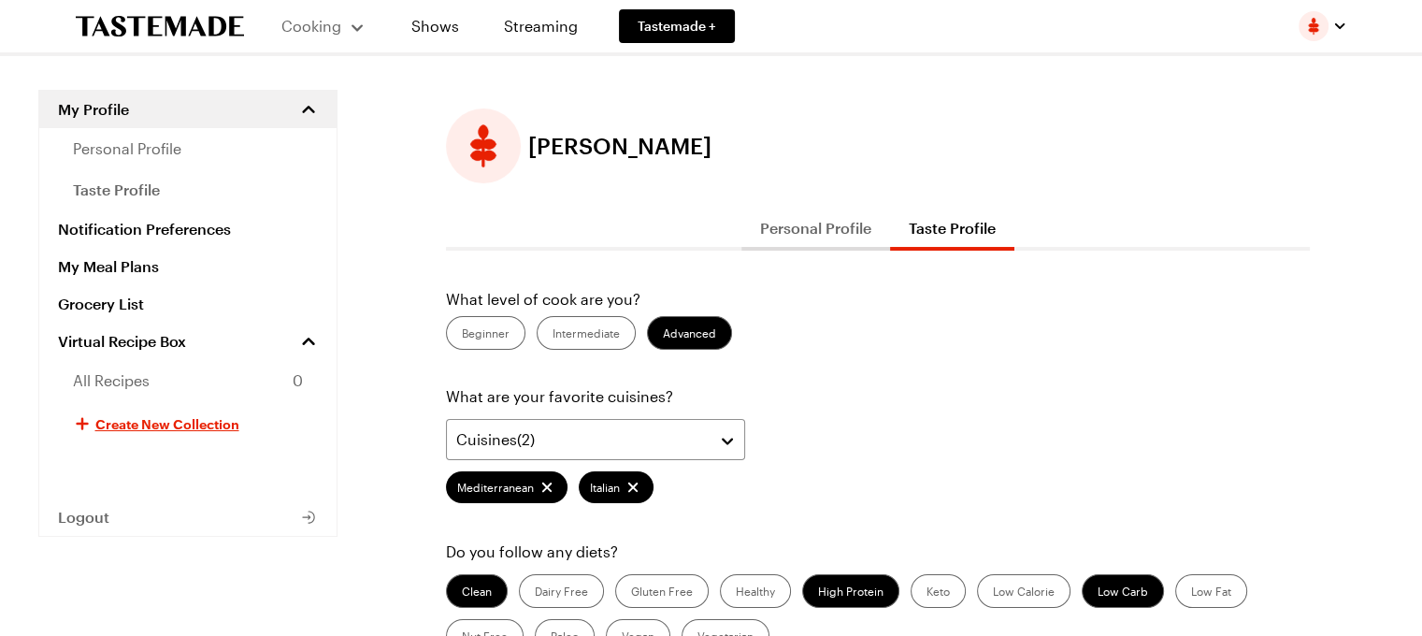
scroll to position [0, 0]
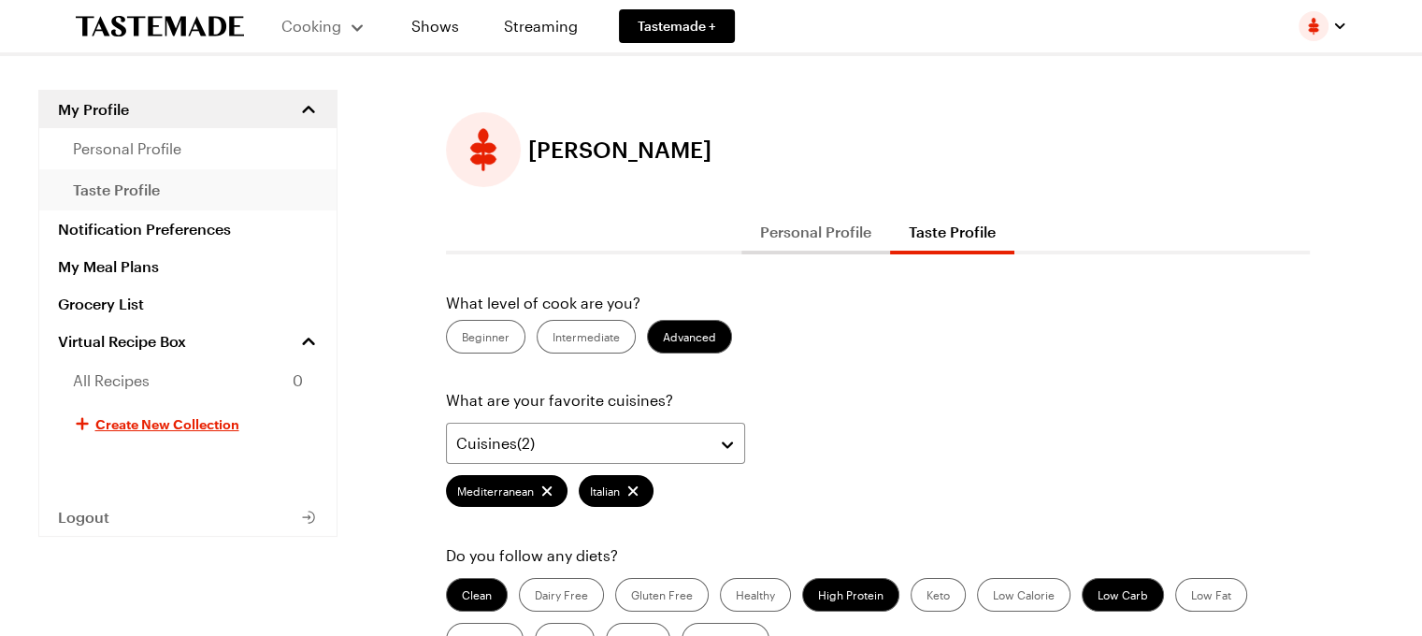
click at [120, 180] on span "taste profile" at bounding box center [116, 190] width 87 height 22
click at [116, 265] on link "My Meal Plans" at bounding box center [187, 266] width 297 height 37
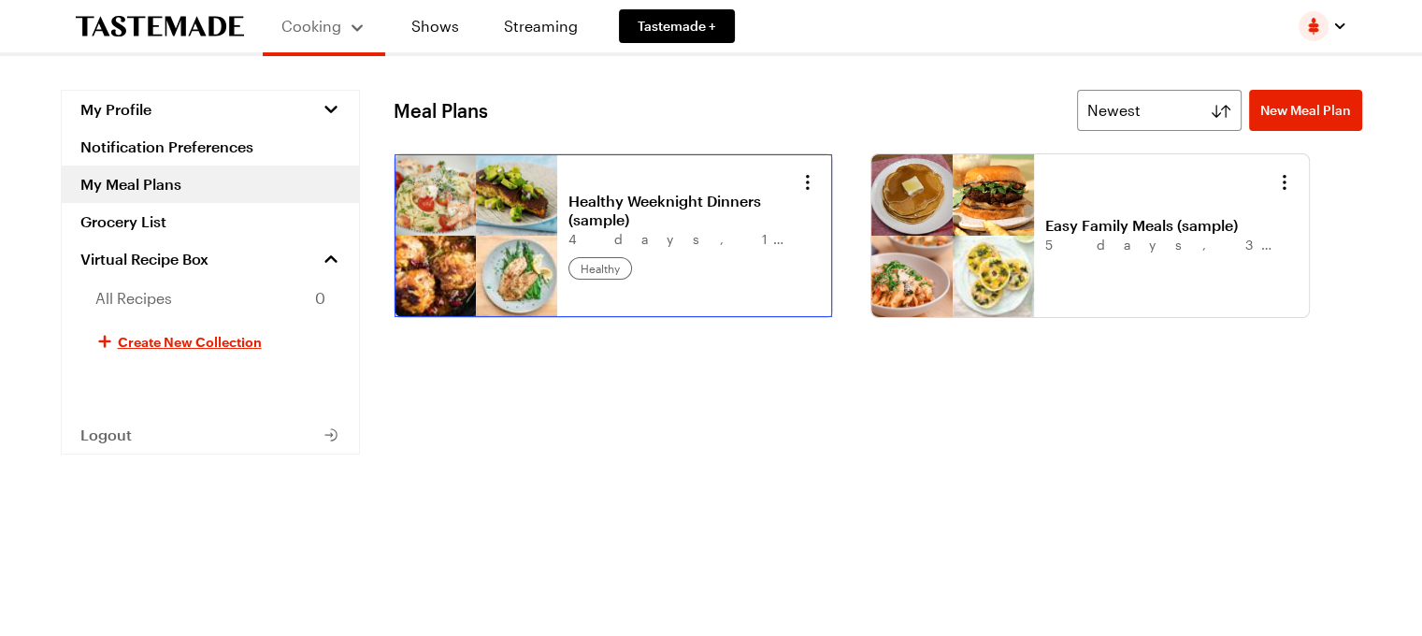
click at [664, 197] on link "Healthy Weeknight Dinners (sample)" at bounding box center [684, 210] width 232 height 37
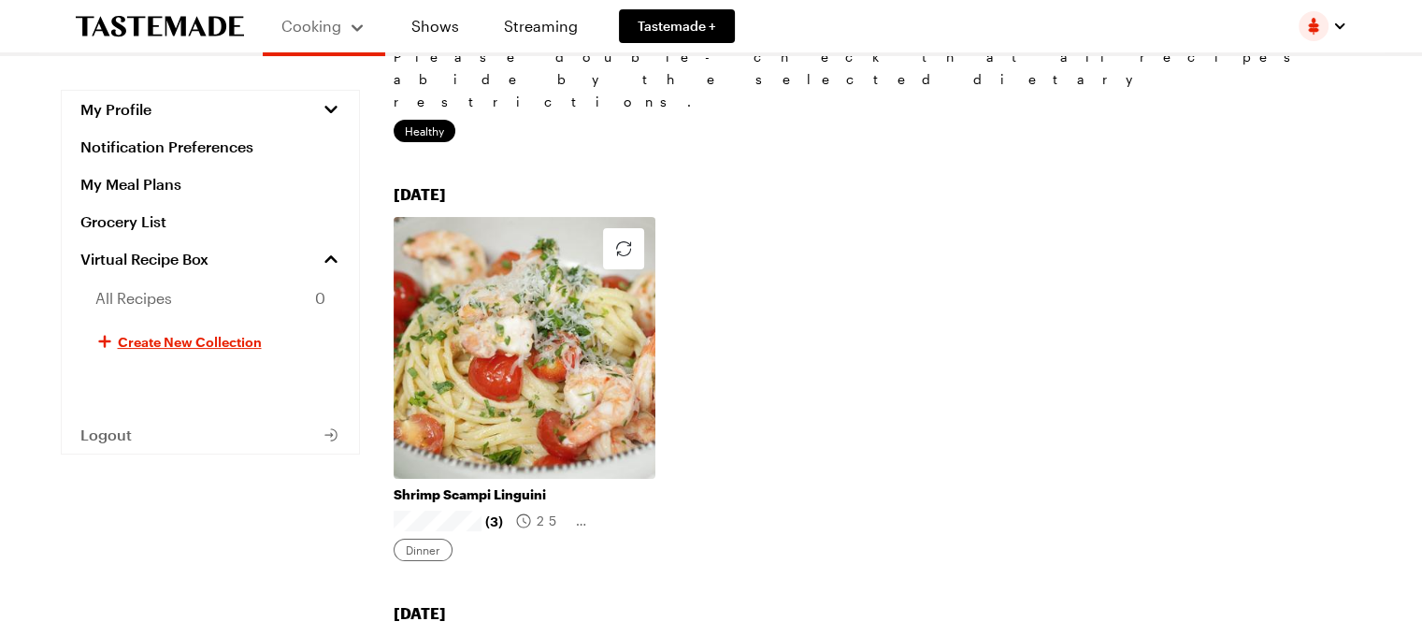
scroll to position [187, 0]
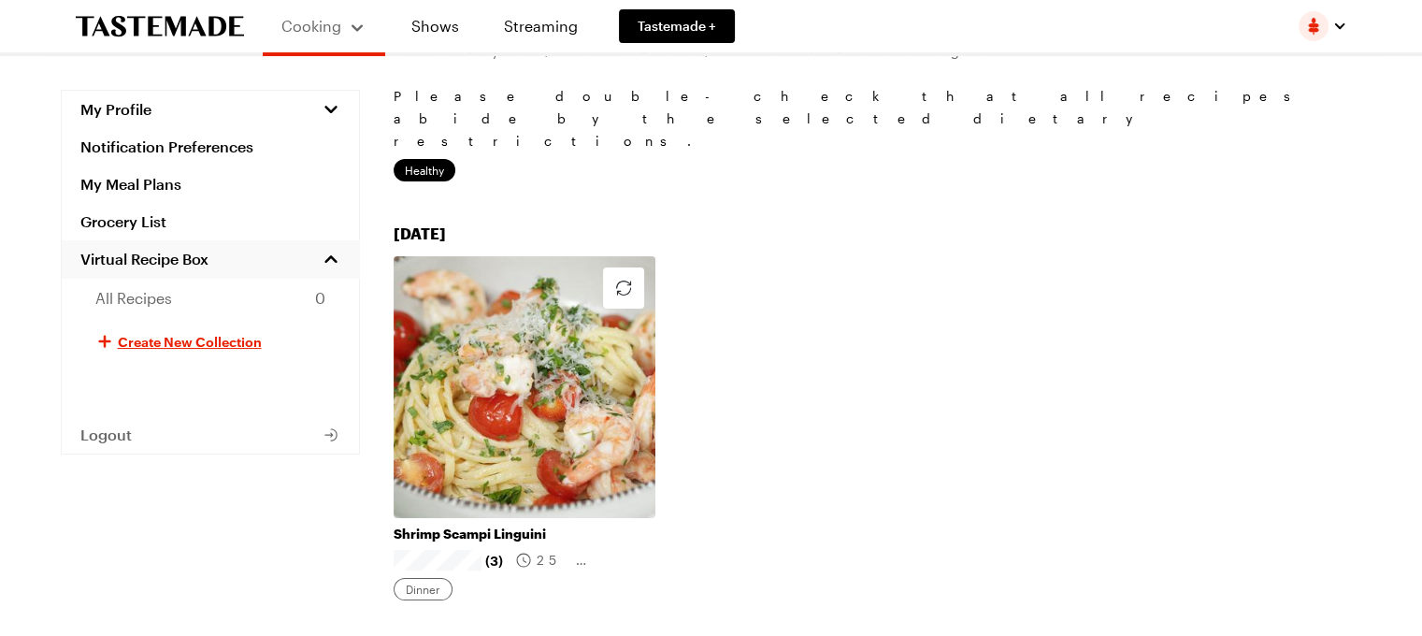
click at [173, 261] on span "Virtual Recipe Box" at bounding box center [144, 259] width 128 height 19
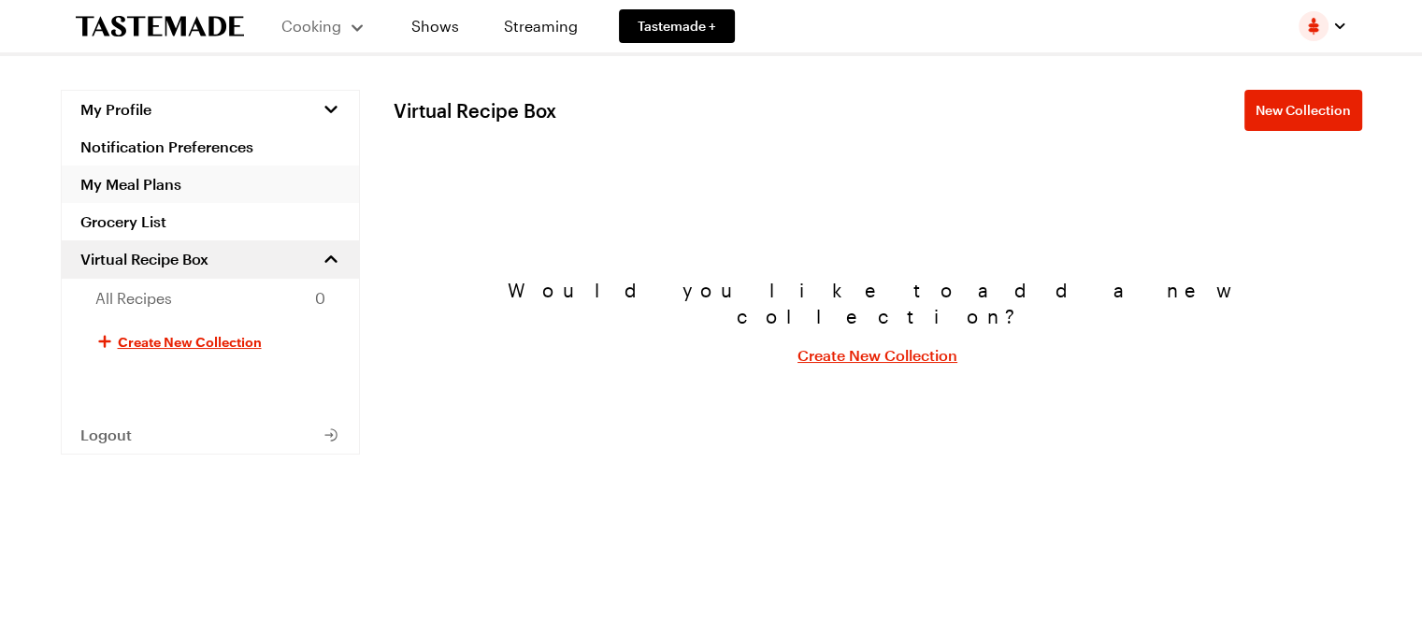
click at [131, 181] on link "My Meal Plans" at bounding box center [210, 183] width 297 height 37
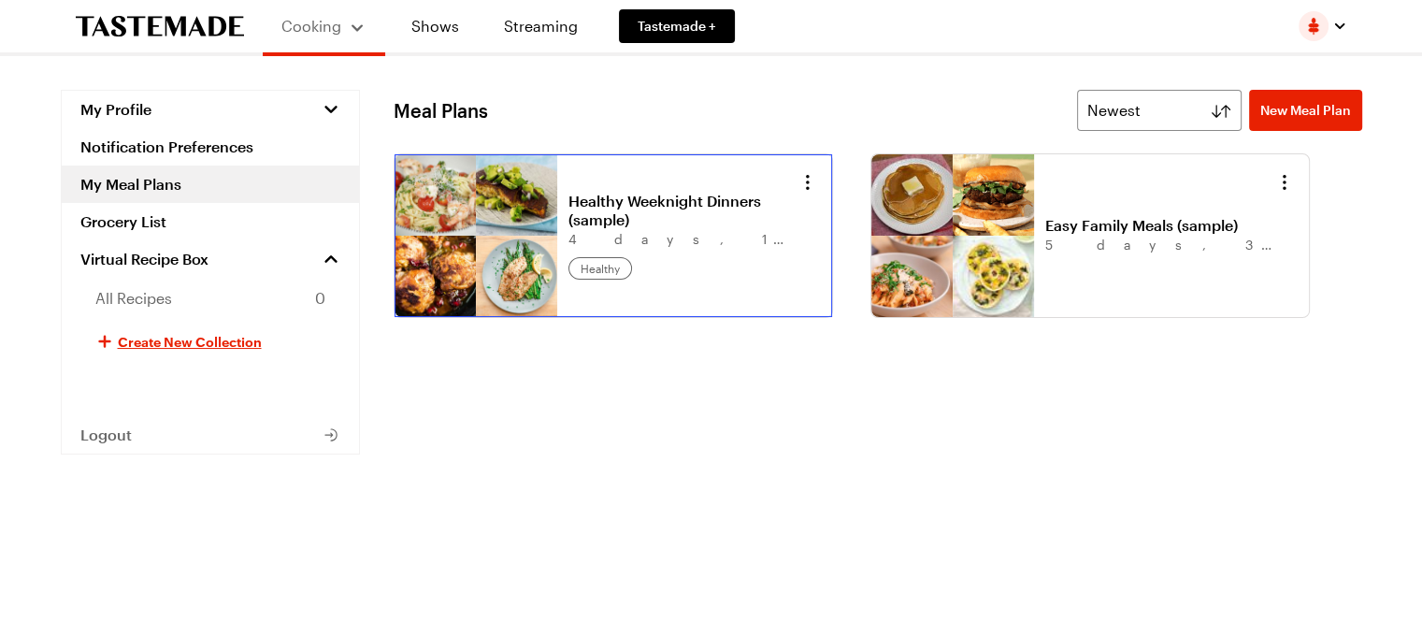
click at [635, 197] on link "Healthy Weeknight Dinners (sample)" at bounding box center [684, 210] width 232 height 37
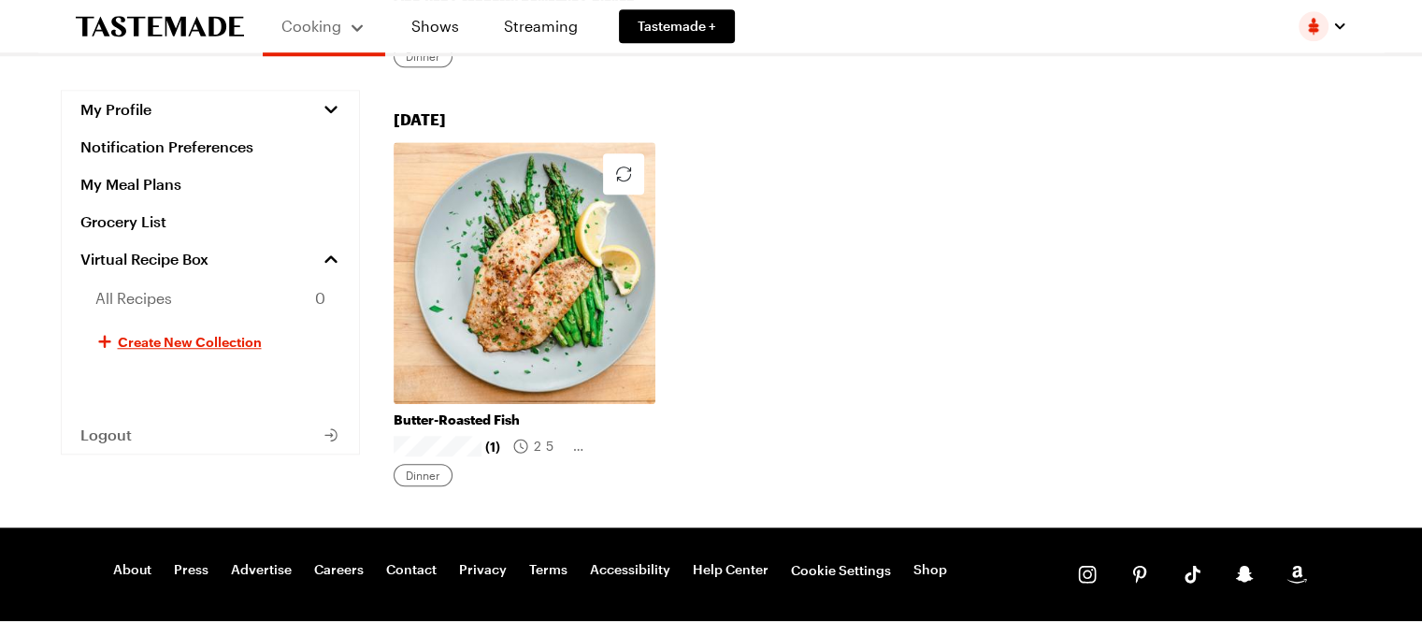
scroll to position [1402, 0]
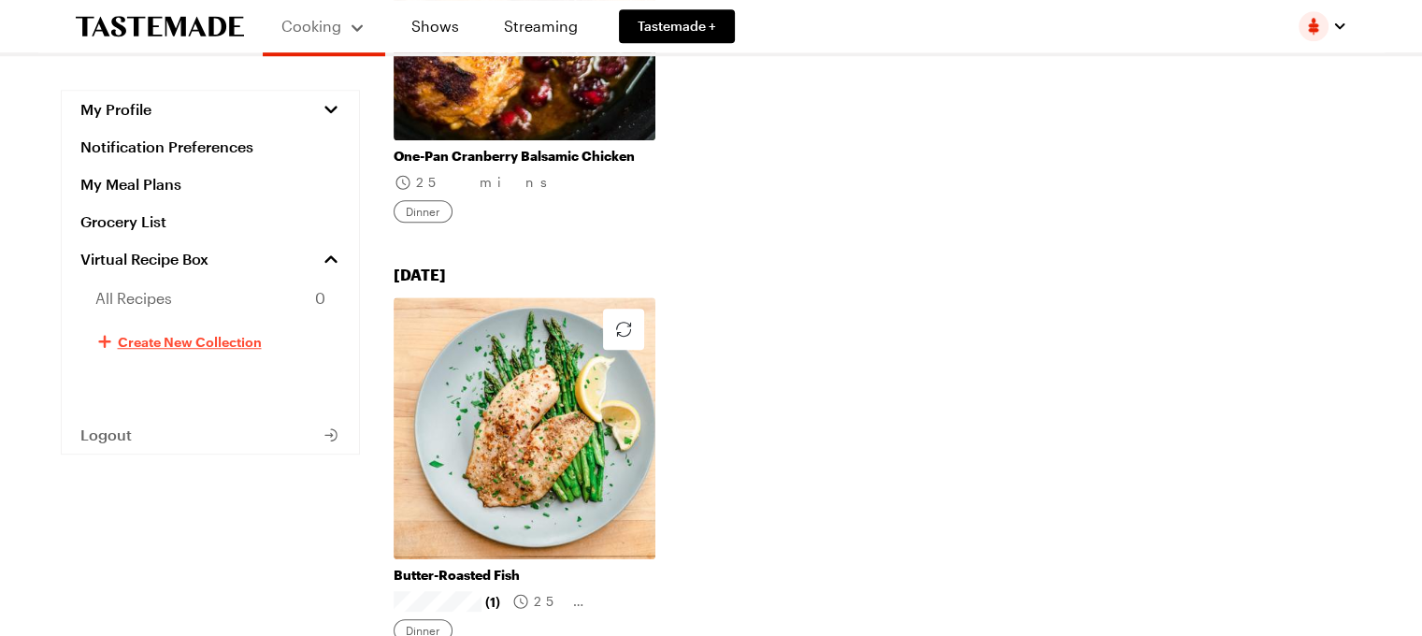
click at [144, 339] on span "Create New Collection" at bounding box center [190, 341] width 144 height 19
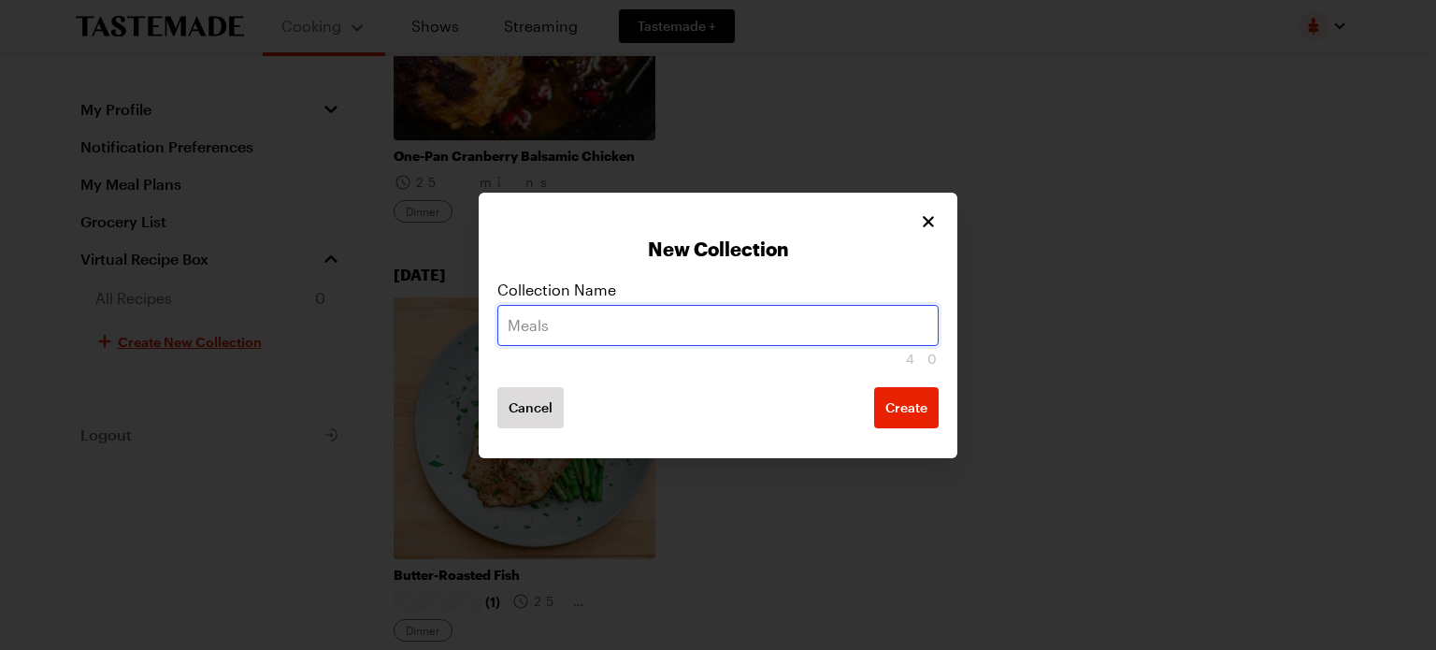
click at [541, 324] on input "text" at bounding box center [717, 325] width 441 height 41
type input "HEALLTHY"
click at [874, 387] on button "Create" at bounding box center [906, 407] width 65 height 41
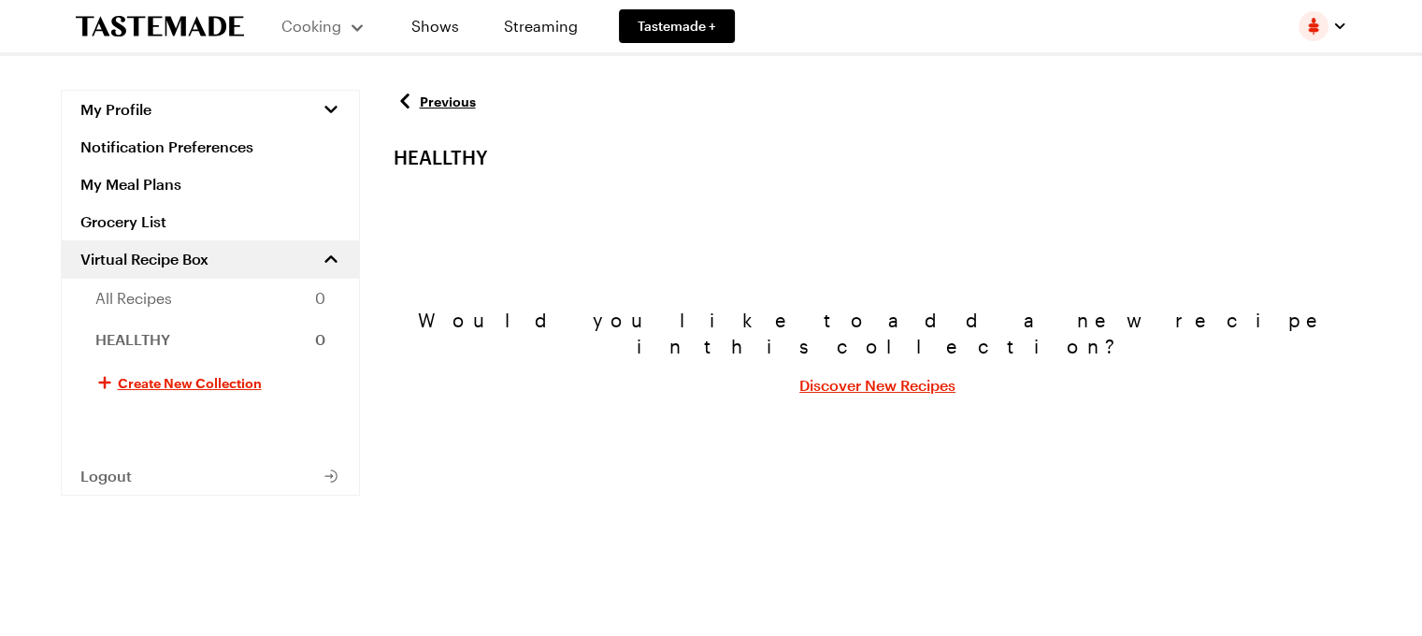
click at [889, 376] on link "Discover New Recipes" at bounding box center [877, 385] width 156 height 22
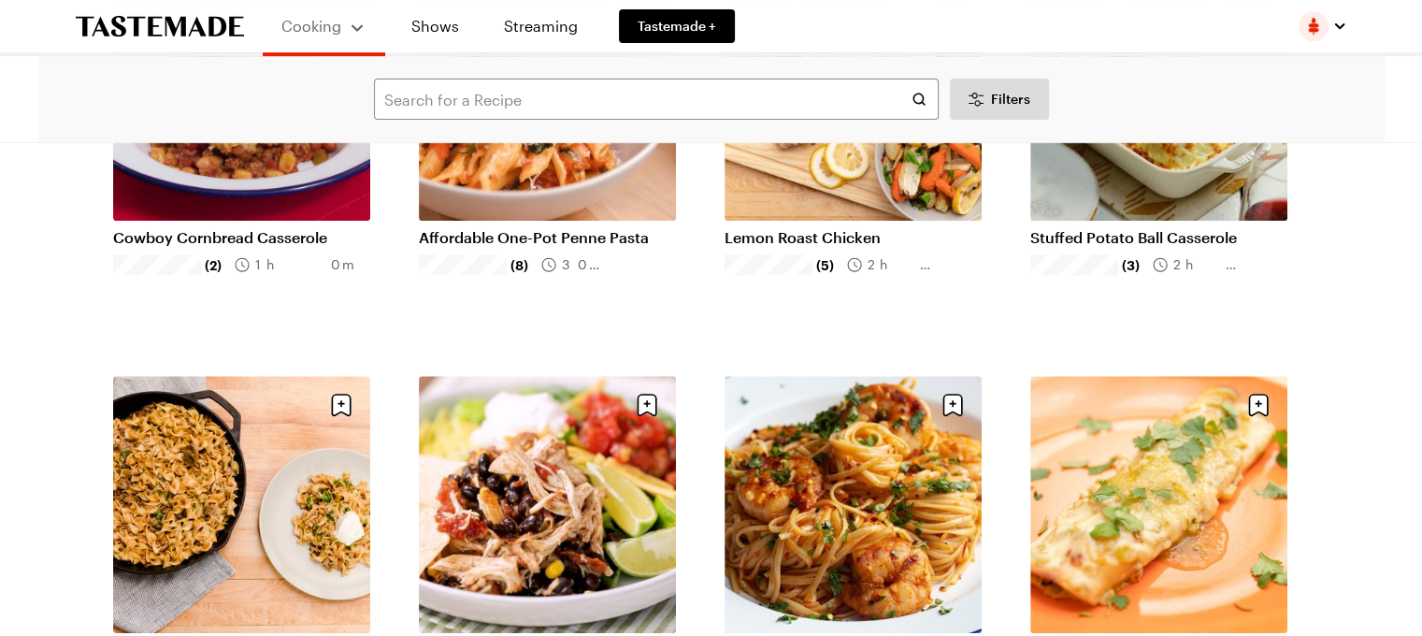
scroll to position [779, 0]
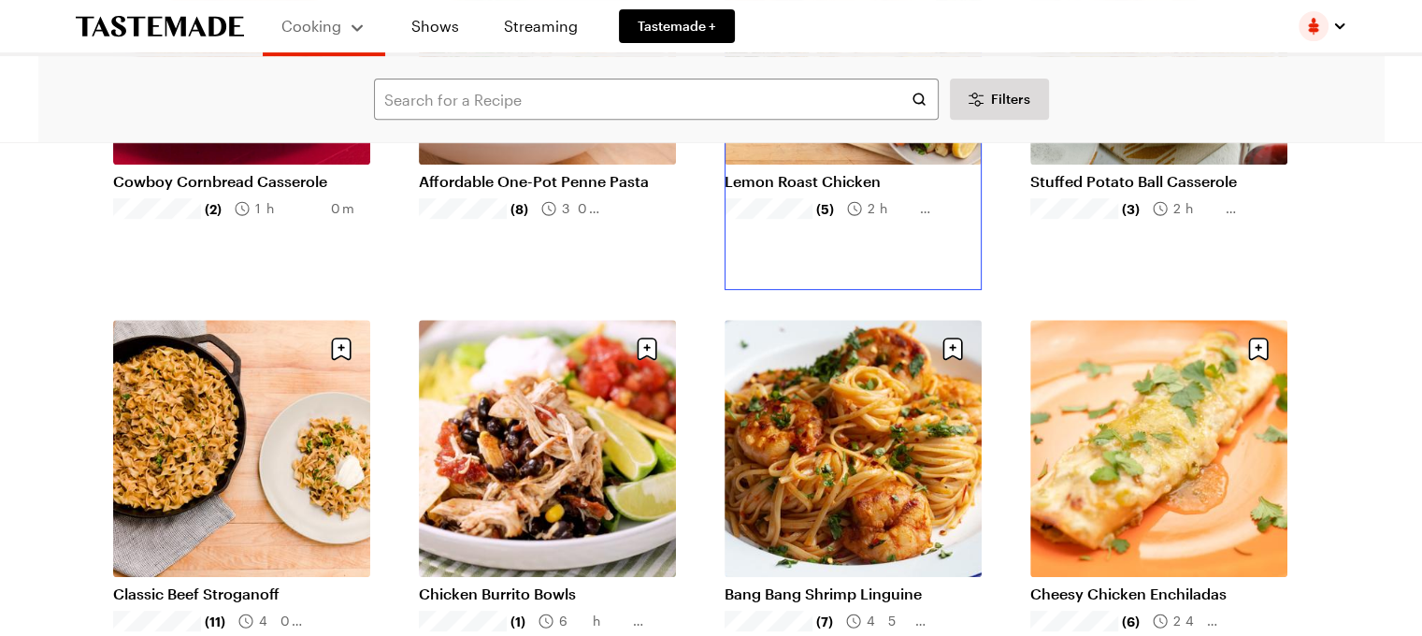
click at [827, 179] on link "Lemon Roast Chicken" at bounding box center [853, 181] width 257 height 19
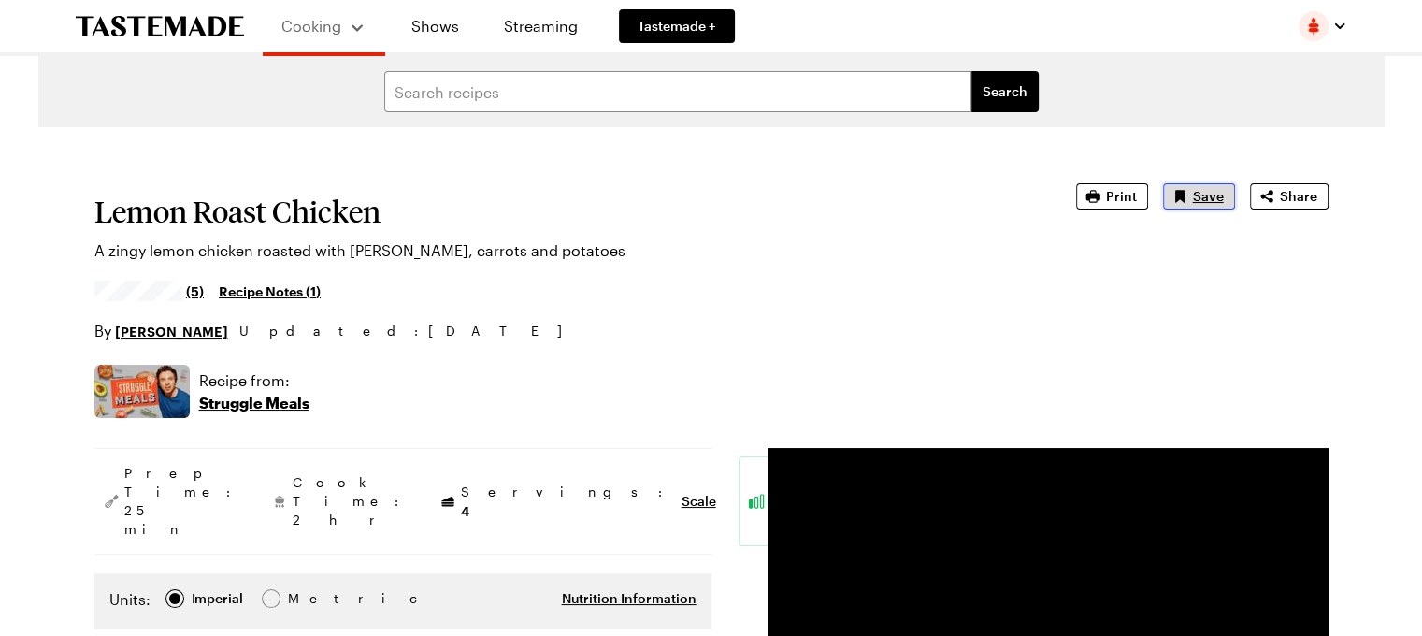
click at [1182, 208] on button "Save" at bounding box center [1199, 196] width 72 height 26
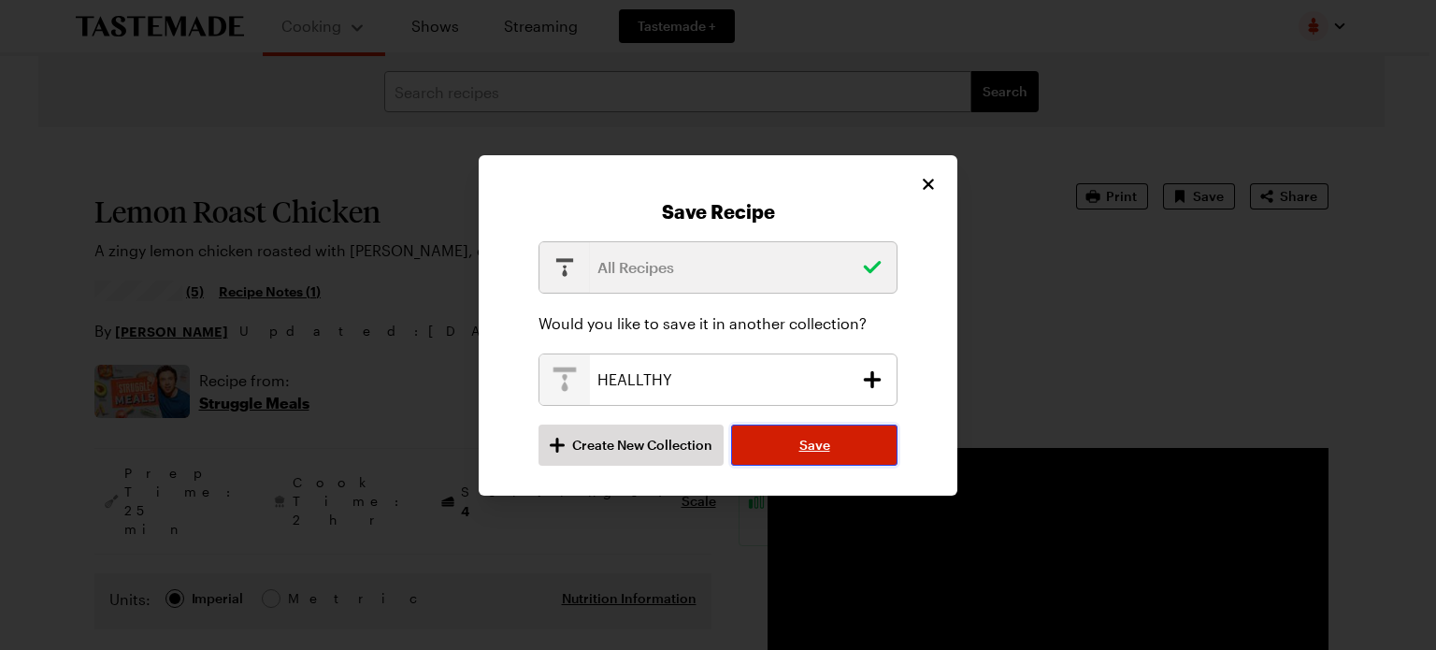
click at [830, 437] on button "Save" at bounding box center [814, 444] width 166 height 41
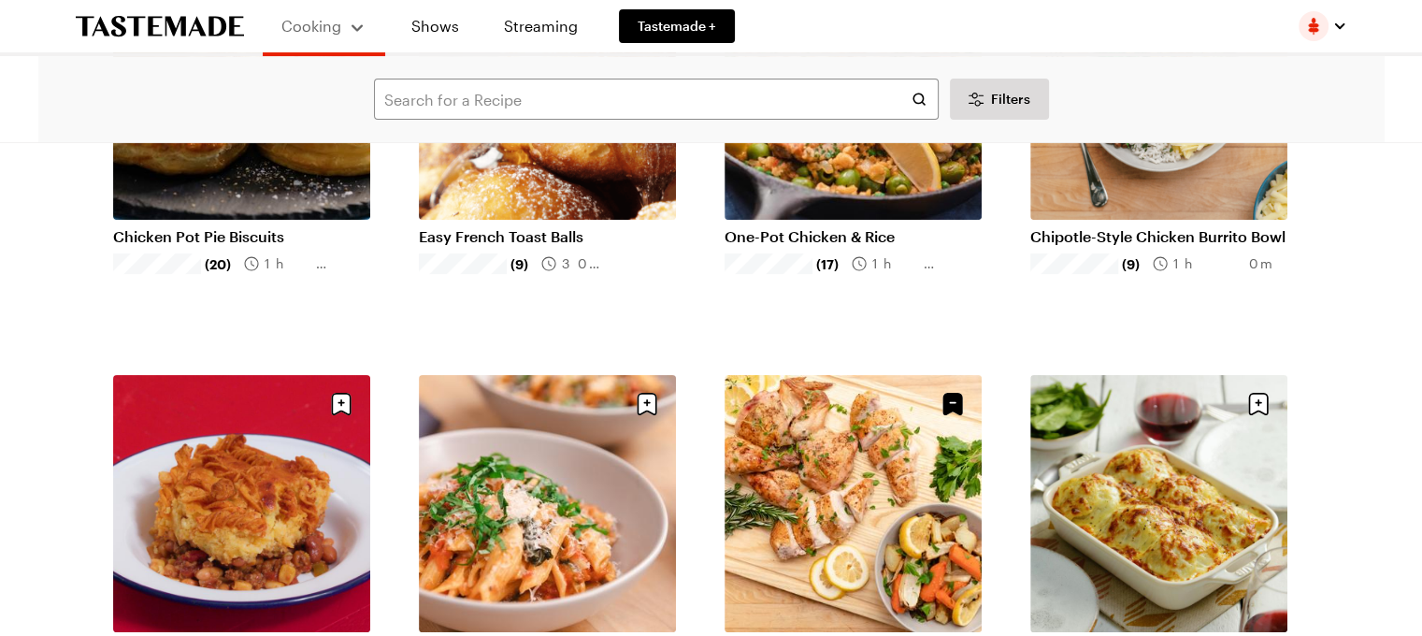
scroll to position [155, 0]
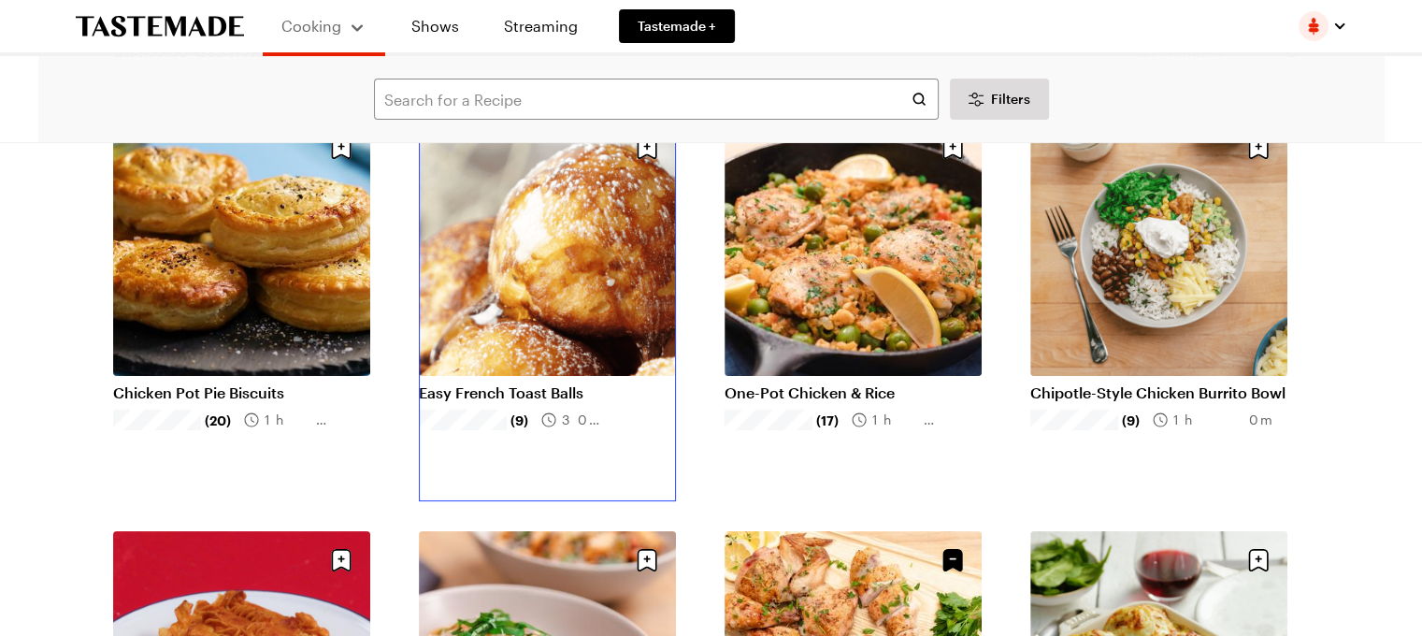
click at [554, 383] on link "Easy French Toast Balls" at bounding box center [547, 392] width 257 height 19
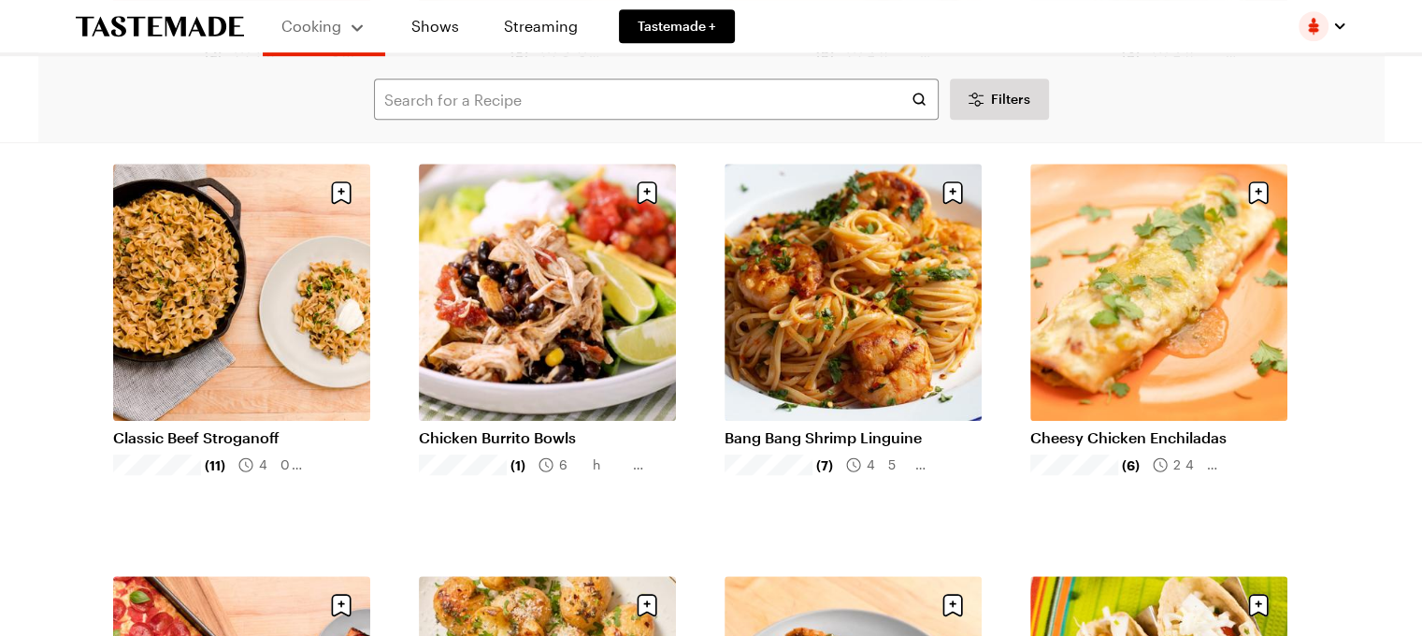
scroll to position [1091, 0]
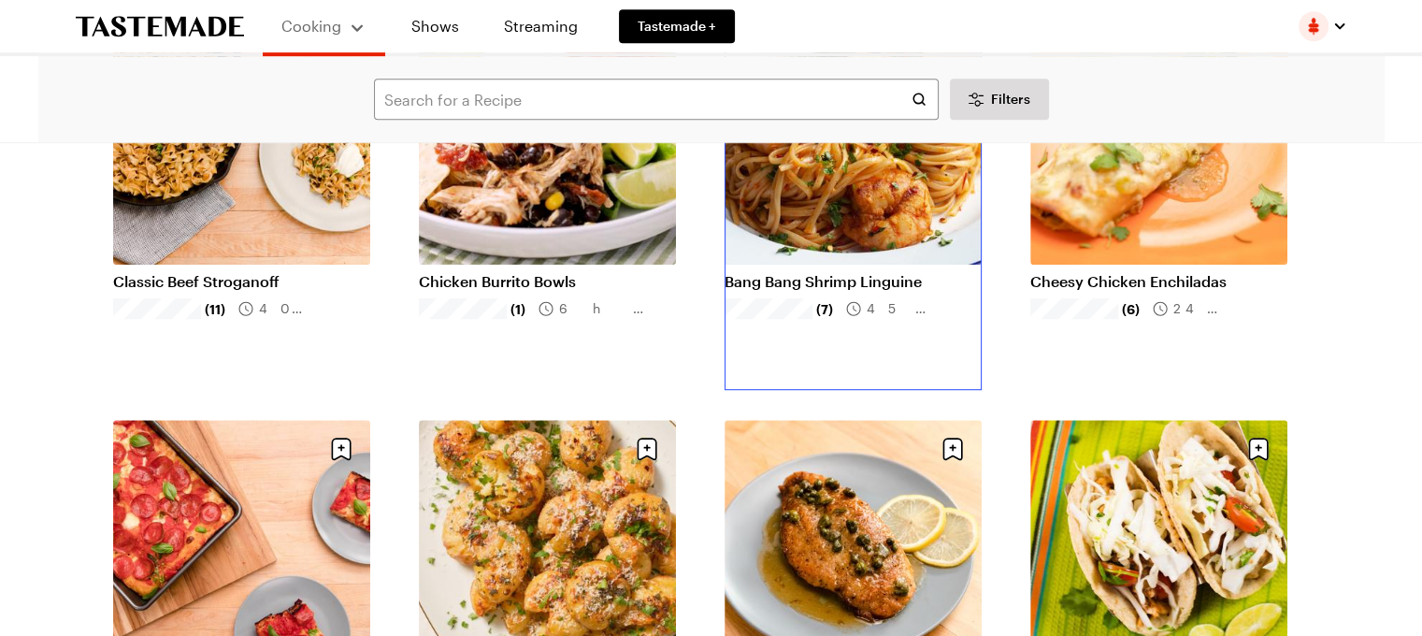
click at [808, 272] on link "Bang Bang Shrimp Linguine" at bounding box center [853, 281] width 257 height 19
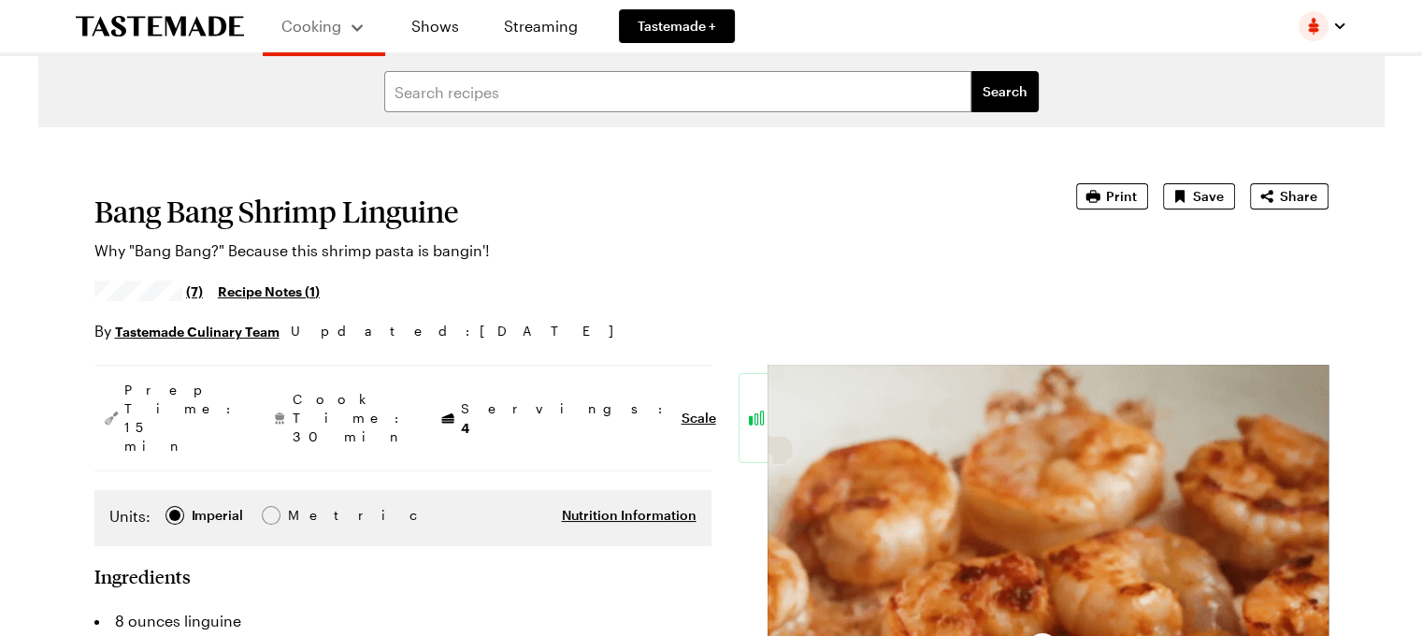
type textarea "x"
